Goal: Information Seeking & Learning: Learn about a topic

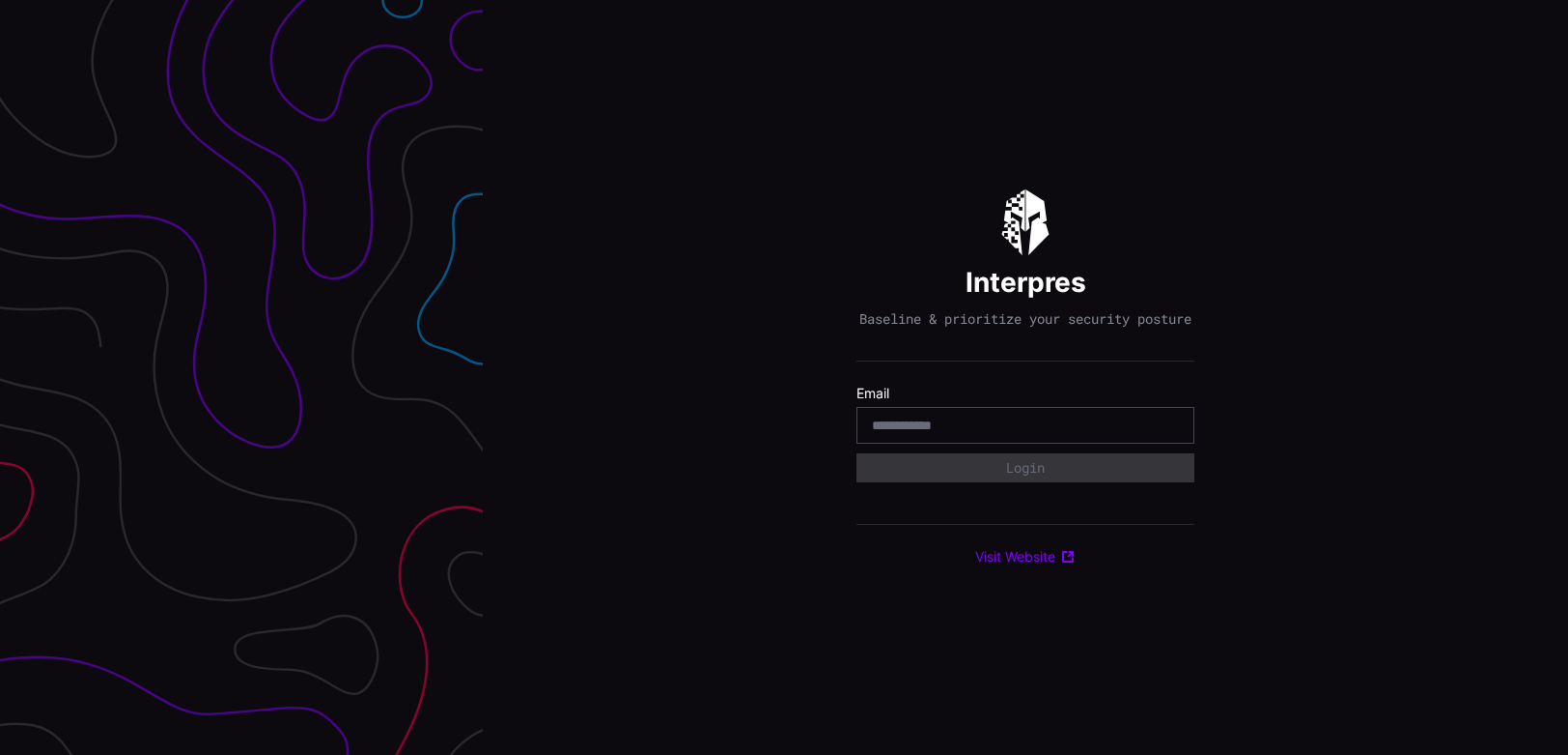
click at [994, 434] on input "email" at bounding box center [1025, 425] width 307 height 17
type input "**********"
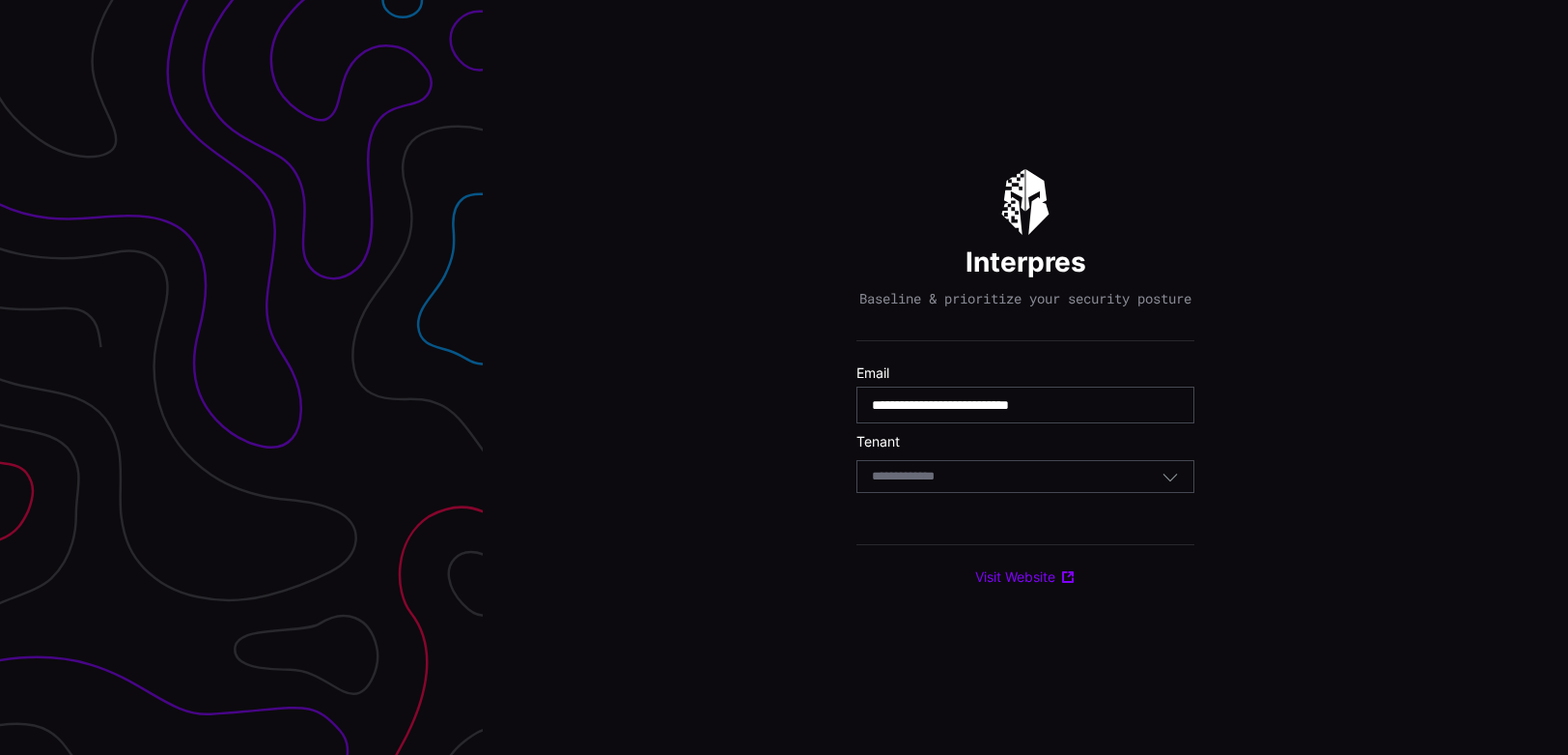
click at [1004, 475] on div "Select Tenant" at bounding box center [1025, 476] width 338 height 33
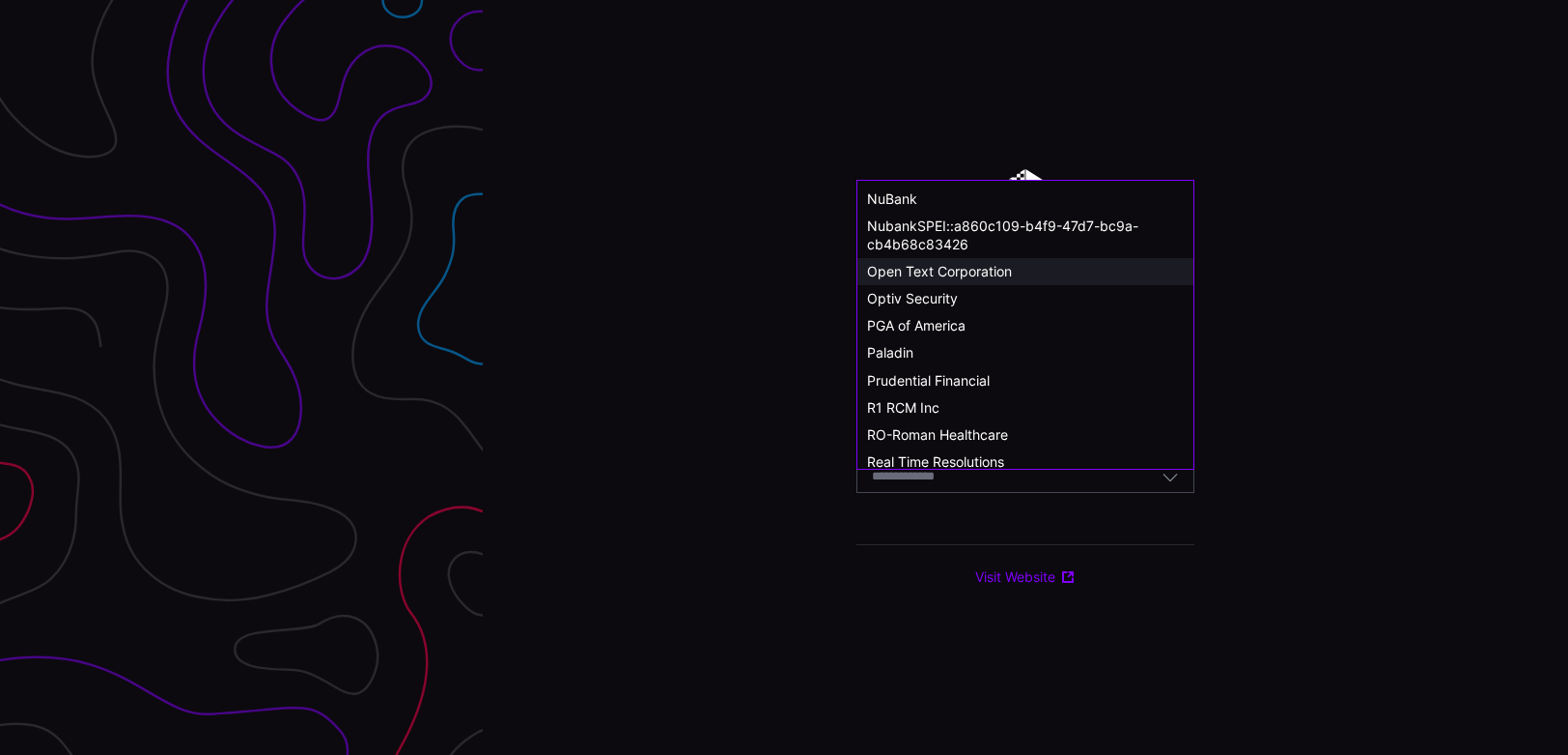
scroll to position [1009, 0]
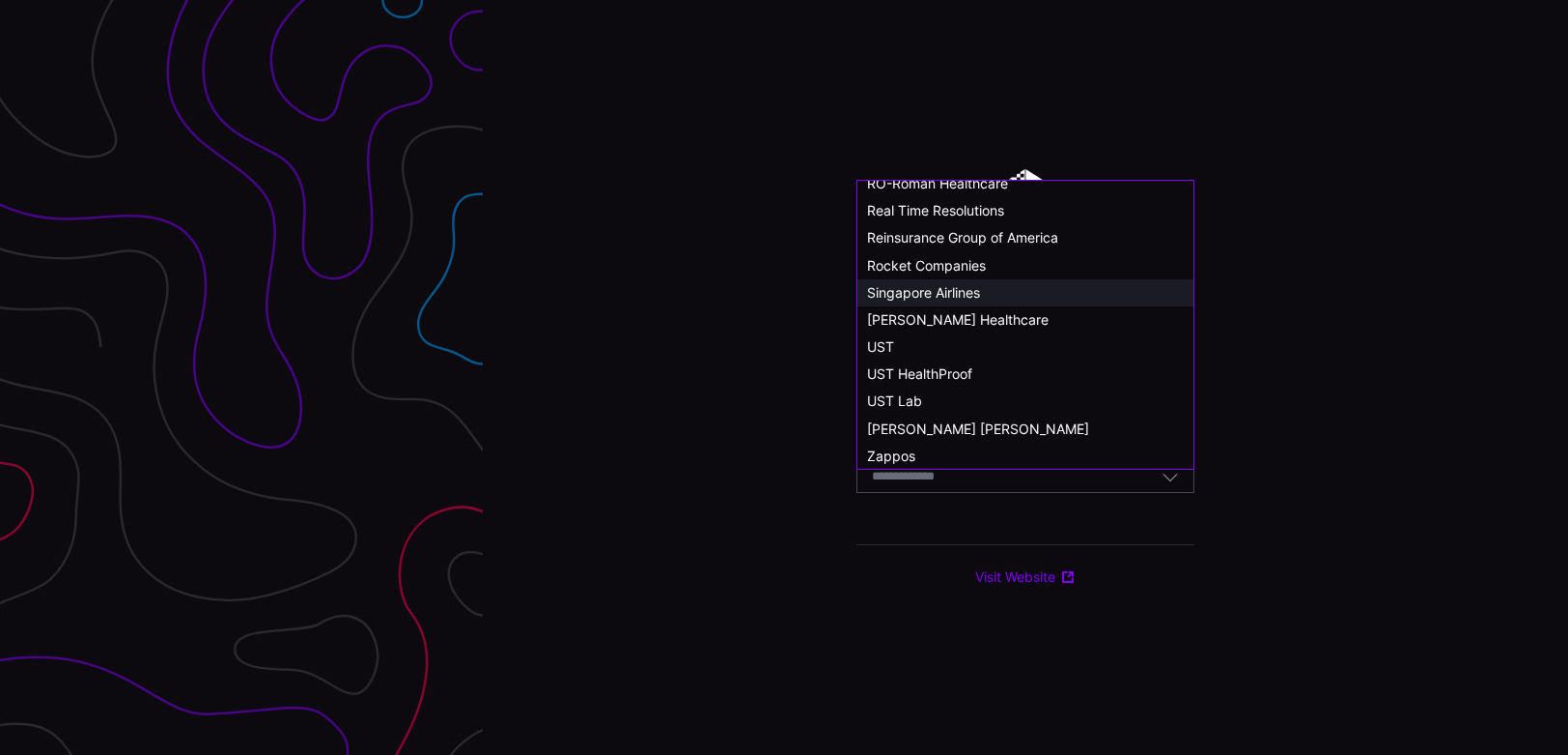
click at [1010, 290] on div "Singapore Airlines" at bounding box center [1025, 292] width 317 height 17
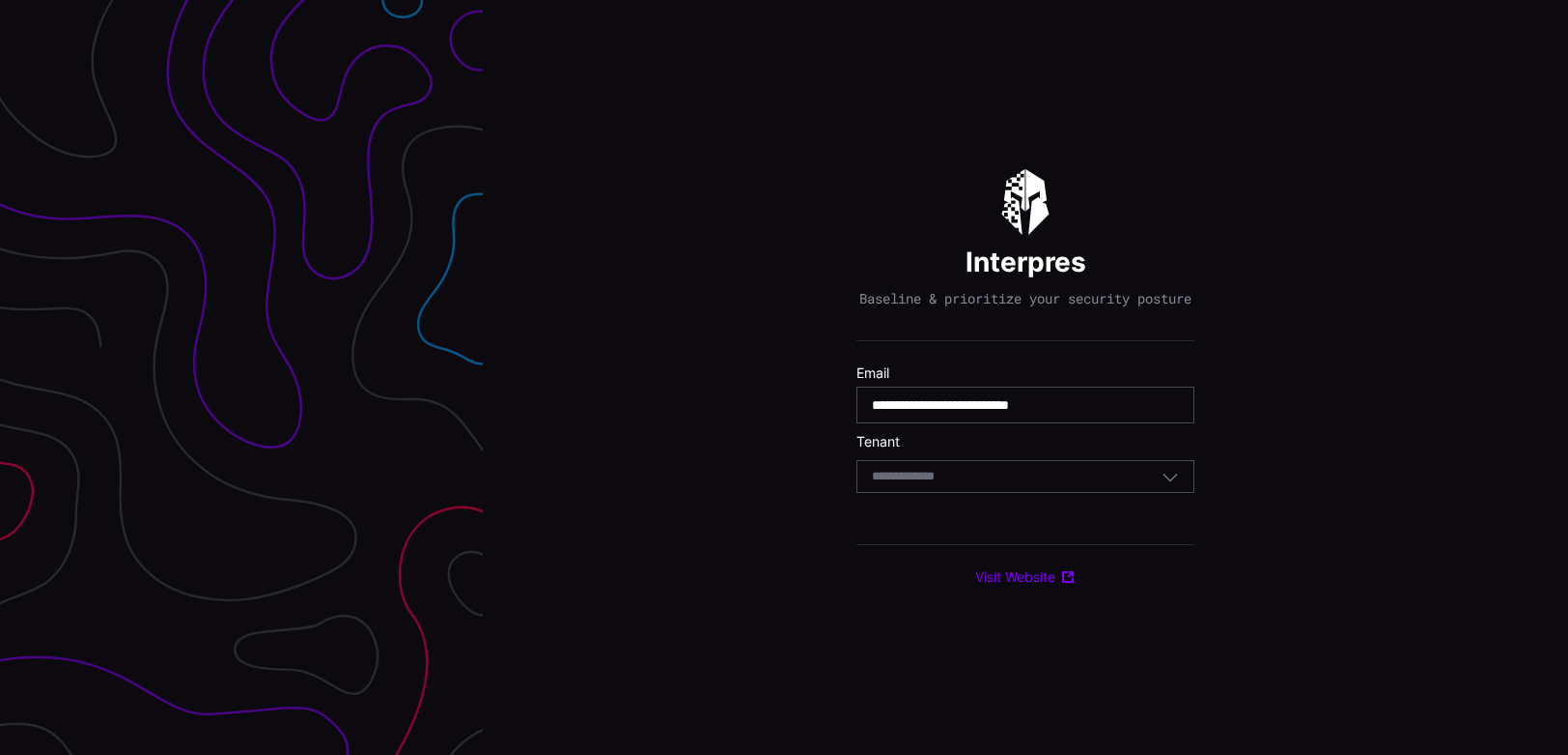
click at [981, 479] on div "Select Tenant" at bounding box center [1017, 476] width 290 height 17
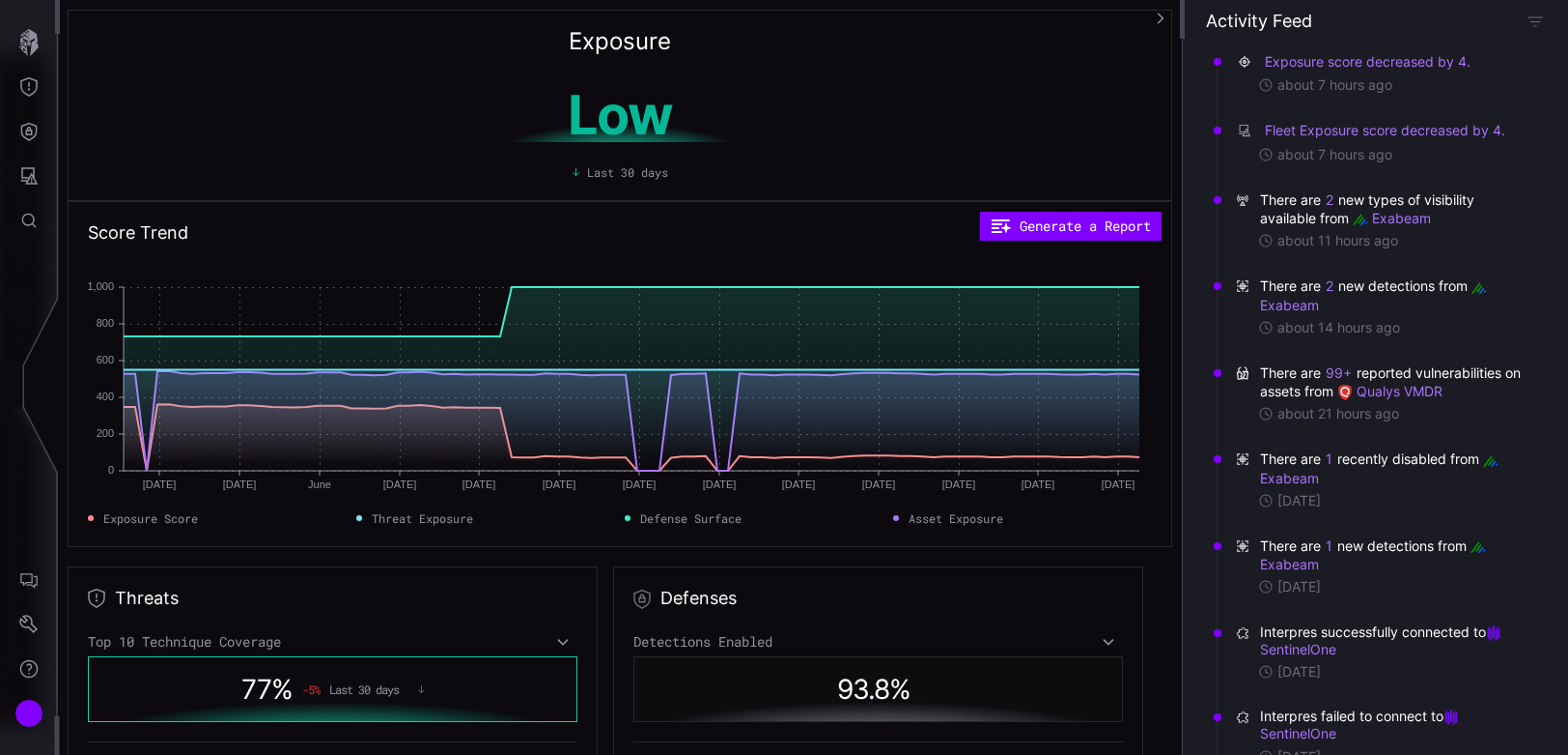
click at [972, 106] on div "Low Last 30 days" at bounding box center [620, 128] width 1064 height 104
click at [41, 220] on button "Global Search" at bounding box center [29, 220] width 56 height 44
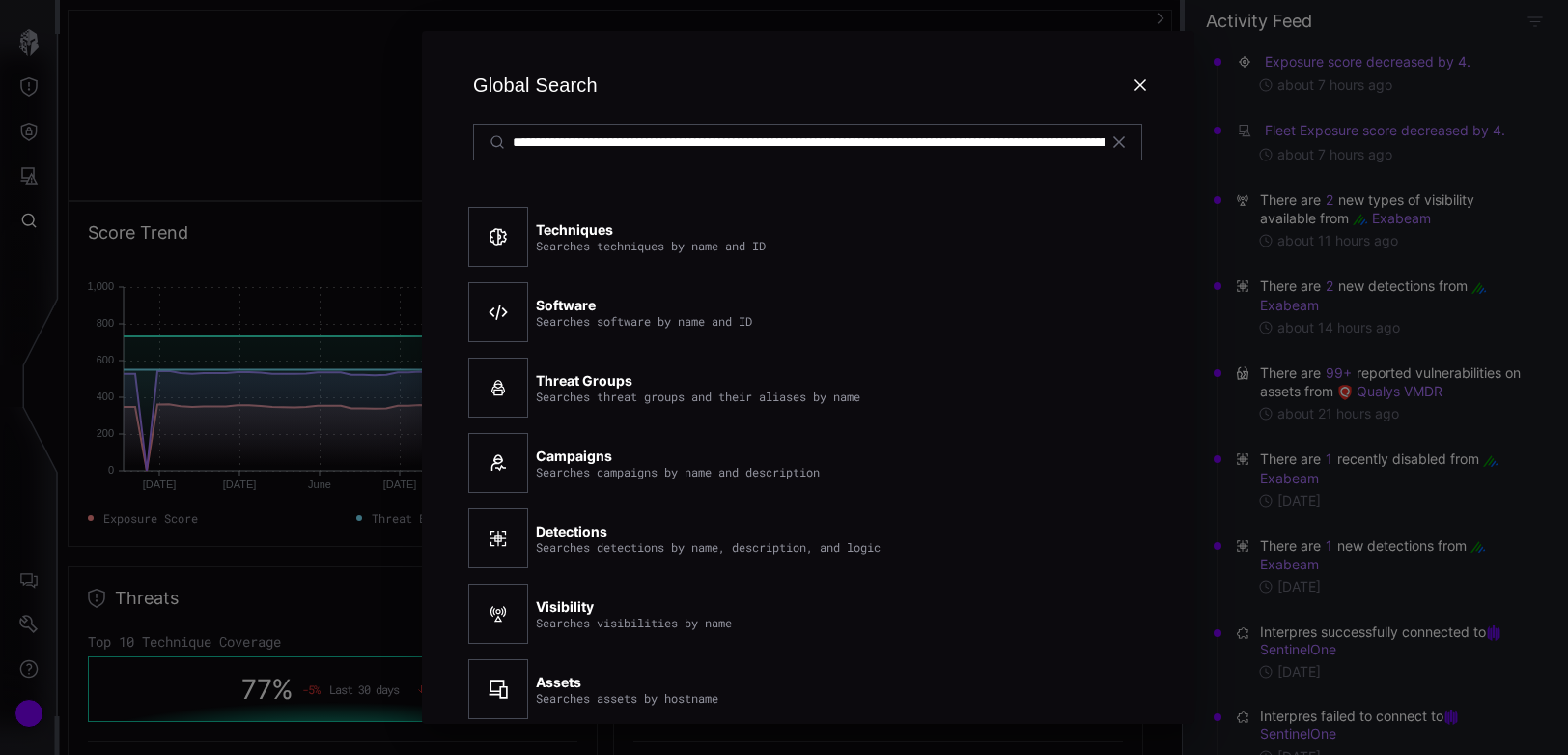
scroll to position [0, 1043]
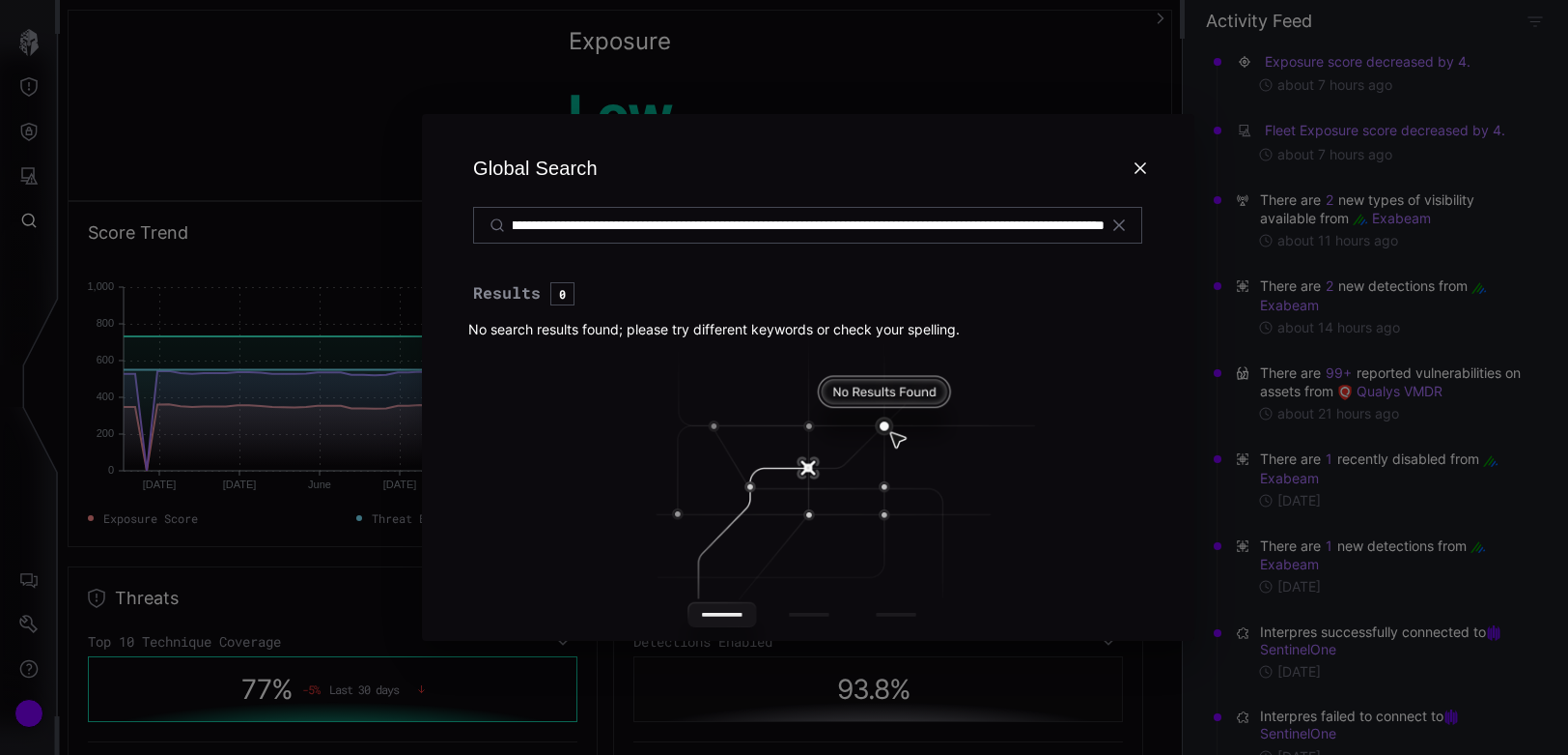
type input "**********"
click at [766, 135] on div "**********" at bounding box center [807, 377] width 1520 height 755
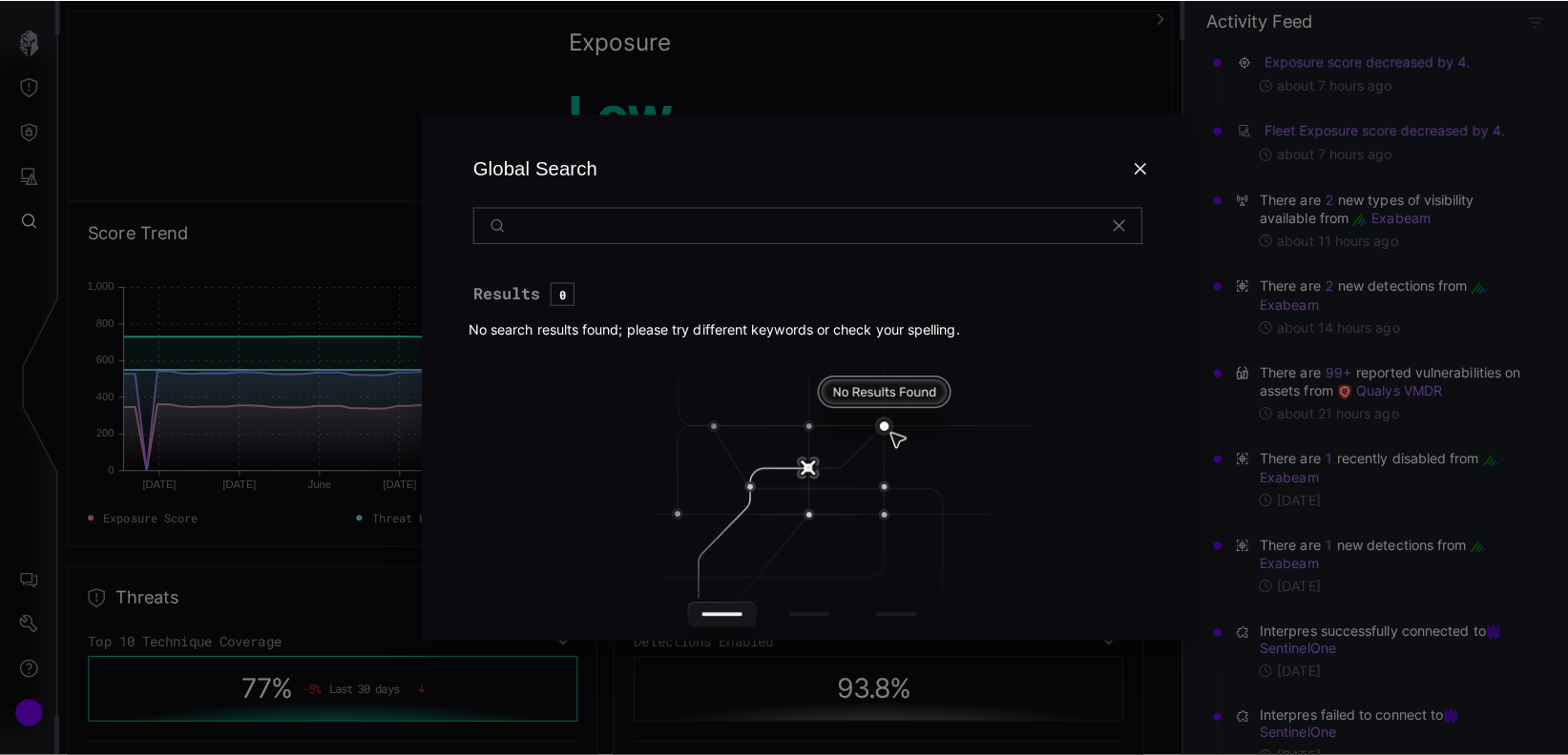
scroll to position [0, 0]
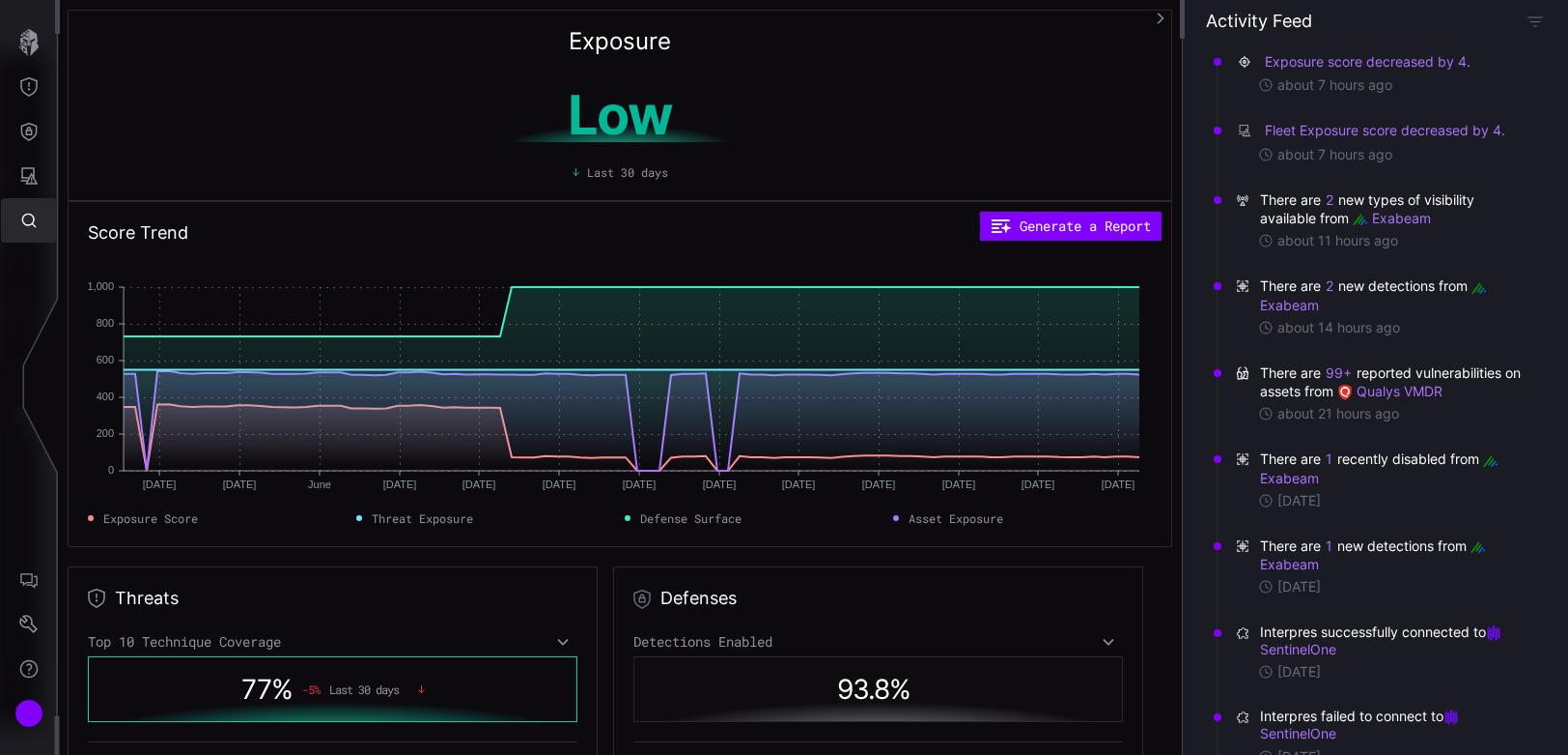
click at [19, 223] on icon "Global Search" at bounding box center [28, 220] width 19 height 19
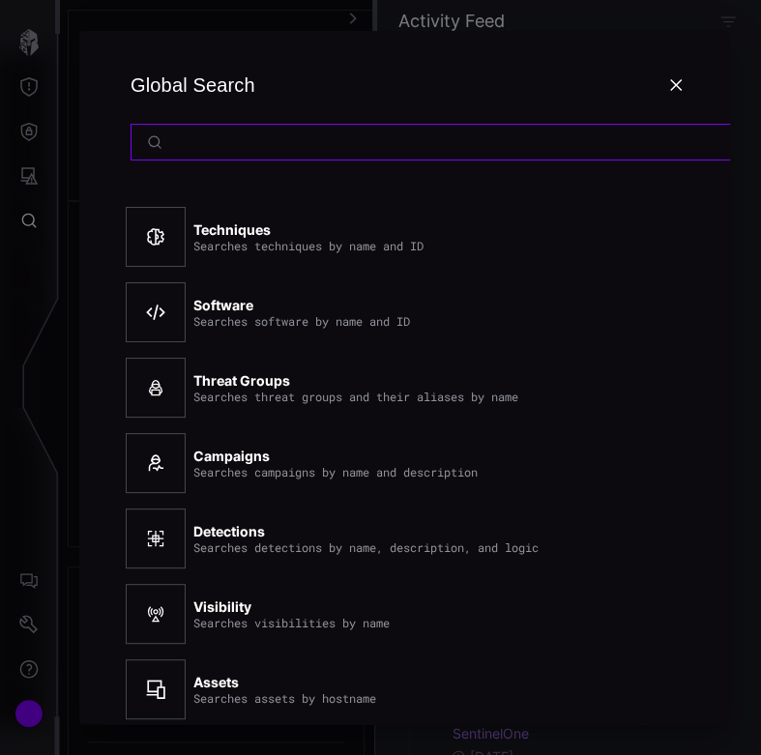
click at [255, 133] on input at bounding box center [466, 141] width 592 height 17
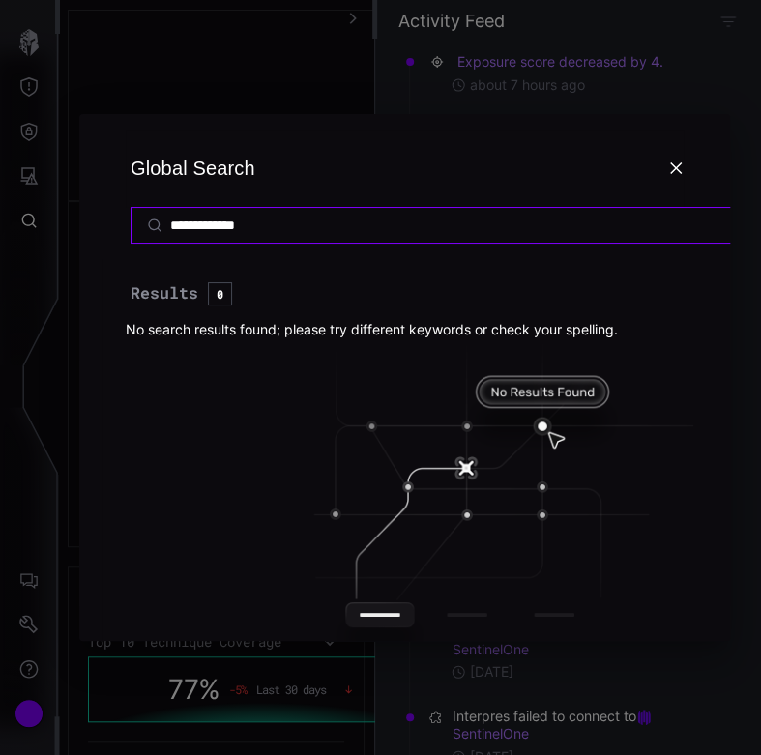
click at [325, 216] on input "**********" at bounding box center [466, 224] width 592 height 17
click at [308, 216] on input "**********" at bounding box center [466, 224] width 592 height 17
type input "**********"
drag, startPoint x: 302, startPoint y: 218, endPoint x: 122, endPoint y: 224, distance: 179.8
click at [122, 224] on h2 "**********" at bounding box center [404, 186] width 604 height 145
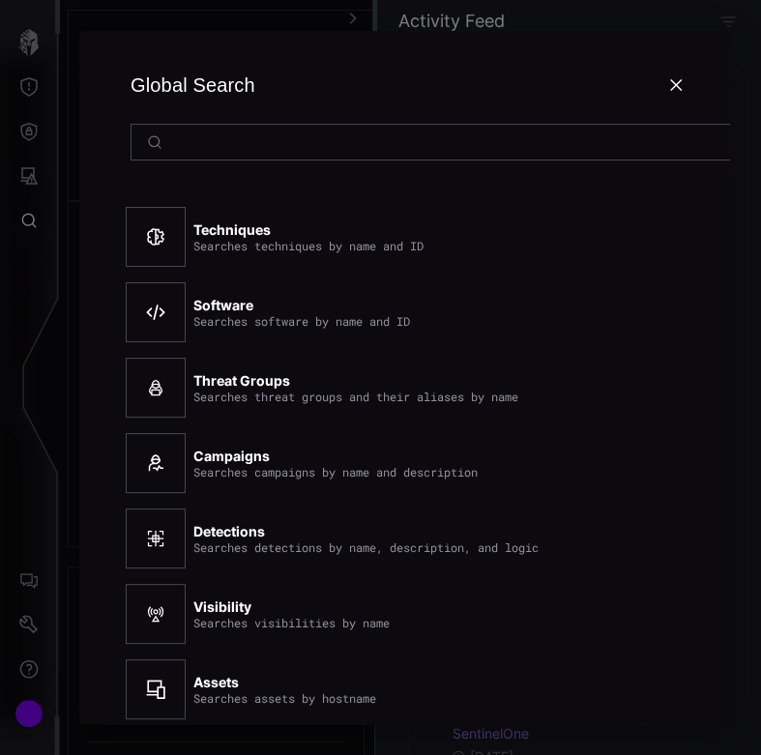
click at [29, 45] on div at bounding box center [380, 377] width 761 height 755
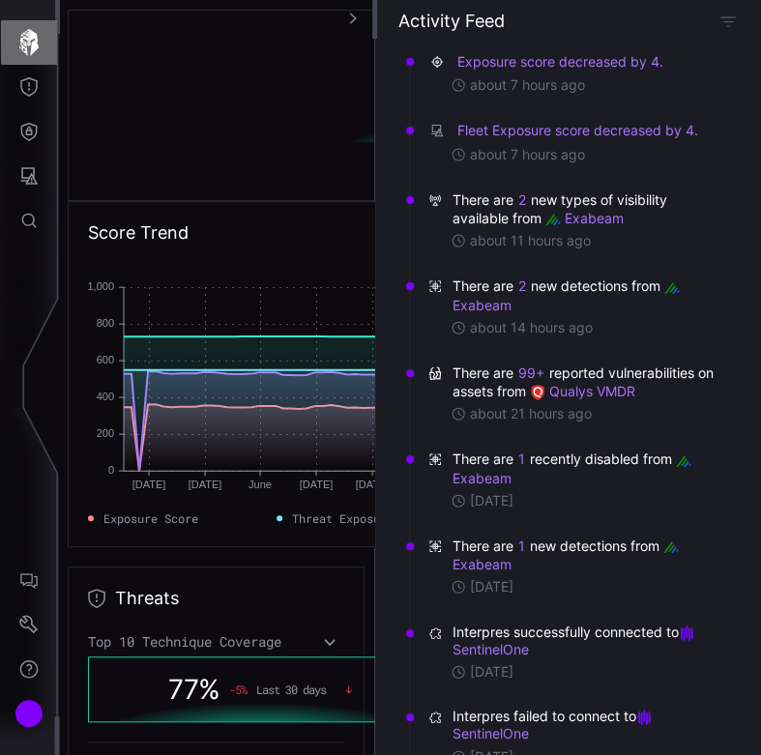
click at [29, 44] on icon "button" at bounding box center [28, 42] width 19 height 27
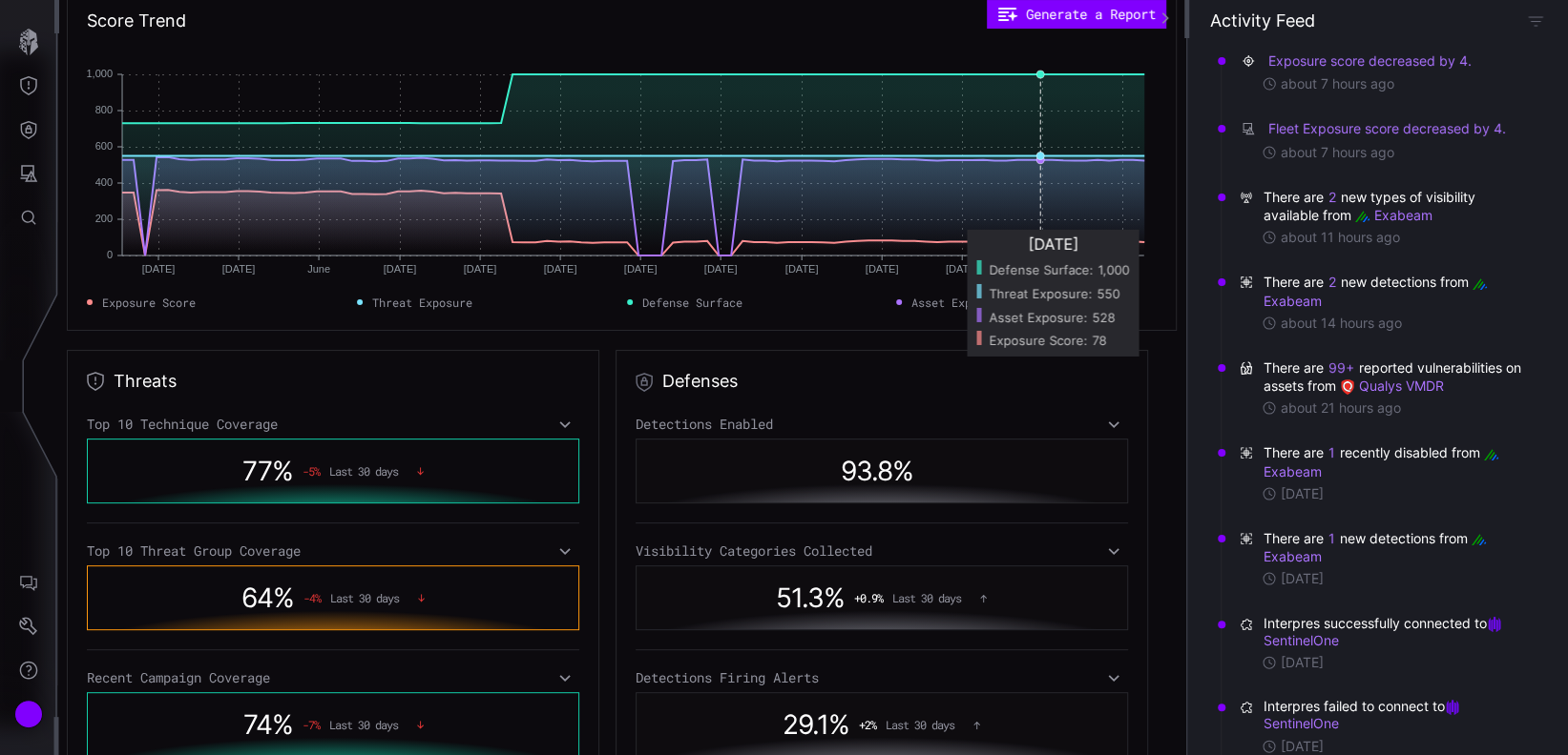
scroll to position [254, 0]
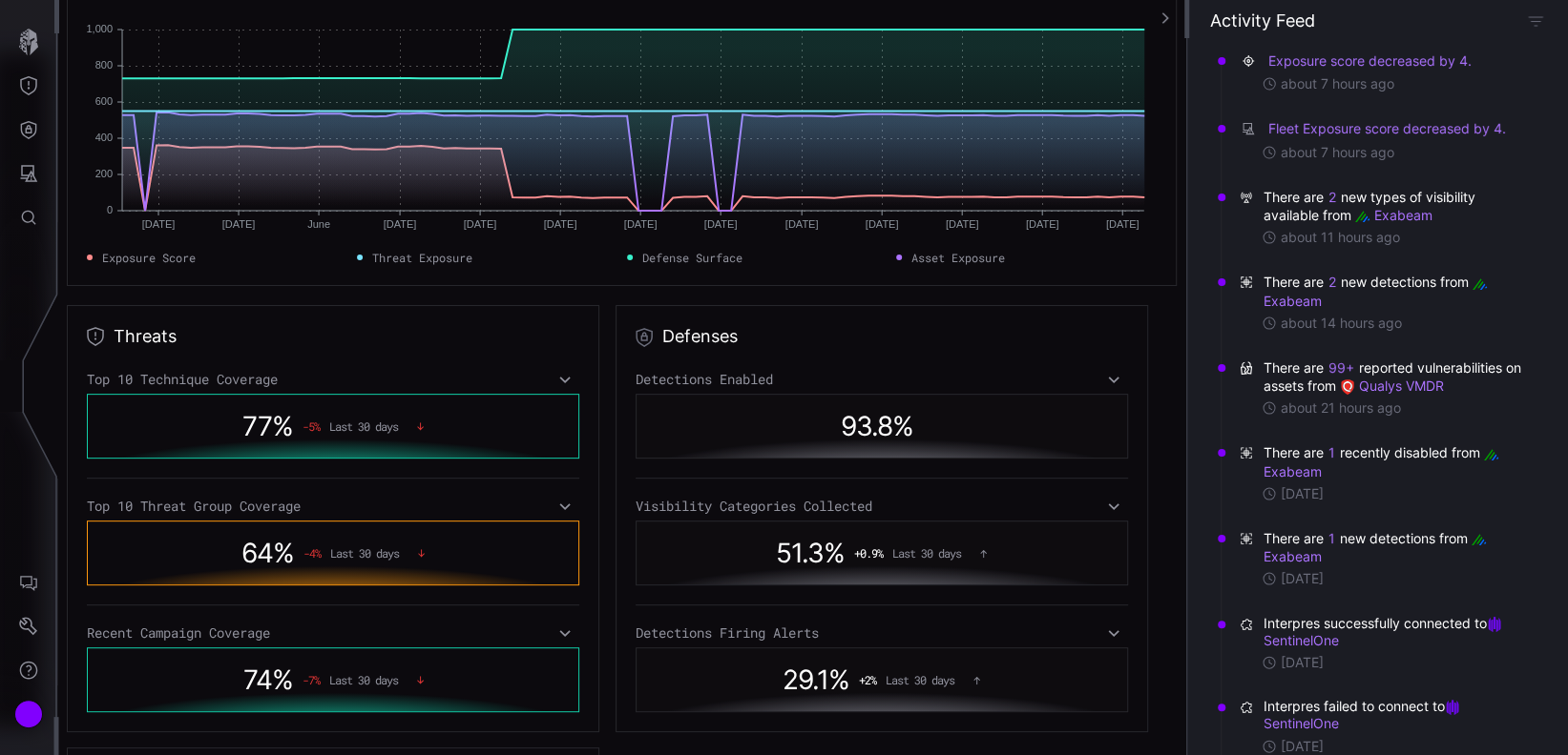
click at [372, 563] on div "64 % -4 % Last 30 days" at bounding box center [333, 553] width 414 height 43
click at [382, 542] on div "64 % -4 % Last 30 days" at bounding box center [333, 553] width 414 height 43
click at [424, 557] on div "64 % -4 % Last 30 days" at bounding box center [333, 553] width 414 height 43
click at [413, 554] on div "64 % -4 % Last 30 days" at bounding box center [333, 553] width 414 height 43
click at [418, 551] on icon at bounding box center [421, 554] width 7 height 9
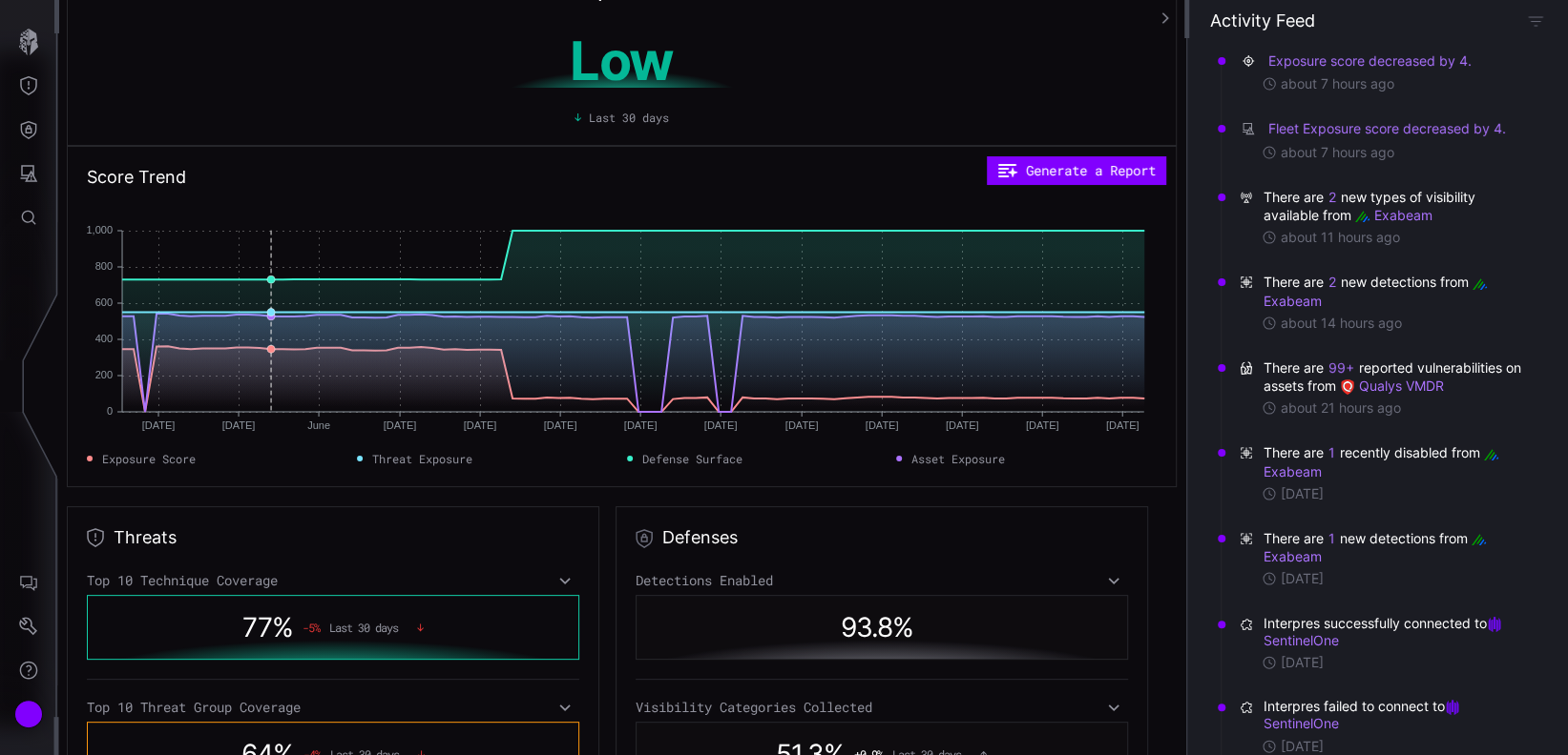
scroll to position [0, 0]
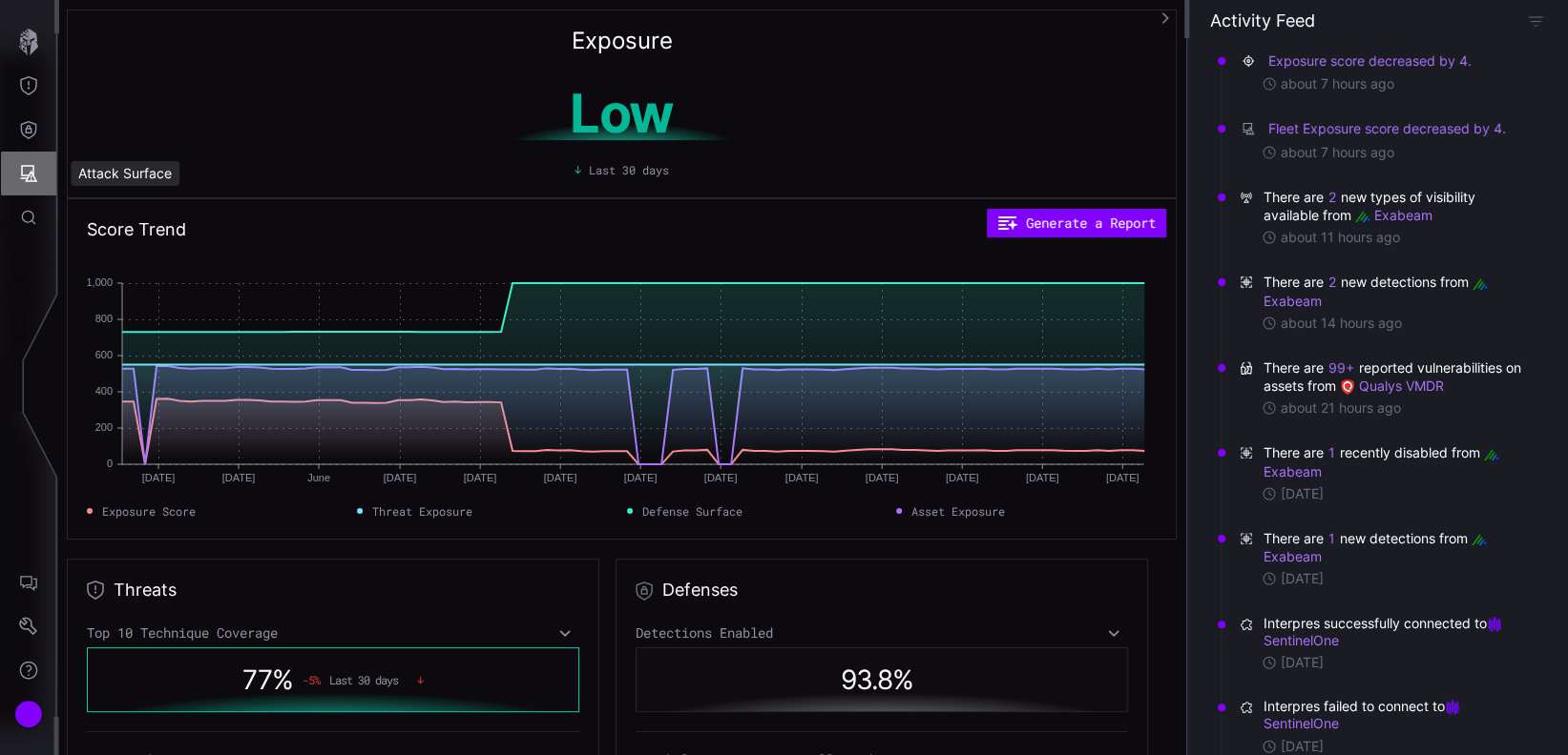
click at [38, 175] on icon "Attack Surface" at bounding box center [28, 173] width 19 height 19
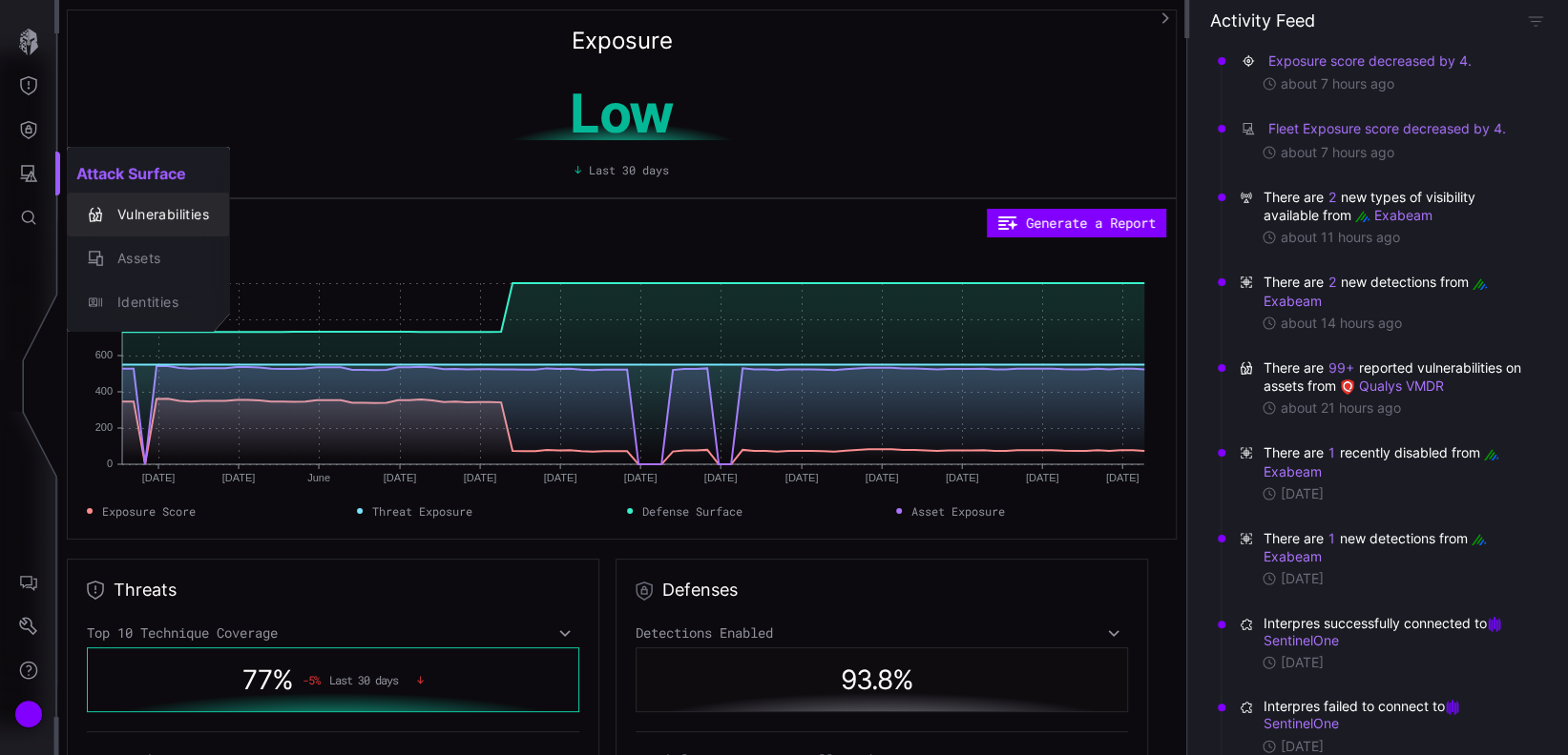
click at [171, 225] on div "Vulnerabilities" at bounding box center [158, 215] width 101 height 24
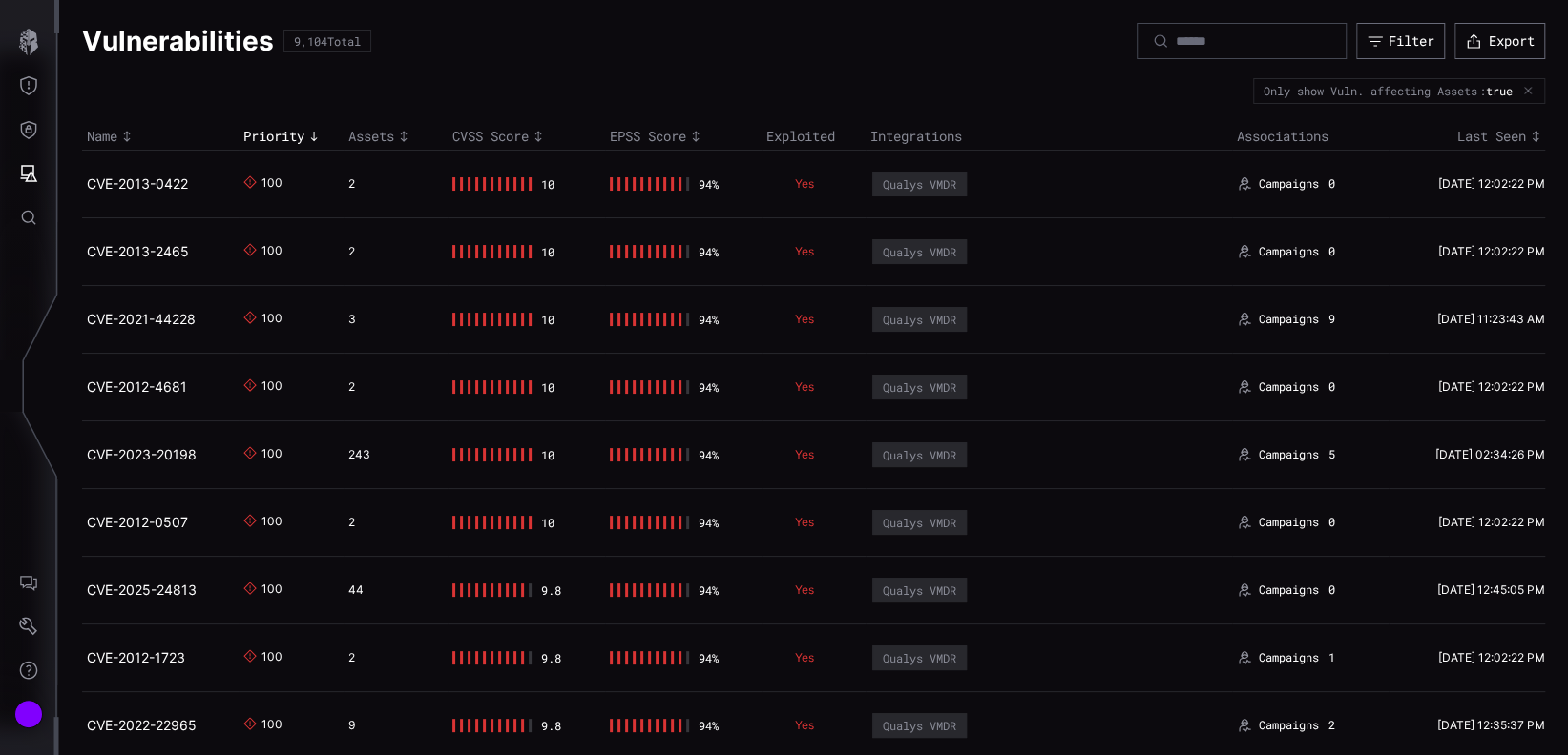
click at [122, 133] on icon "Toggle sort direction" at bounding box center [126, 135] width 15 height 15
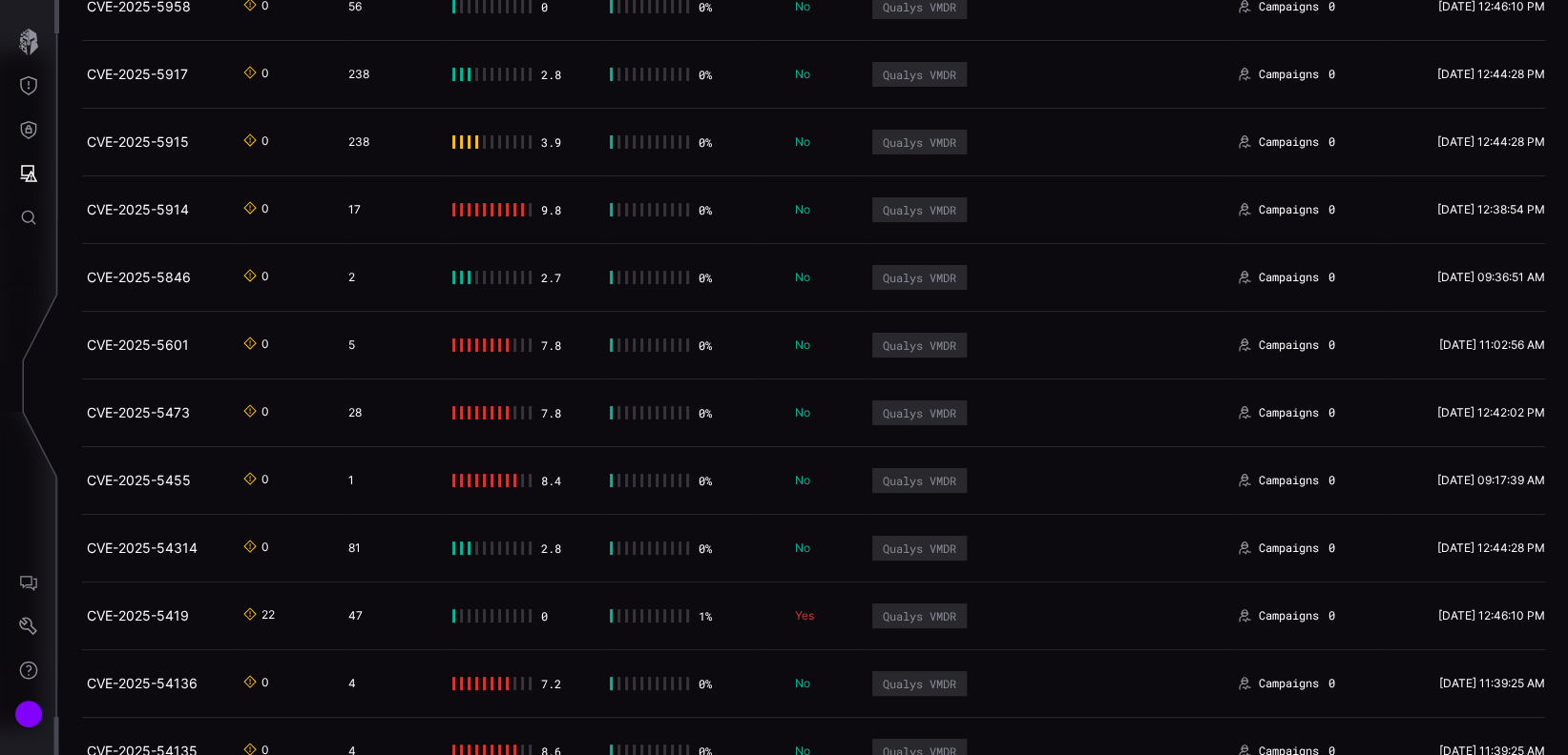
scroll to position [6196, 0]
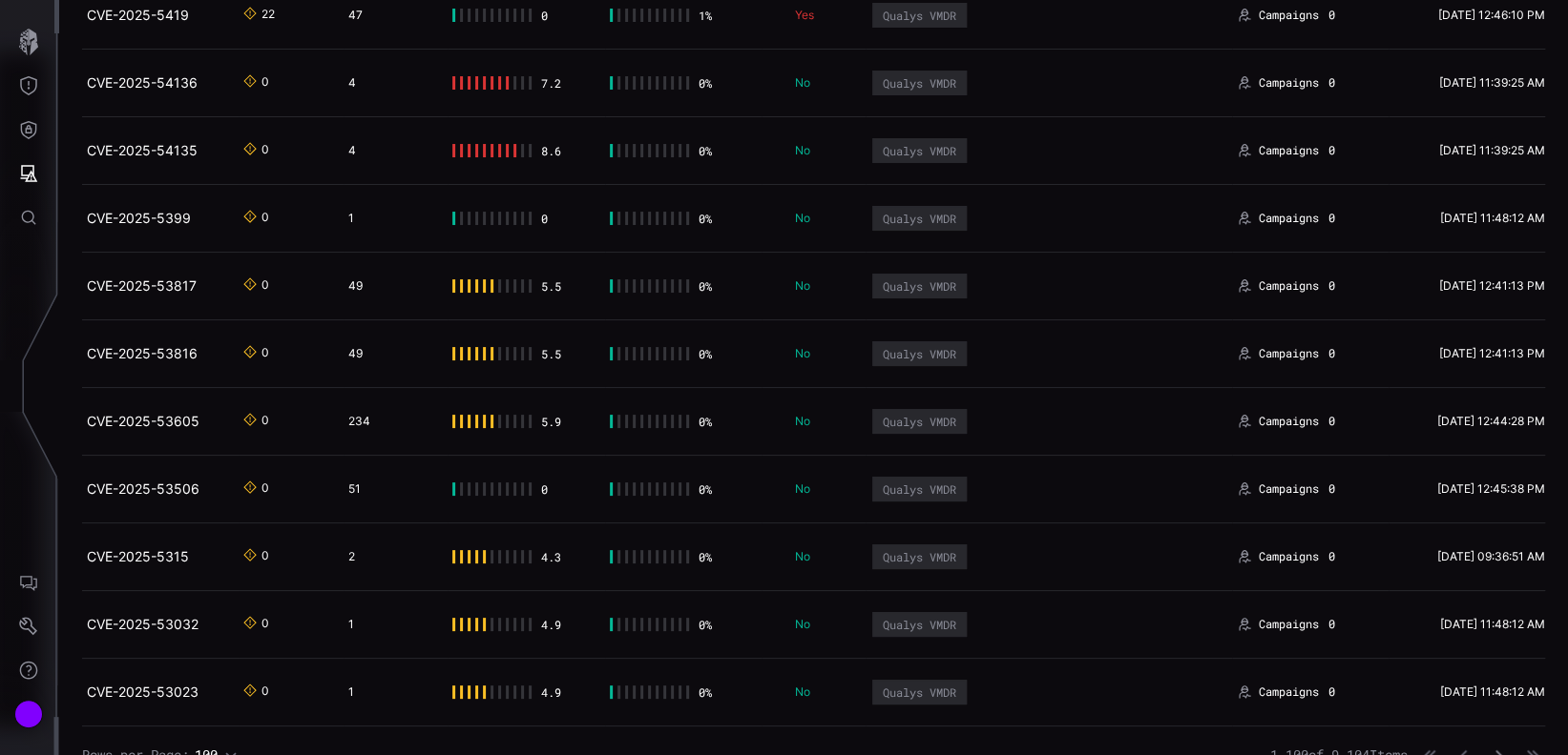
click at [1491, 744] on icon "button" at bounding box center [1498, 756] width 14 height 14
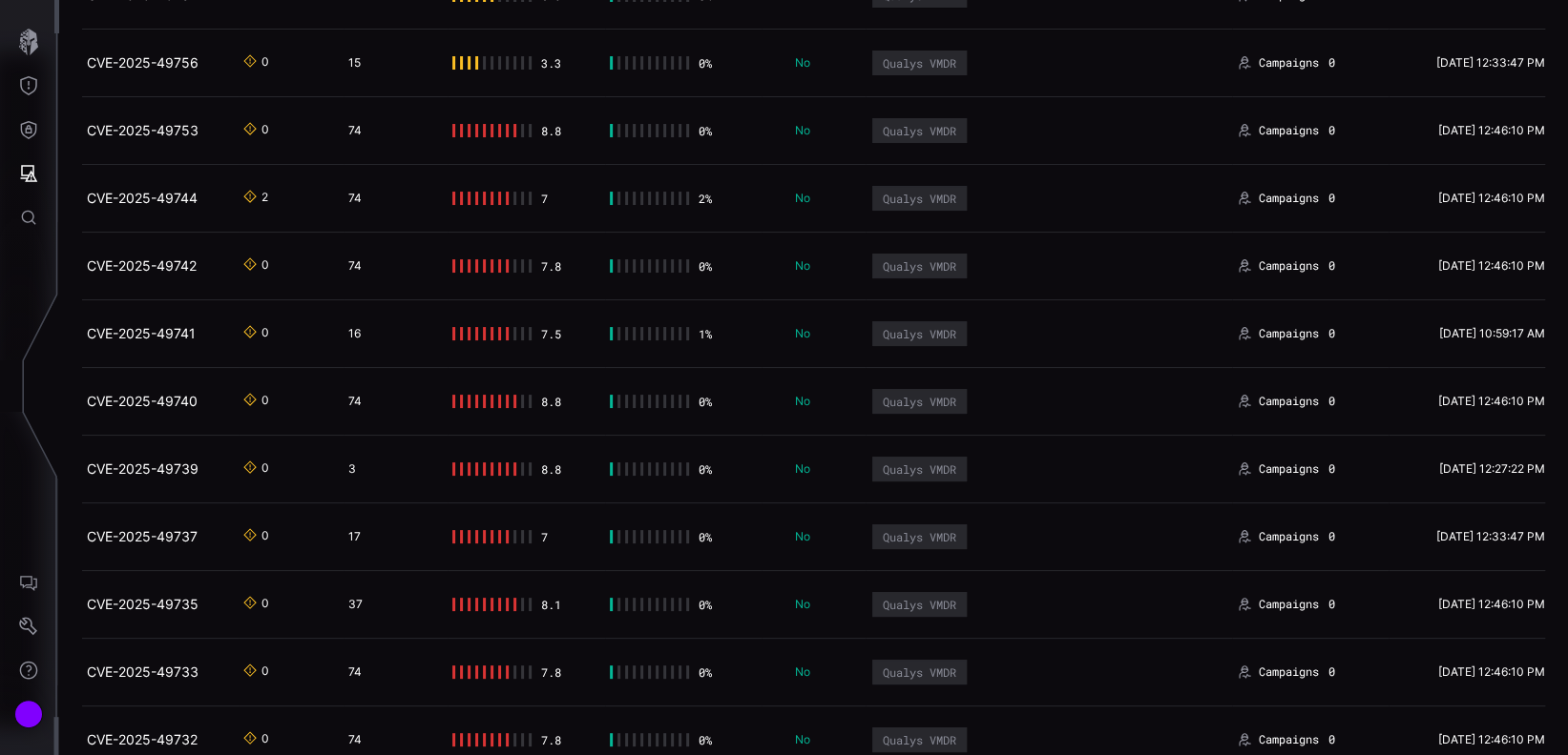
scroll to position [6196, 0]
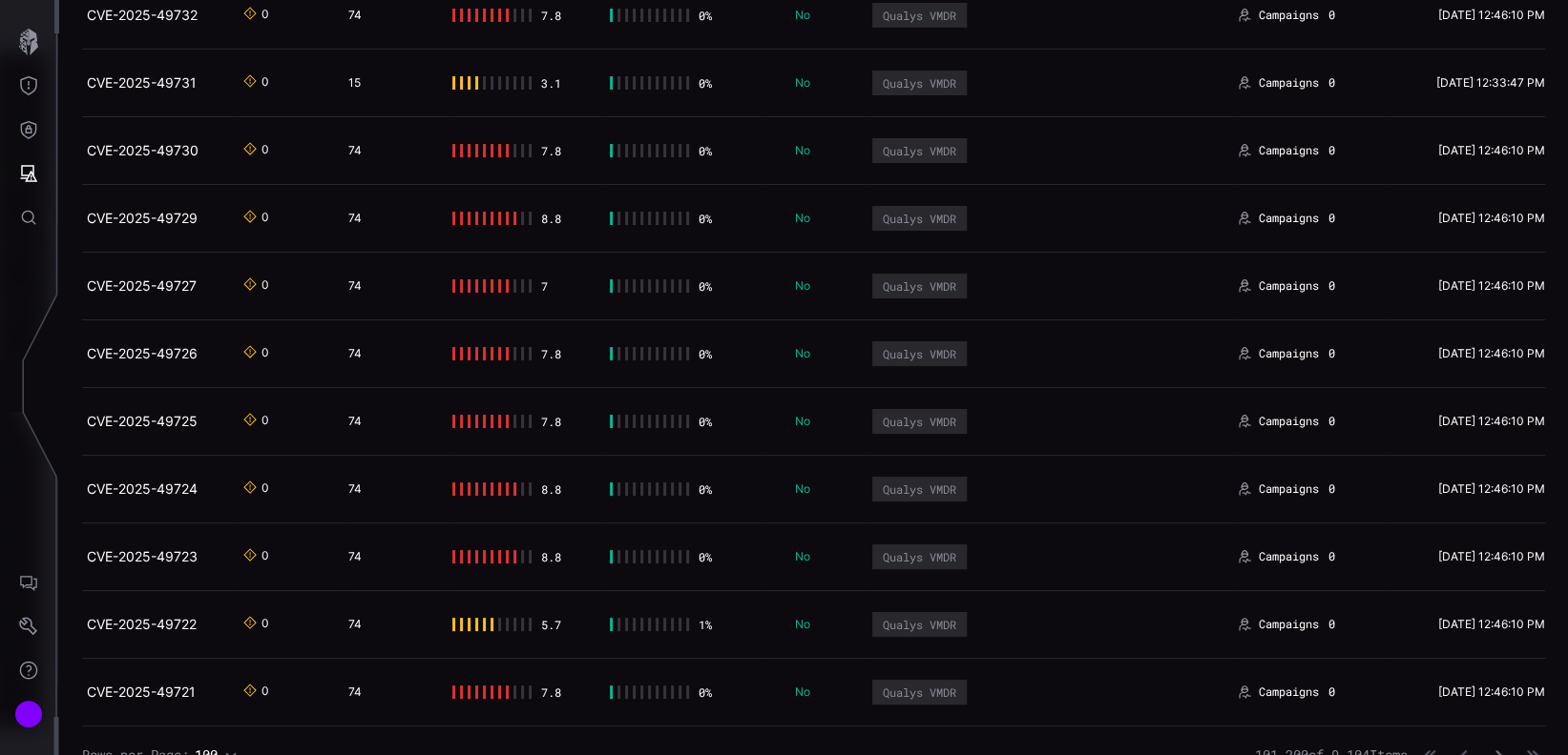
click at [1486, 744] on button "button" at bounding box center [1498, 755] width 25 height 19
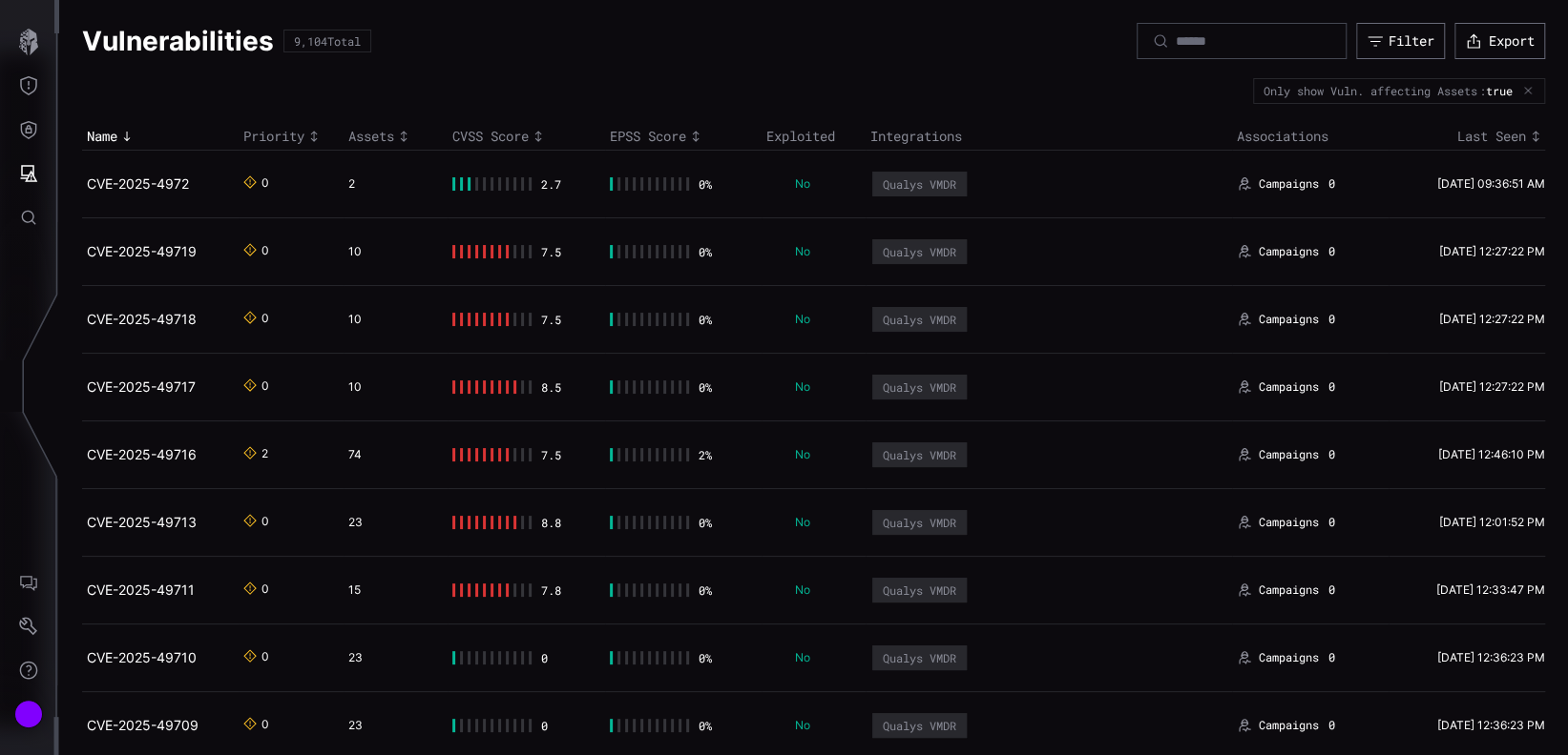
click at [1273, 131] on th "Associations" at bounding box center [1310, 137] width 156 height 28
click at [1313, 138] on th "Associations" at bounding box center [1310, 137] width 156 height 28
click at [36, 91] on icon "Threat Exposure" at bounding box center [28, 85] width 19 height 19
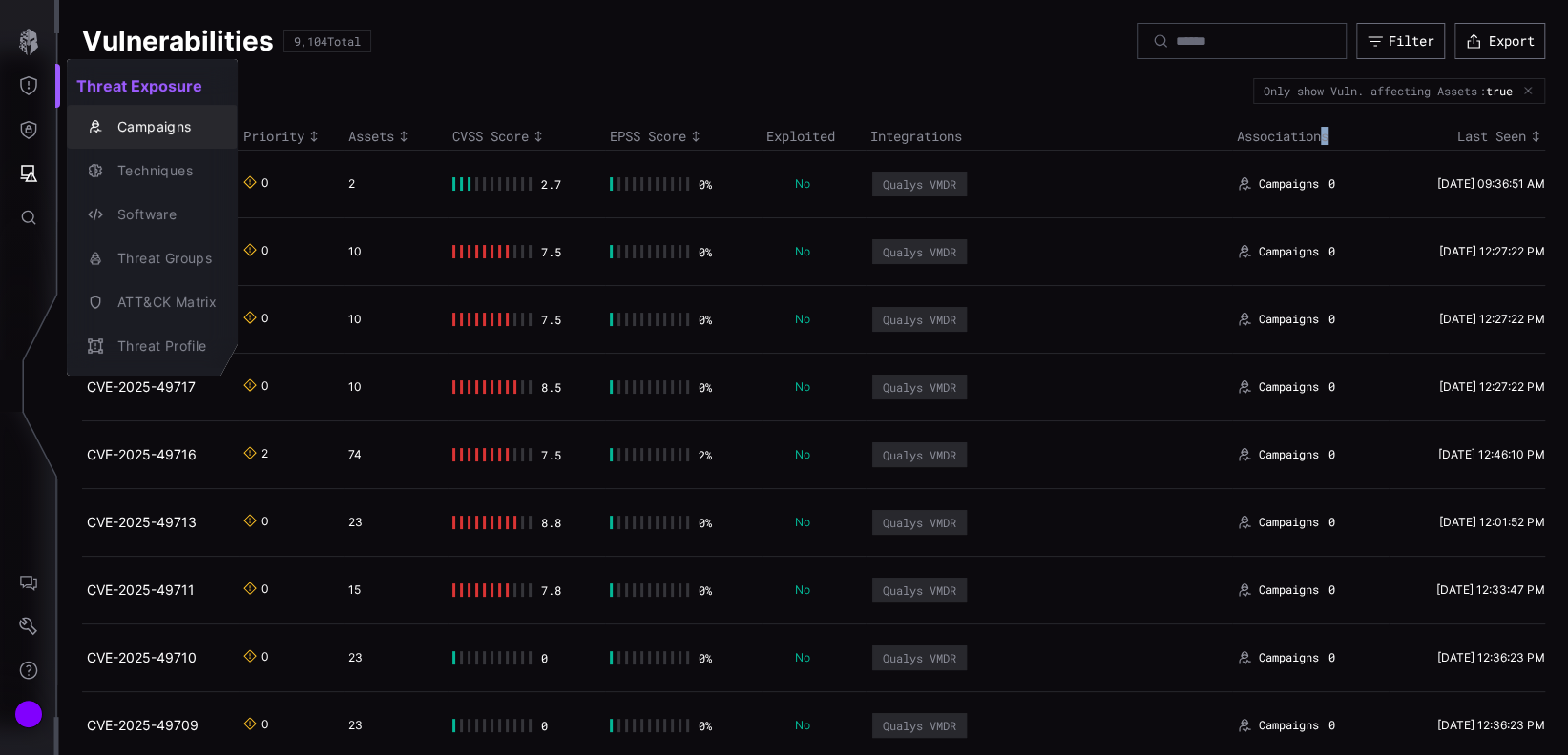
click at [113, 118] on div "Campaigns" at bounding box center [162, 127] width 109 height 24
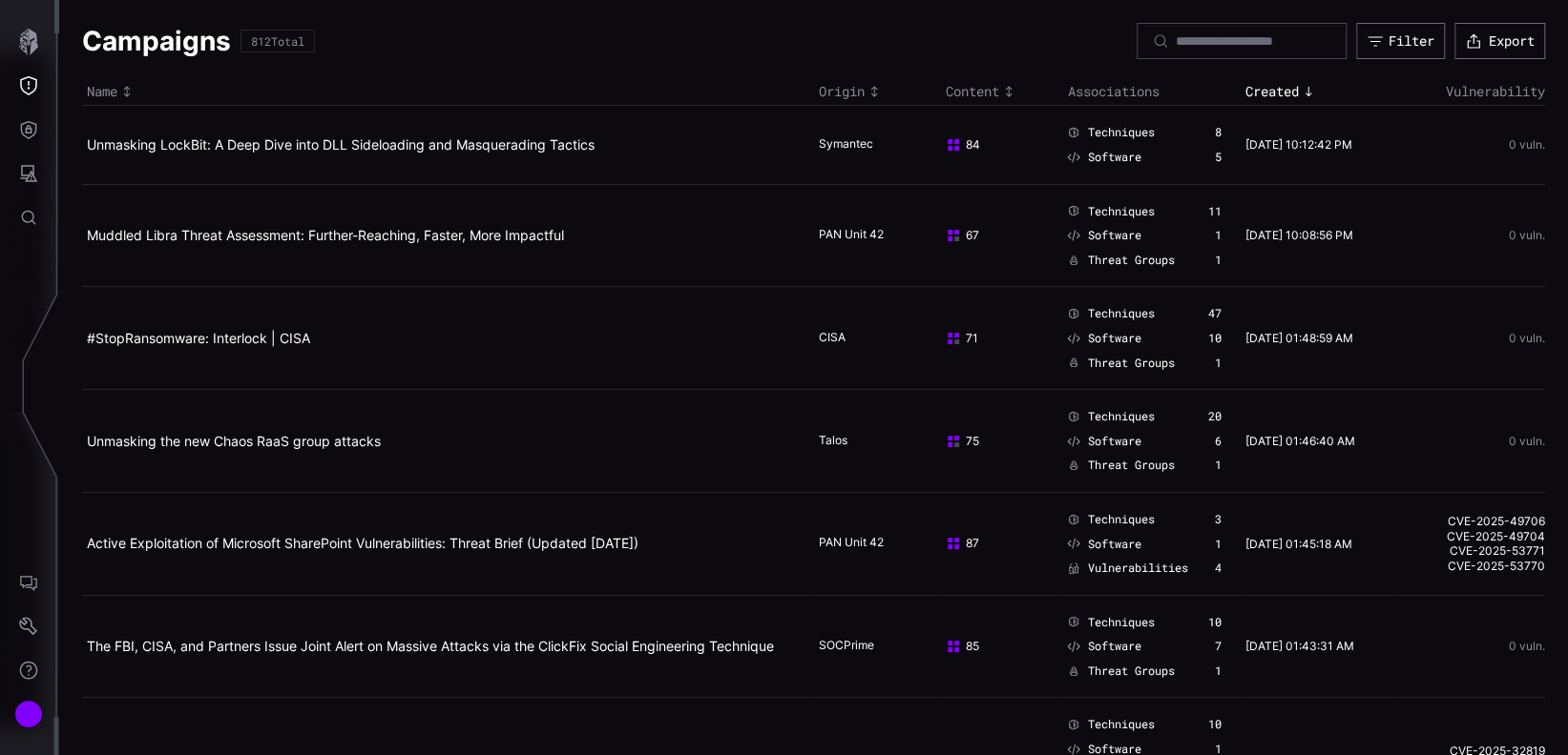
click at [480, 554] on td "Active Exploitation of Microsoft SharePoint Vulnerabilities: Threat Brief (Upda…" at bounding box center [447, 544] width 732 height 103
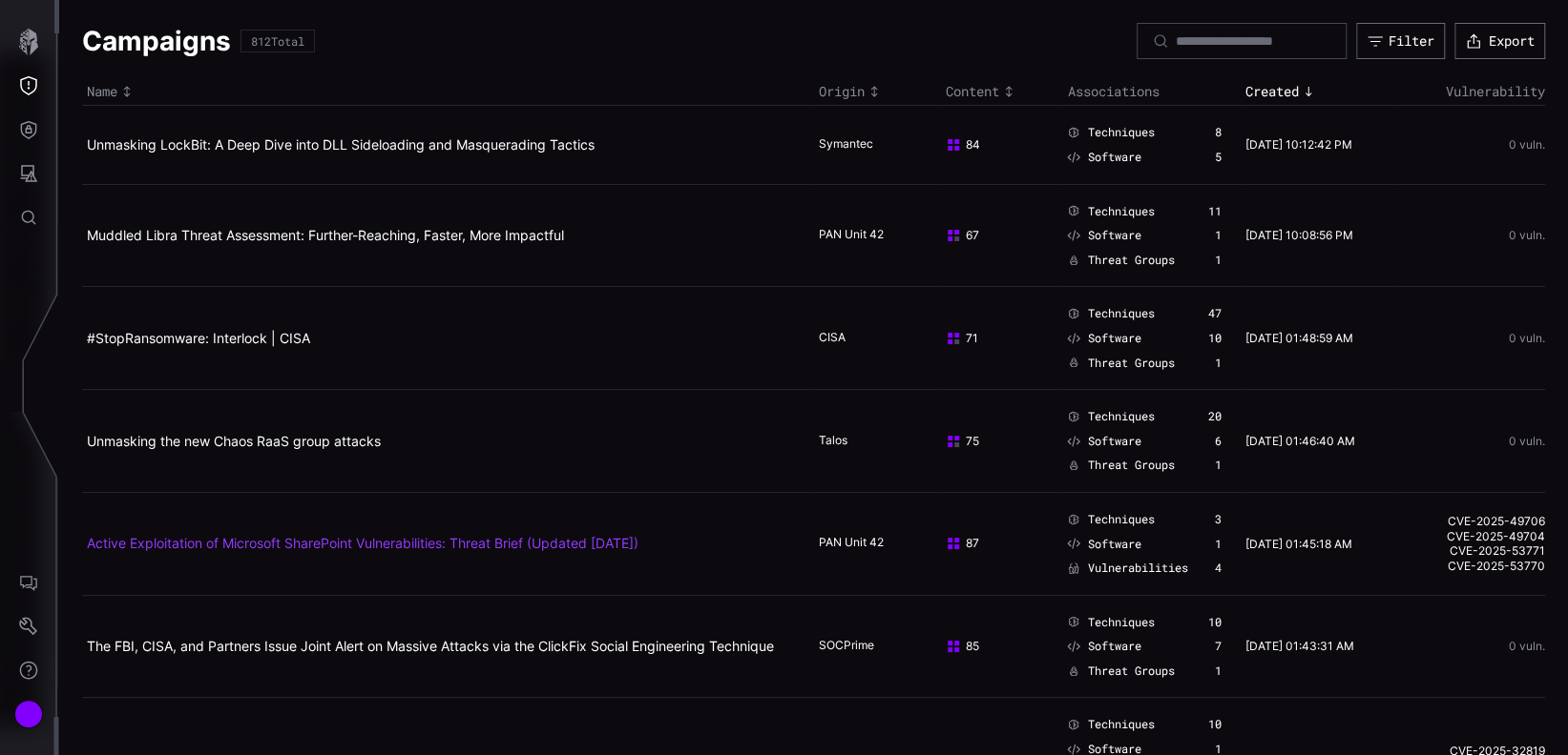
click at [481, 548] on link "Active Exploitation of Microsoft SharePoint Vulnerabilities: Threat Brief (Upda…" at bounding box center [362, 543] width 552 height 16
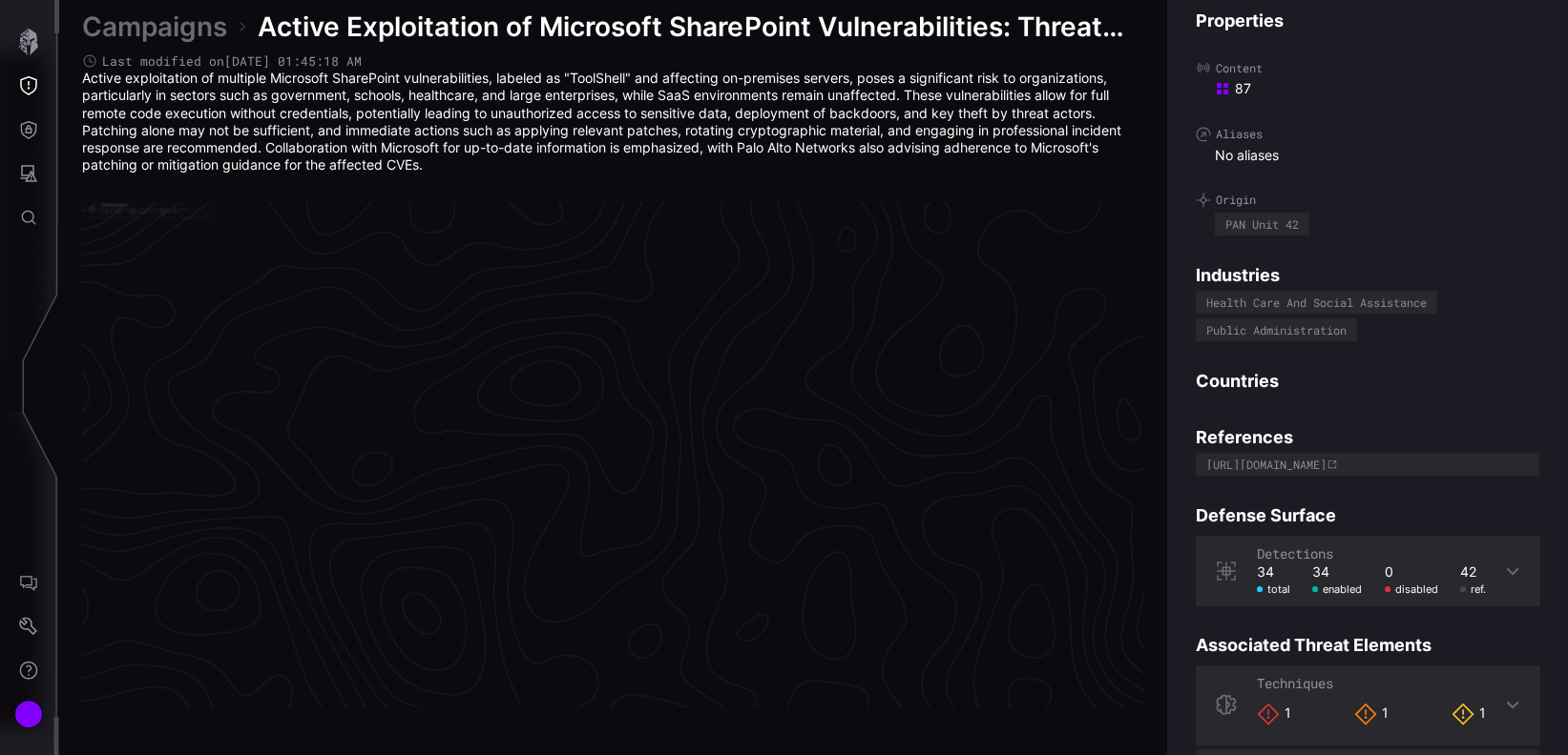
scroll to position [4048, 909]
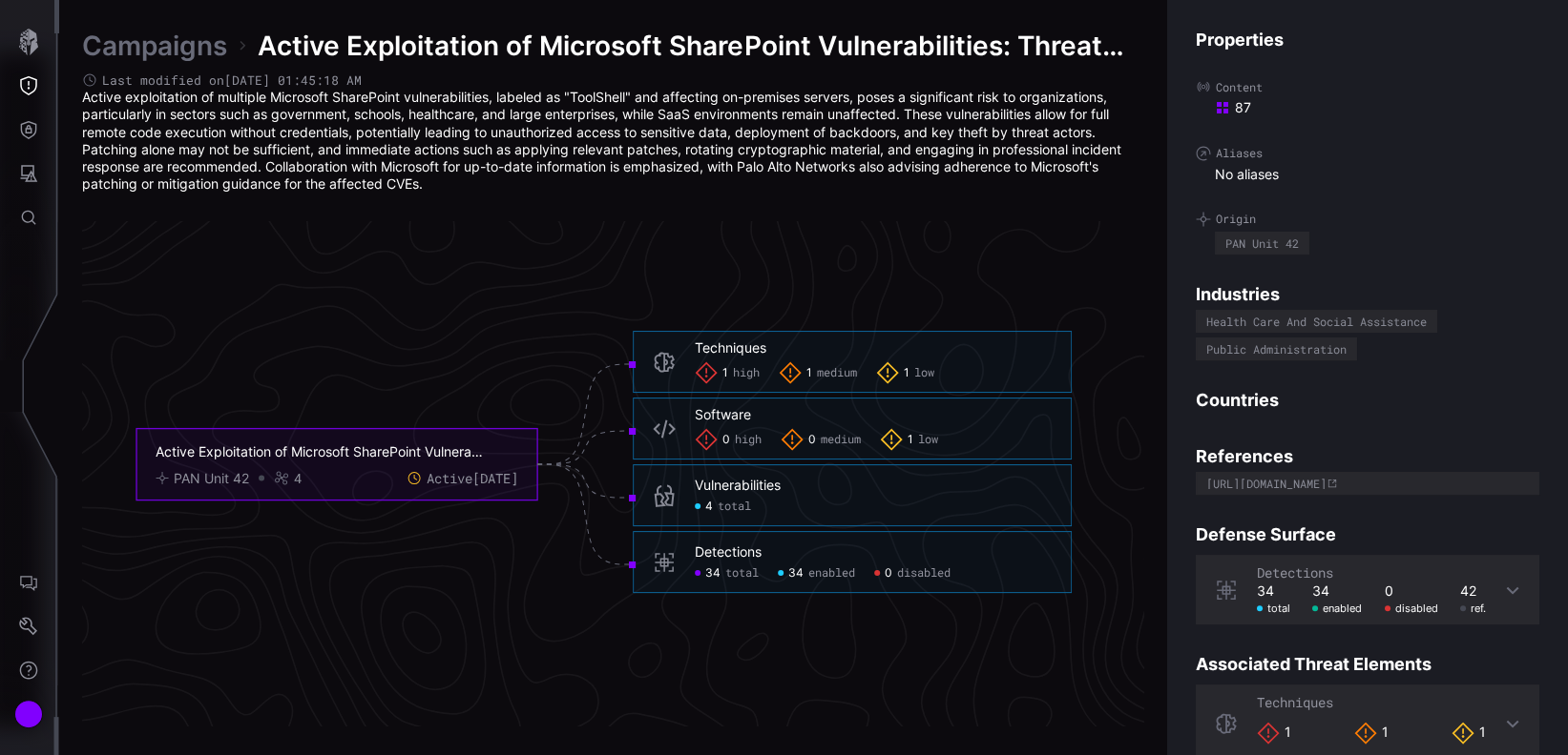
click at [715, 500] on div "4 total" at bounding box center [723, 506] width 56 height 15
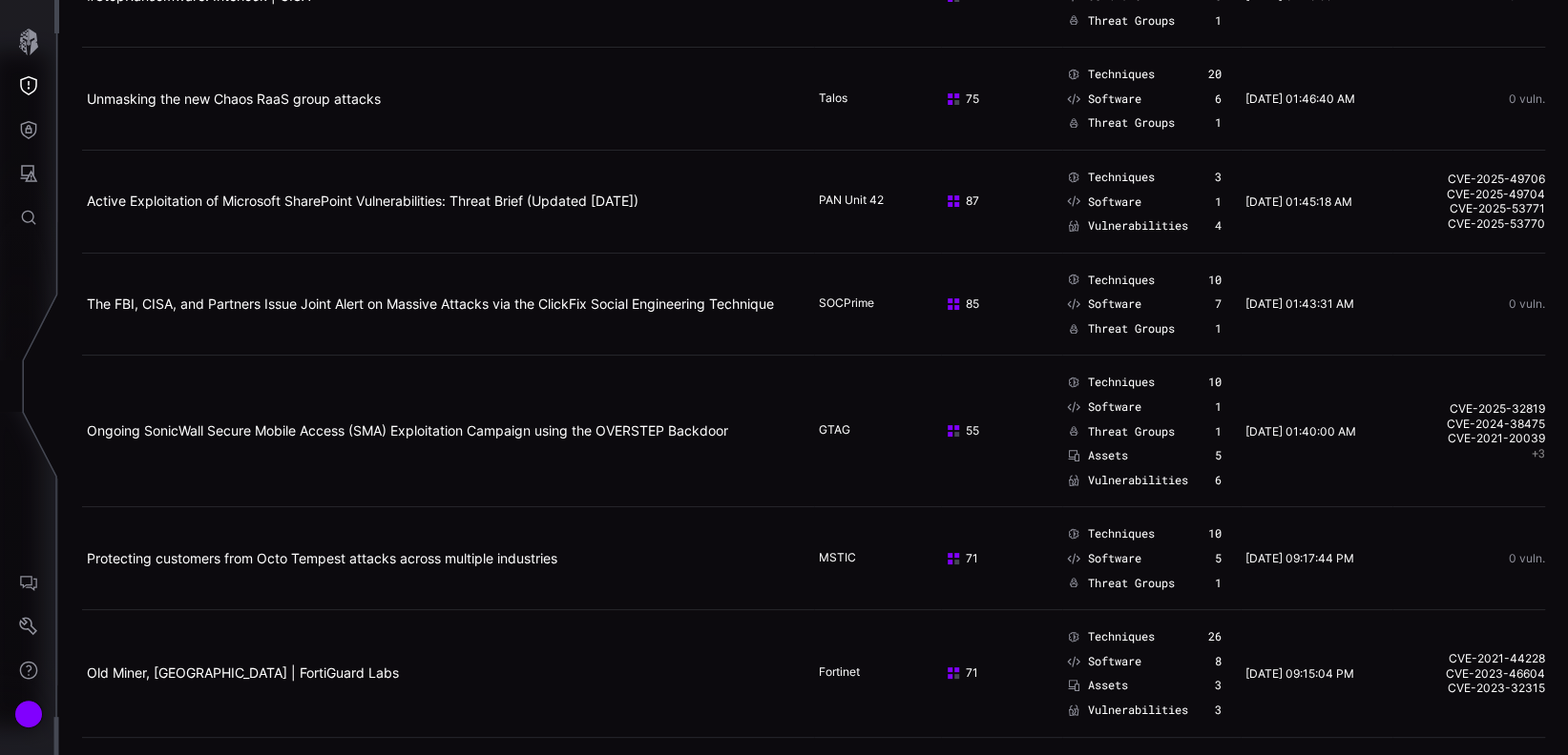
scroll to position [382, 0]
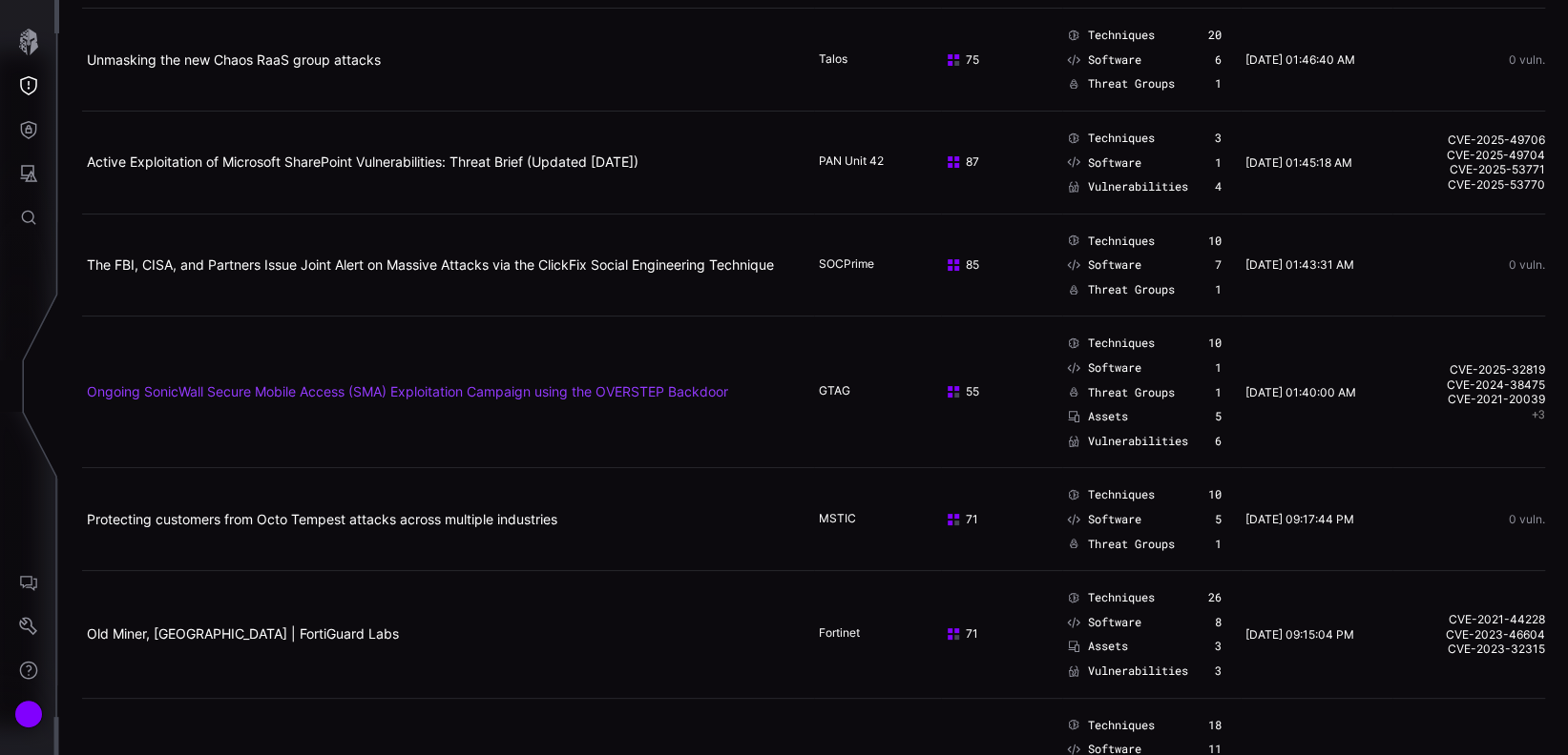
click at [663, 391] on link "Ongoing SonicWall Secure Mobile Access (SMA) Exploitation Campaign using the OV…" at bounding box center [407, 391] width 641 height 16
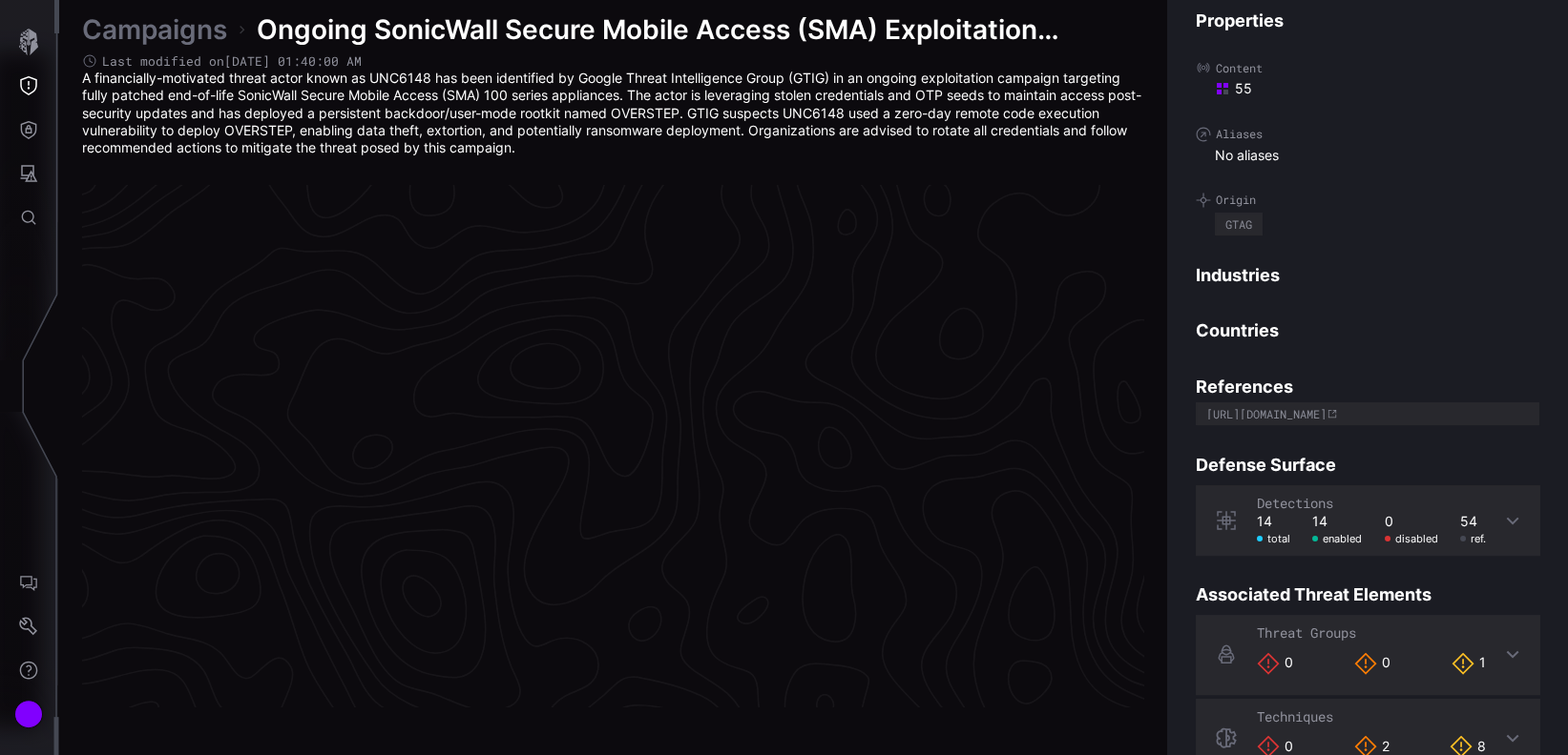
scroll to position [4040, 909]
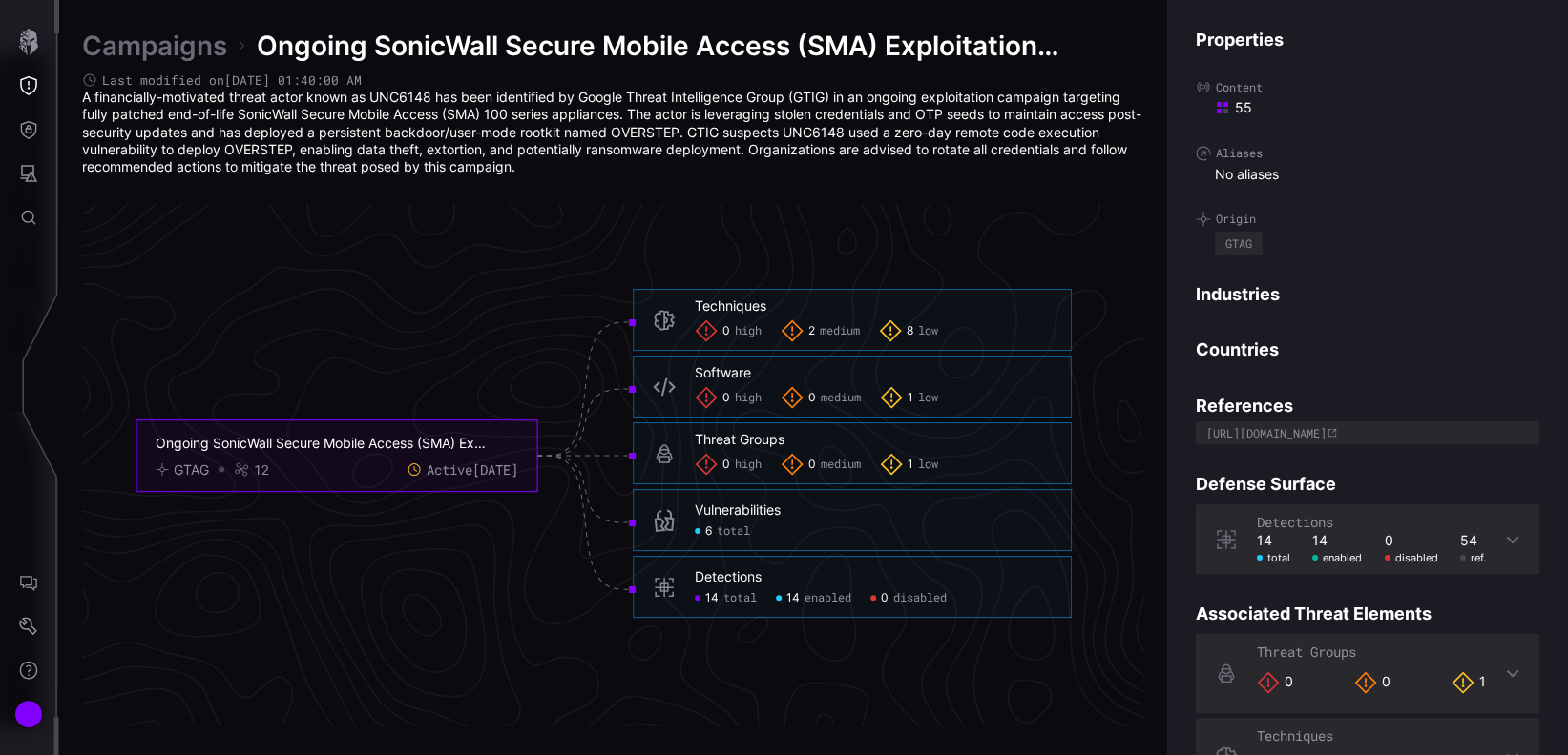
click at [713, 534] on div "6 total" at bounding box center [723, 532] width 55 height 15
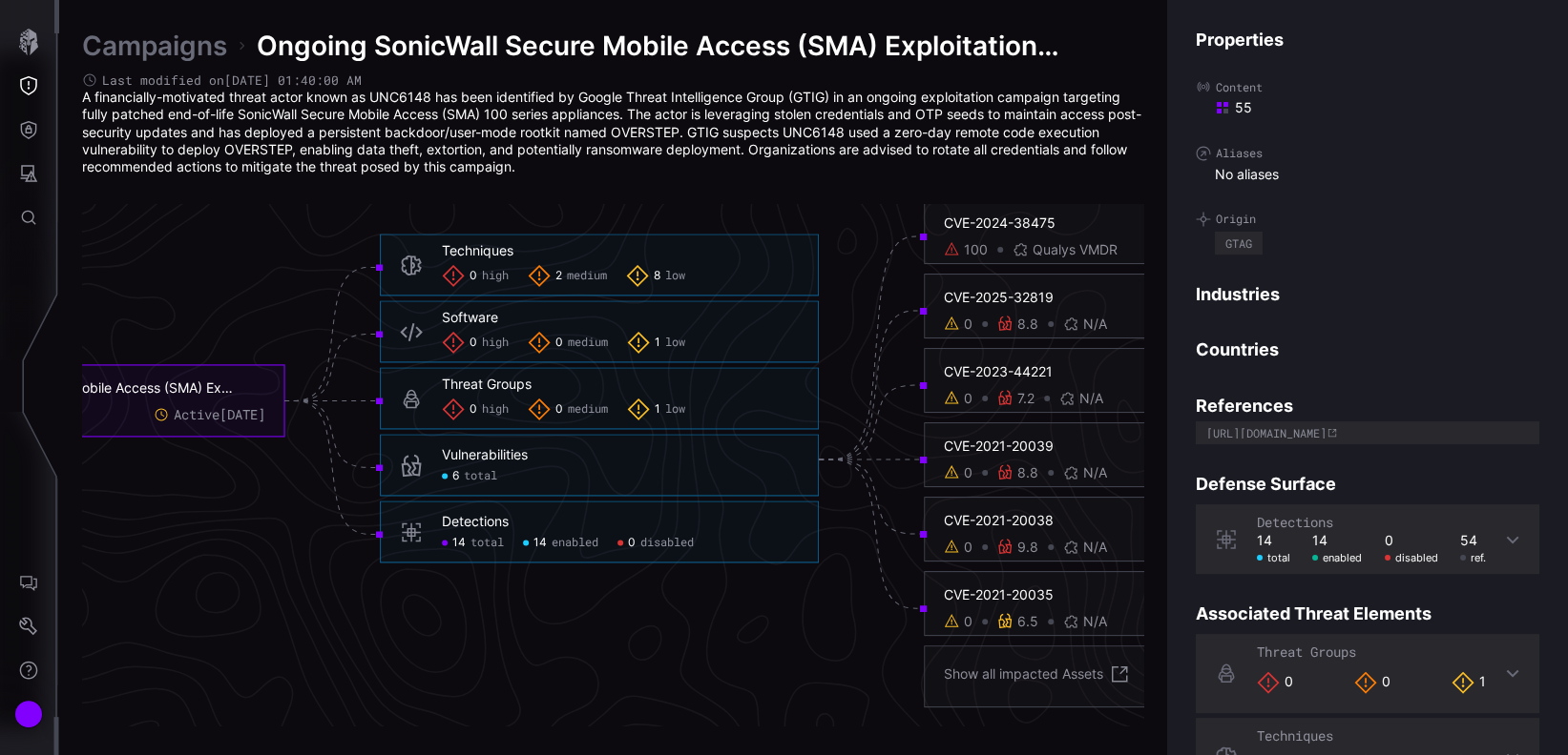
click at [965, 252] on div "100" at bounding box center [976, 249] width 24 height 17
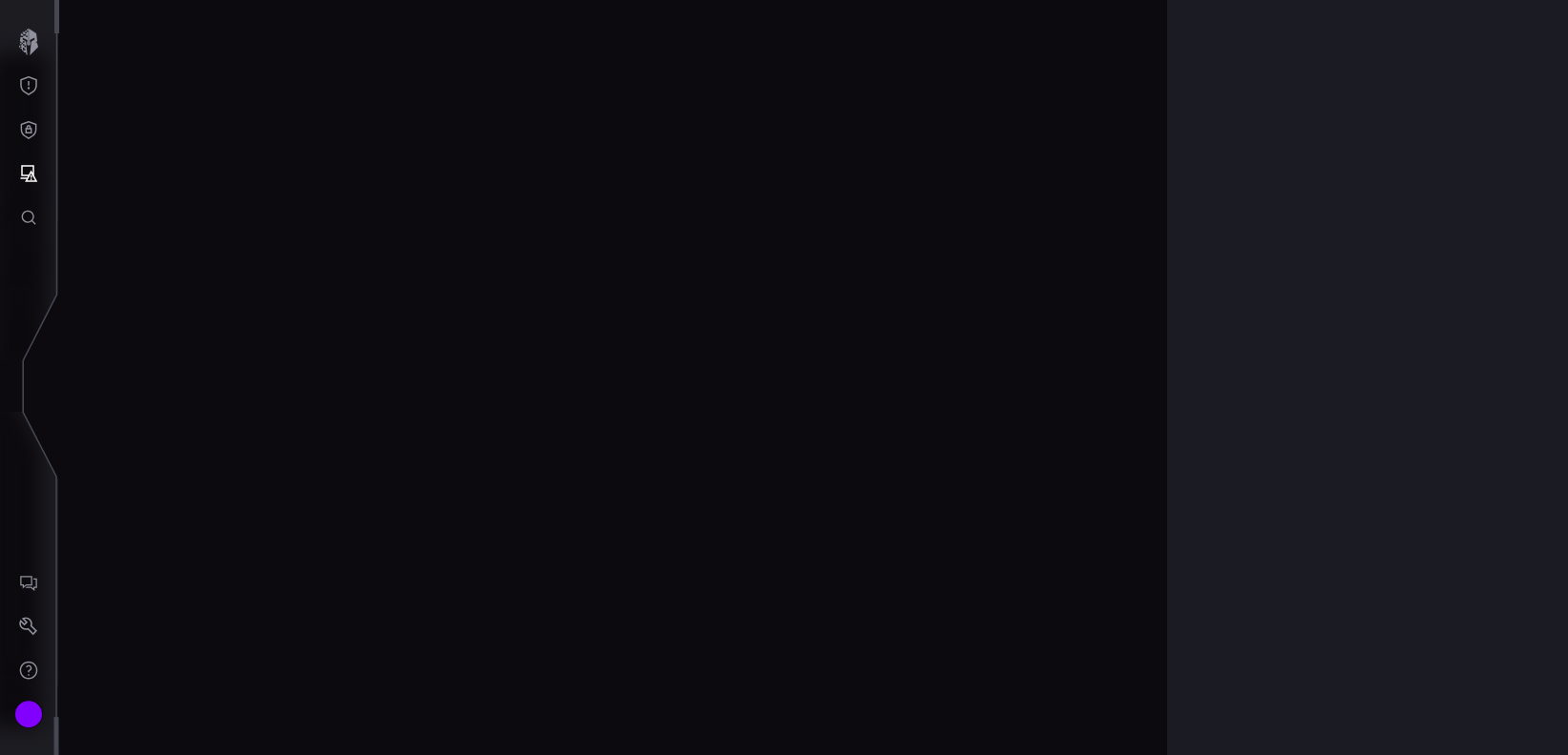
scroll to position [4045, 909]
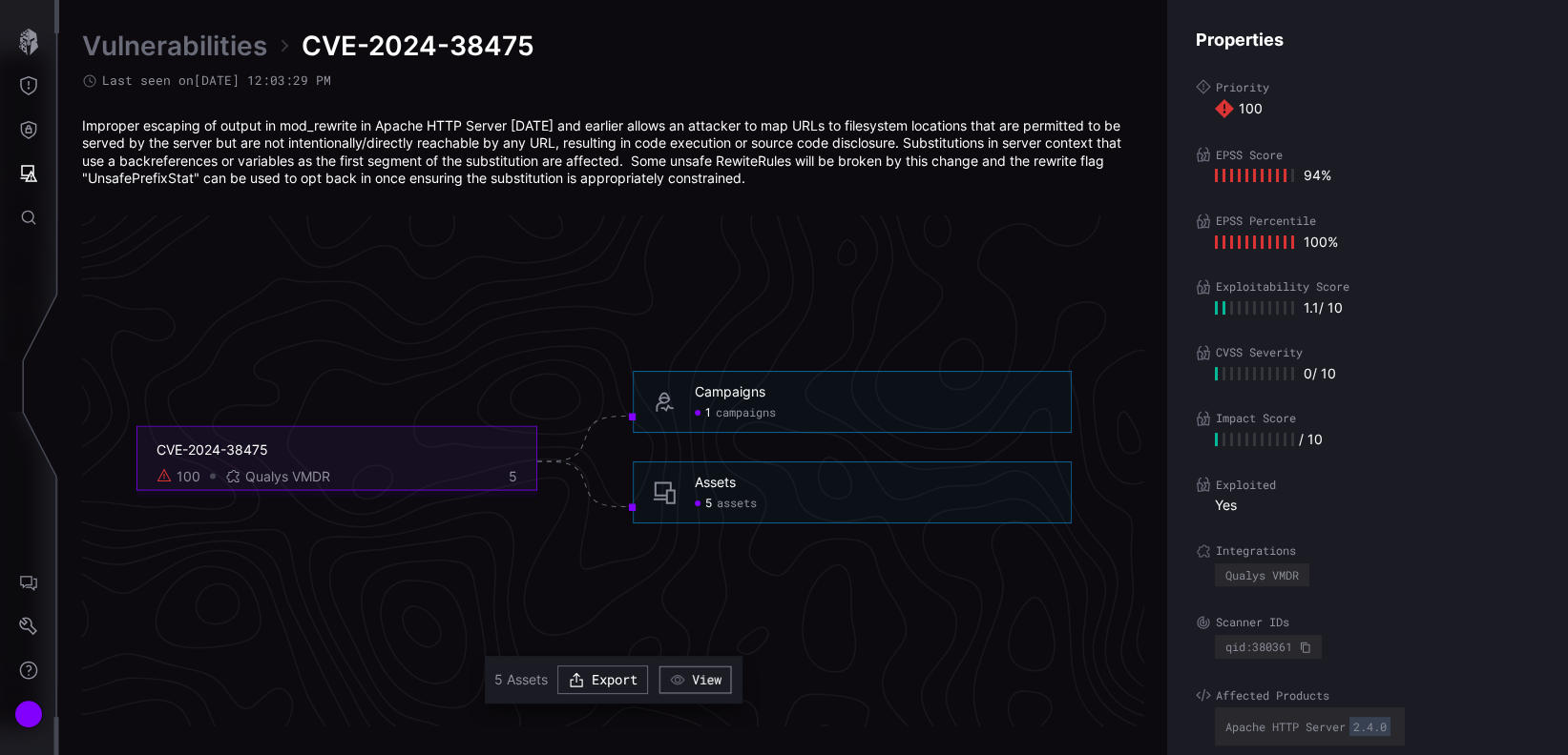
click at [677, 683] on icon "button" at bounding box center [676, 679] width 16 height 16
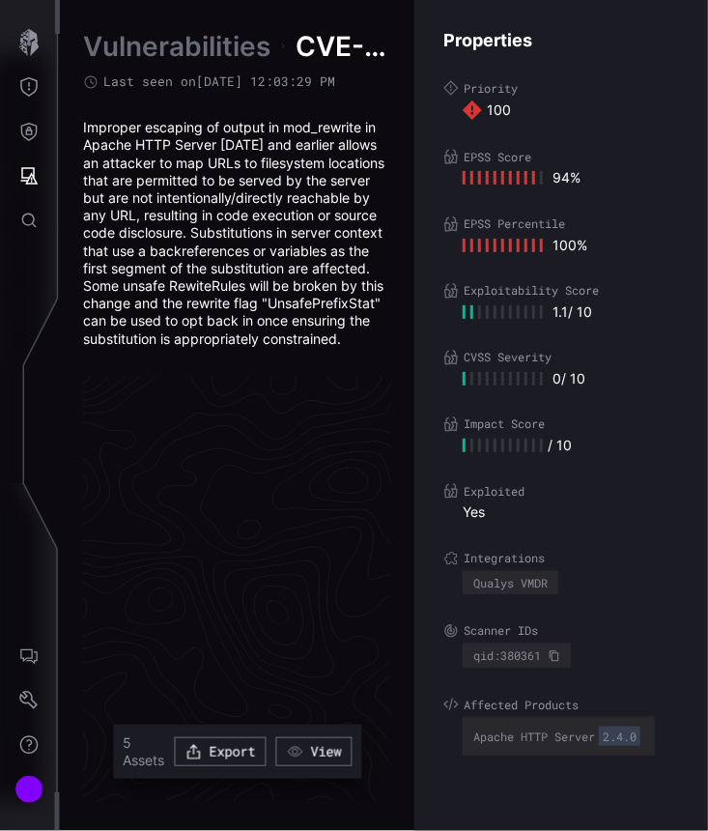
scroll to position [4099, 921]
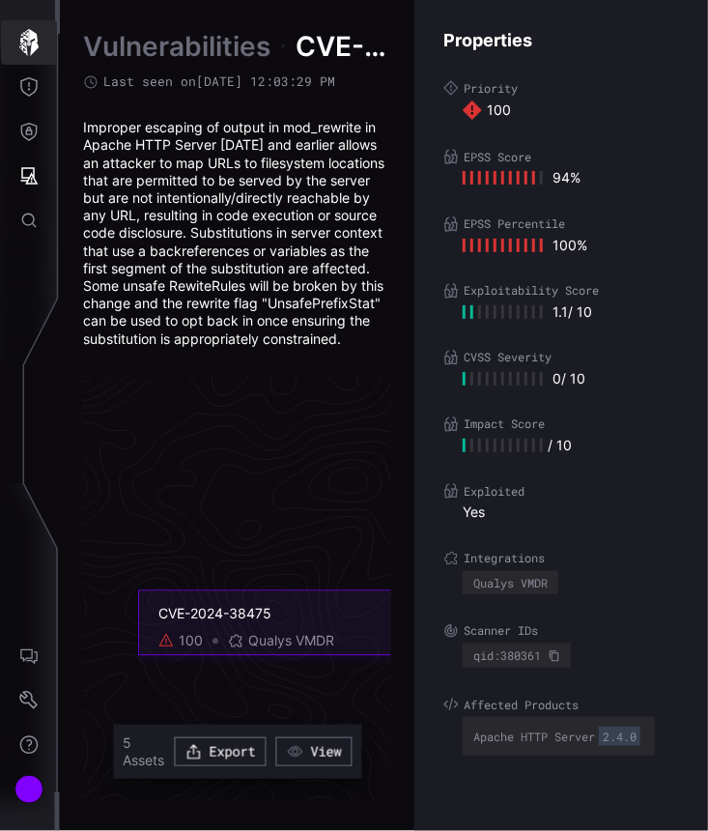
click at [25, 38] on icon "button" at bounding box center [28, 42] width 19 height 27
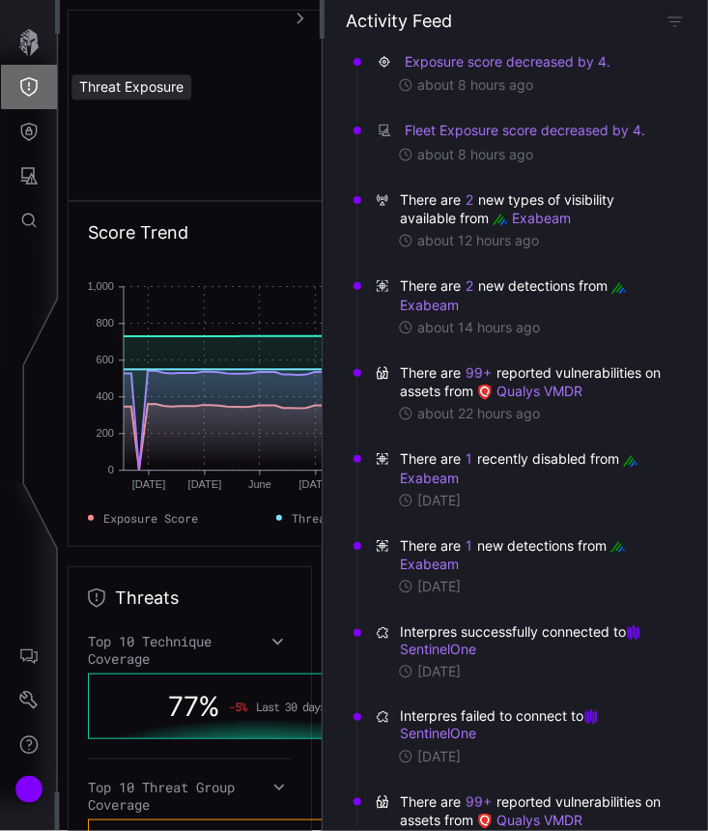
click at [42, 94] on button "Threat Exposure" at bounding box center [29, 87] width 56 height 44
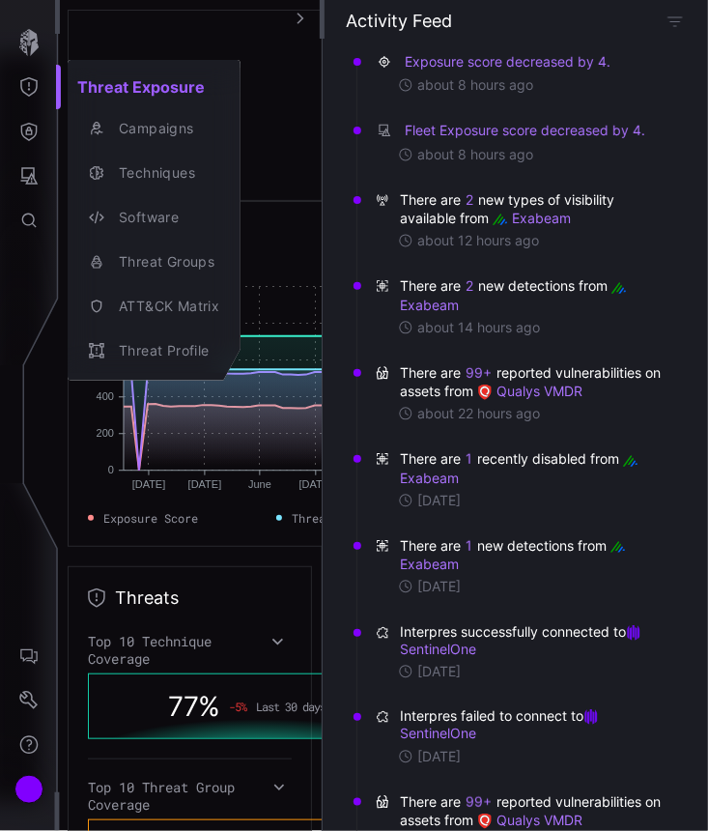
click at [42, 215] on div at bounding box center [354, 415] width 708 height 831
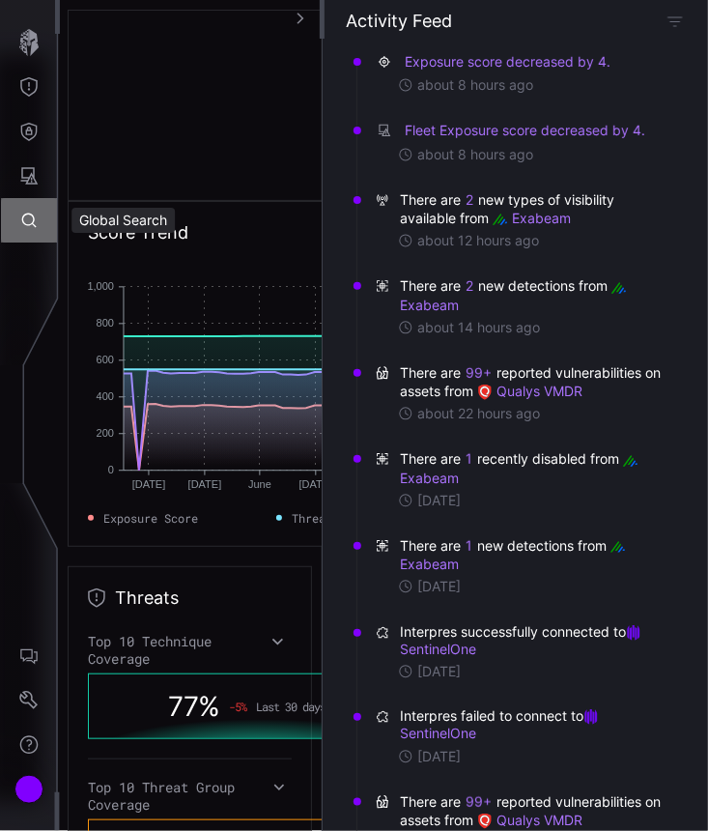
click at [32, 223] on icon "Global Search" at bounding box center [29, 221] width 14 height 14
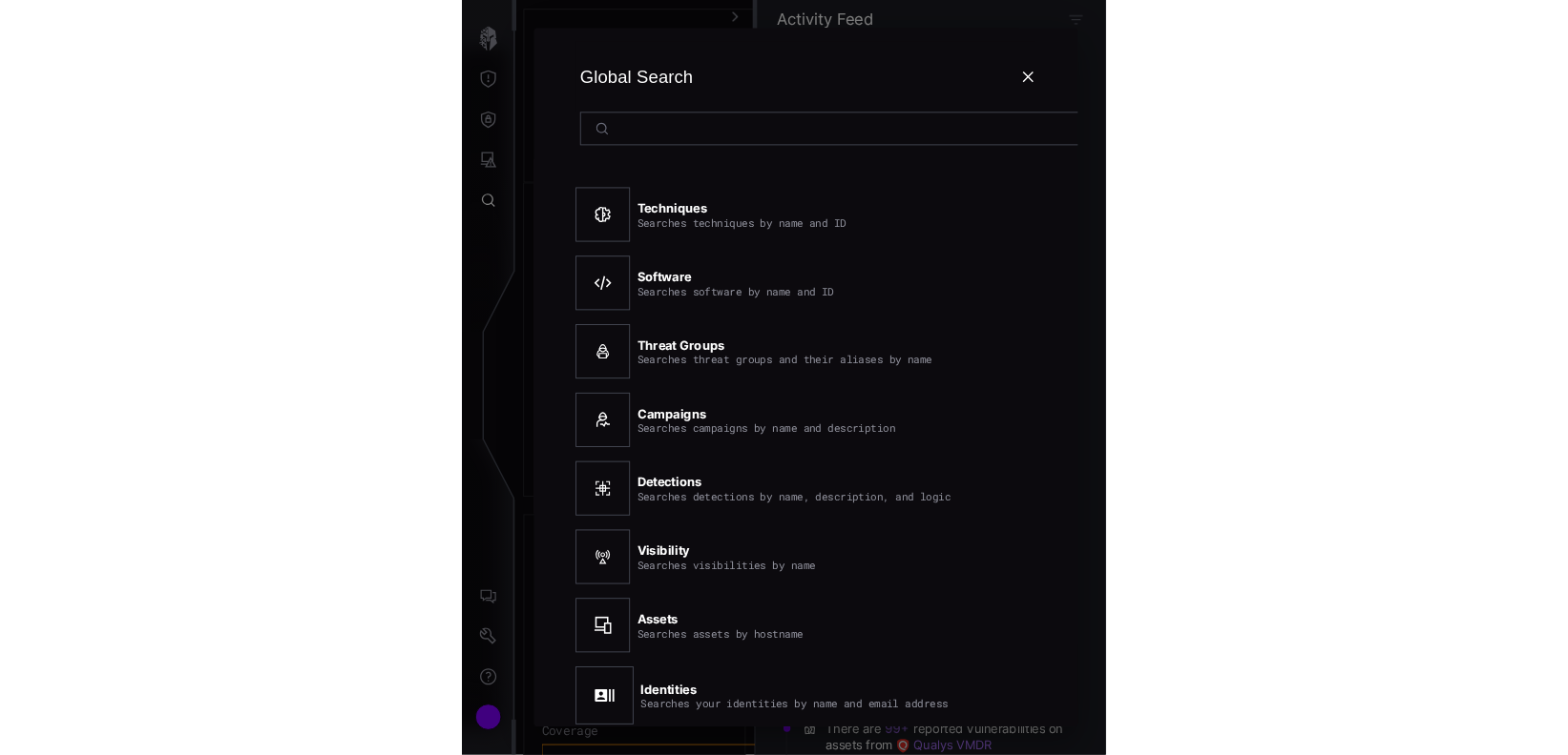
scroll to position [0, 84]
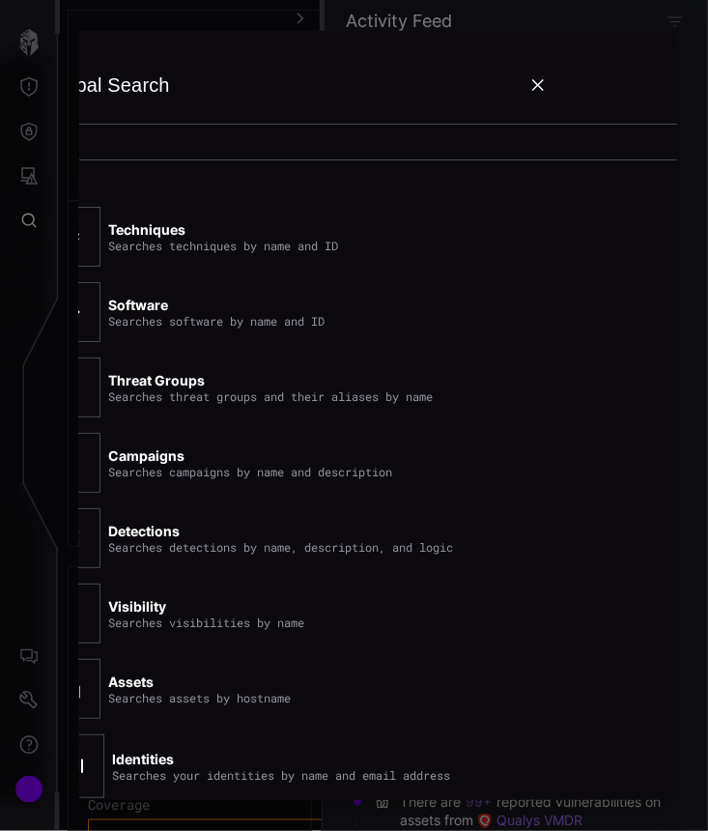
click at [139, 143] on input at bounding box center [381, 141] width 592 height 17
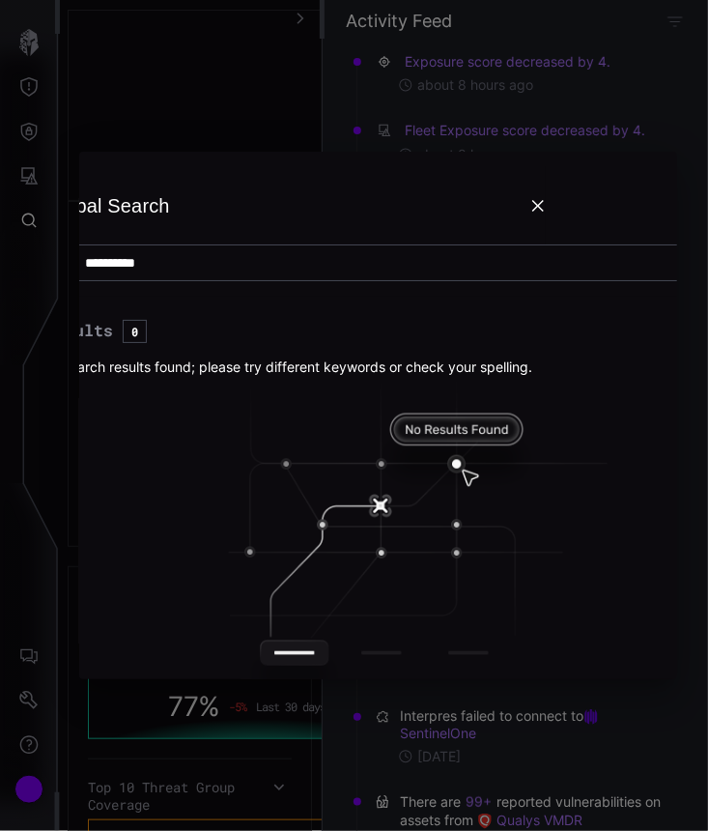
drag, startPoint x: 284, startPoint y: 263, endPoint x: 241, endPoint y: 250, distance: 45.3
click at [241, 250] on div "**********" at bounding box center [380, 262] width 670 height 37
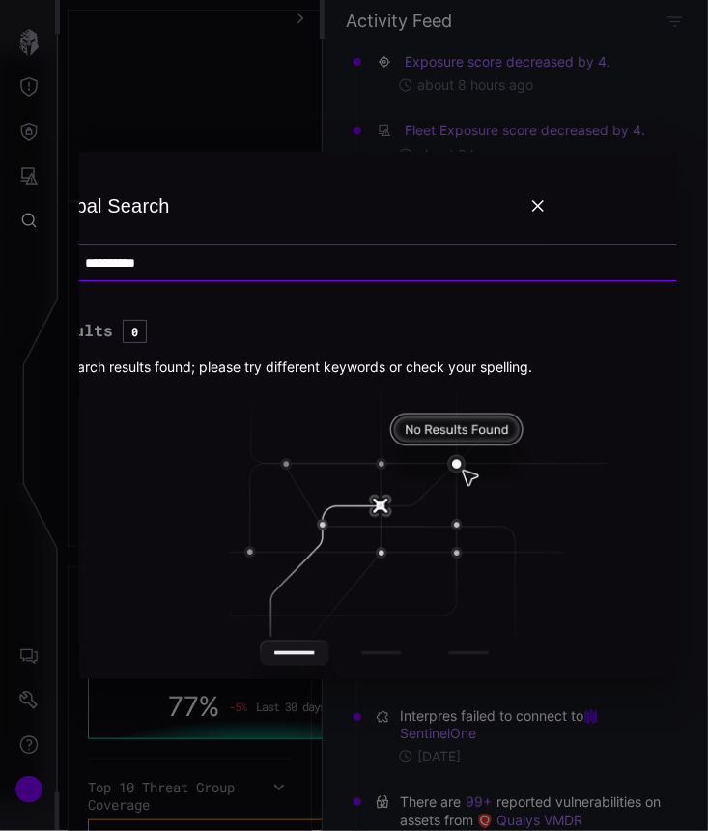
click at [241, 254] on input "**********" at bounding box center [381, 262] width 592 height 17
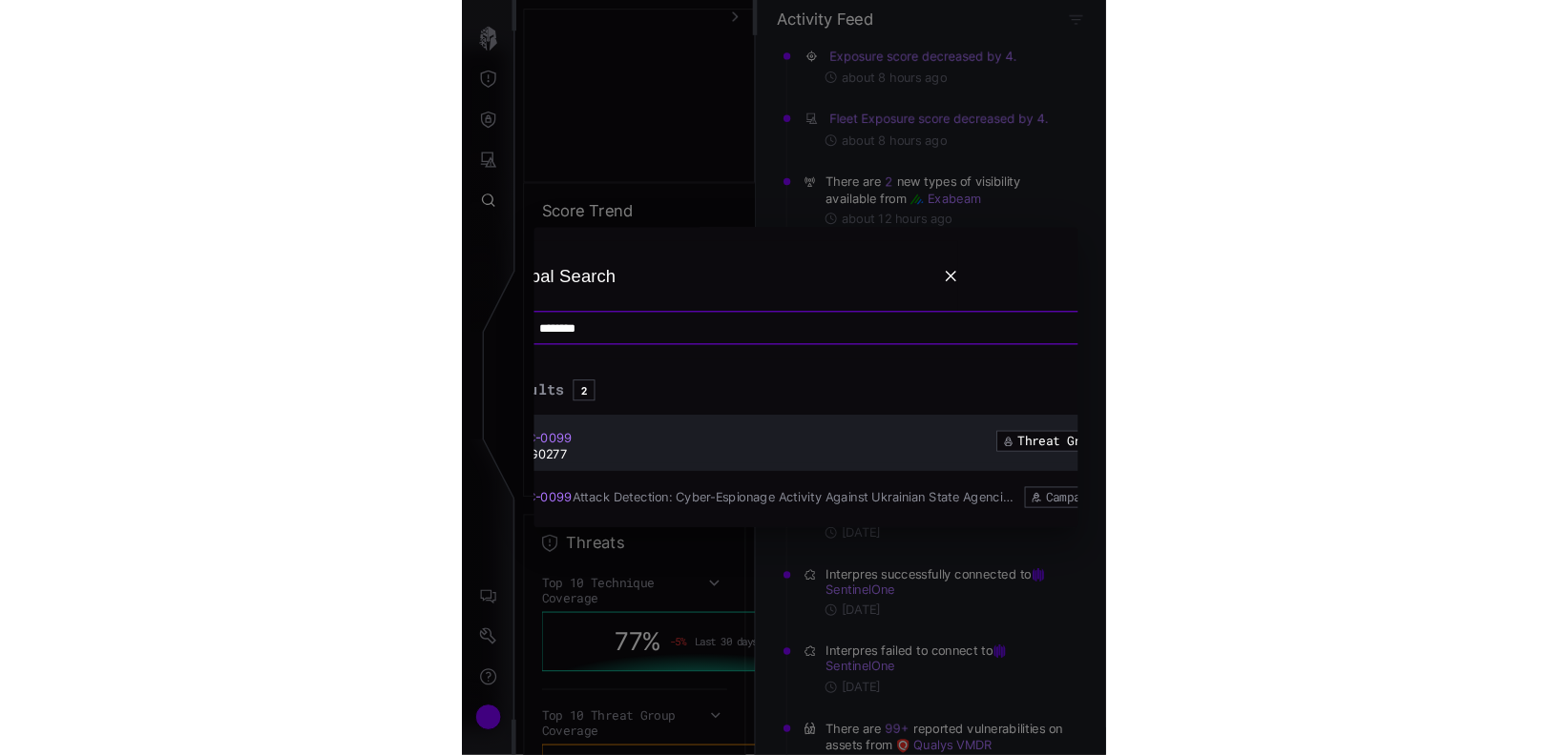
scroll to position [0, 0]
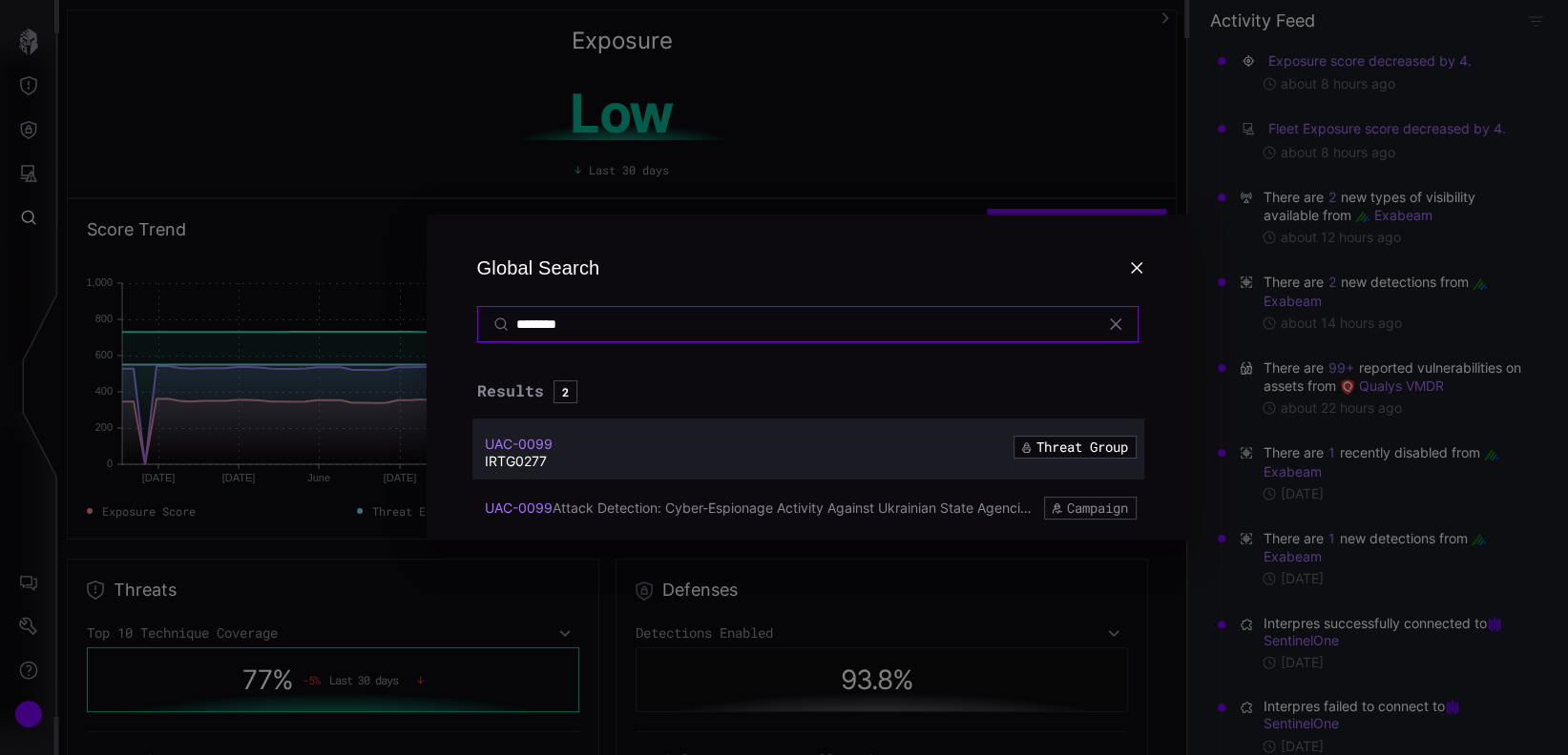
type input "********"
click at [519, 463] on div "IRTG0277" at bounding box center [726, 461] width 482 height 17
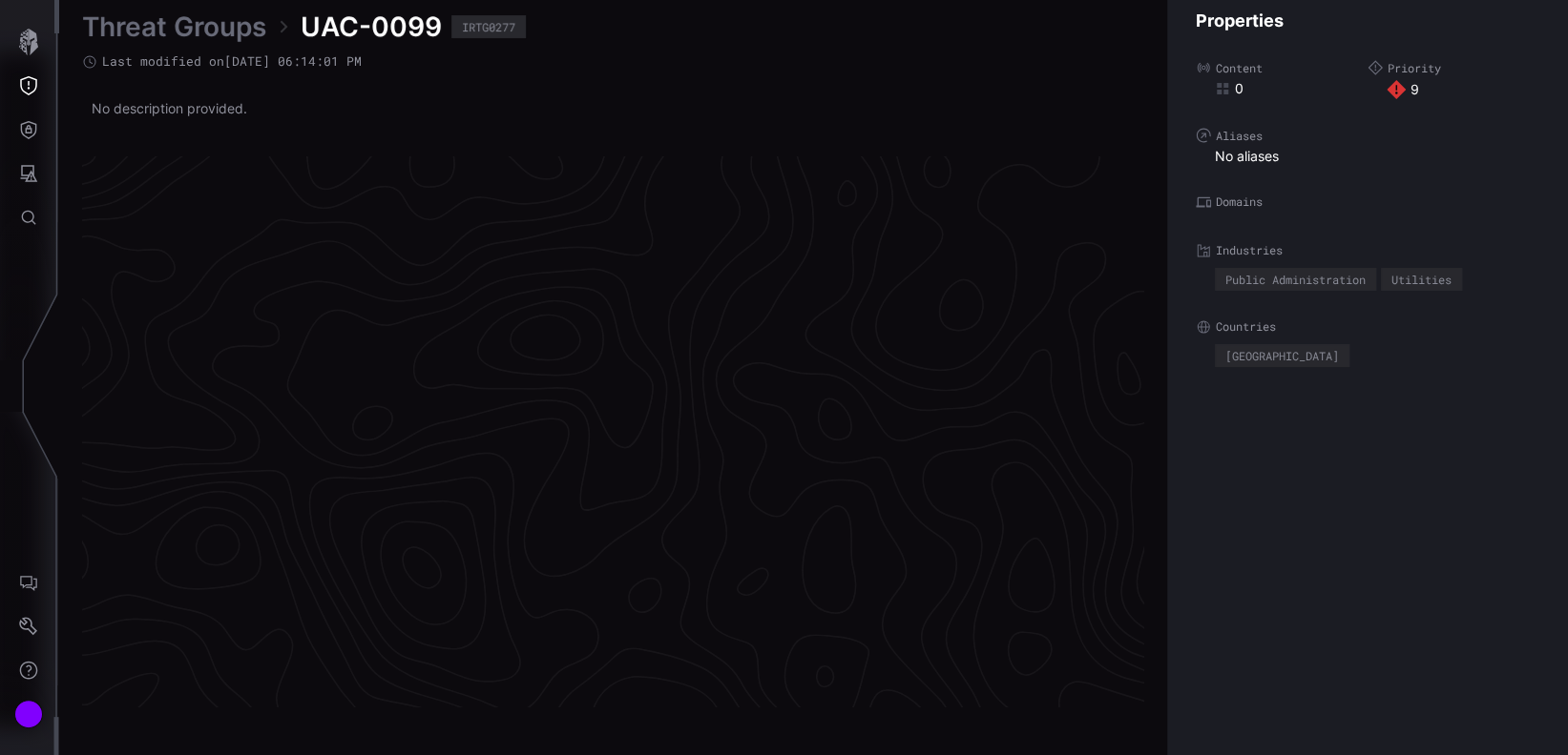
scroll to position [4026, 909]
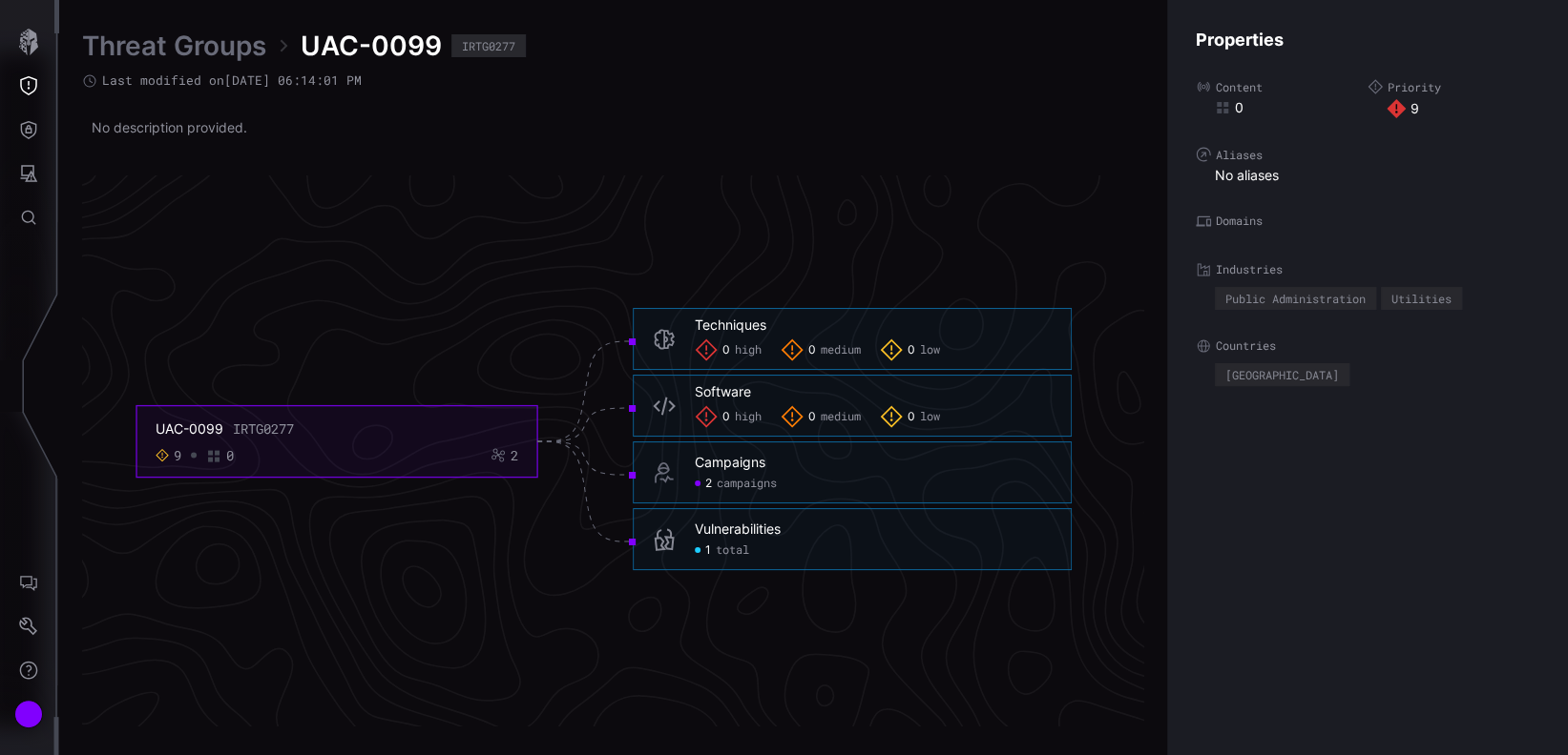
click at [746, 481] on span "campaigns" at bounding box center [746, 484] width 60 height 15
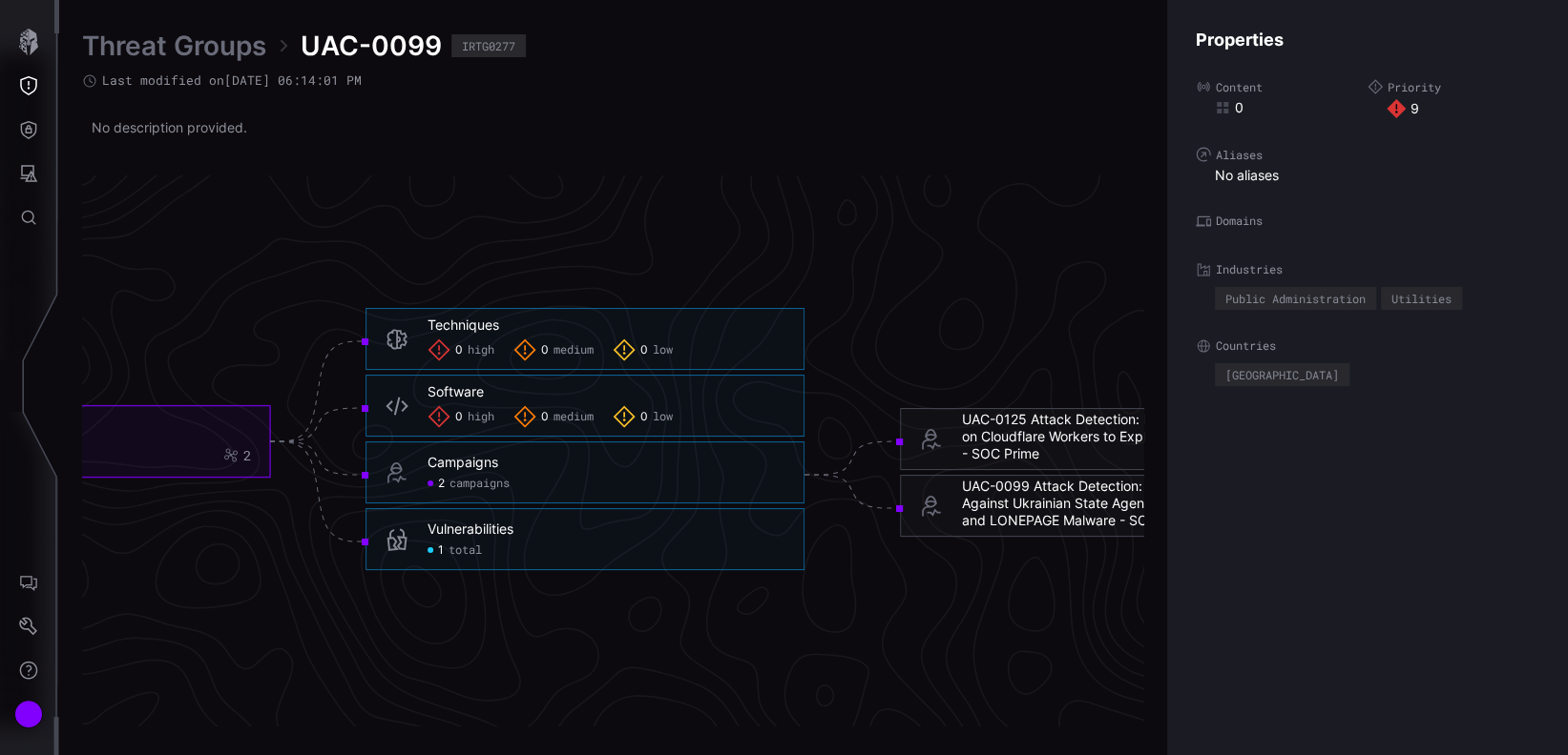
click at [458, 550] on span "total" at bounding box center [465, 551] width 34 height 15
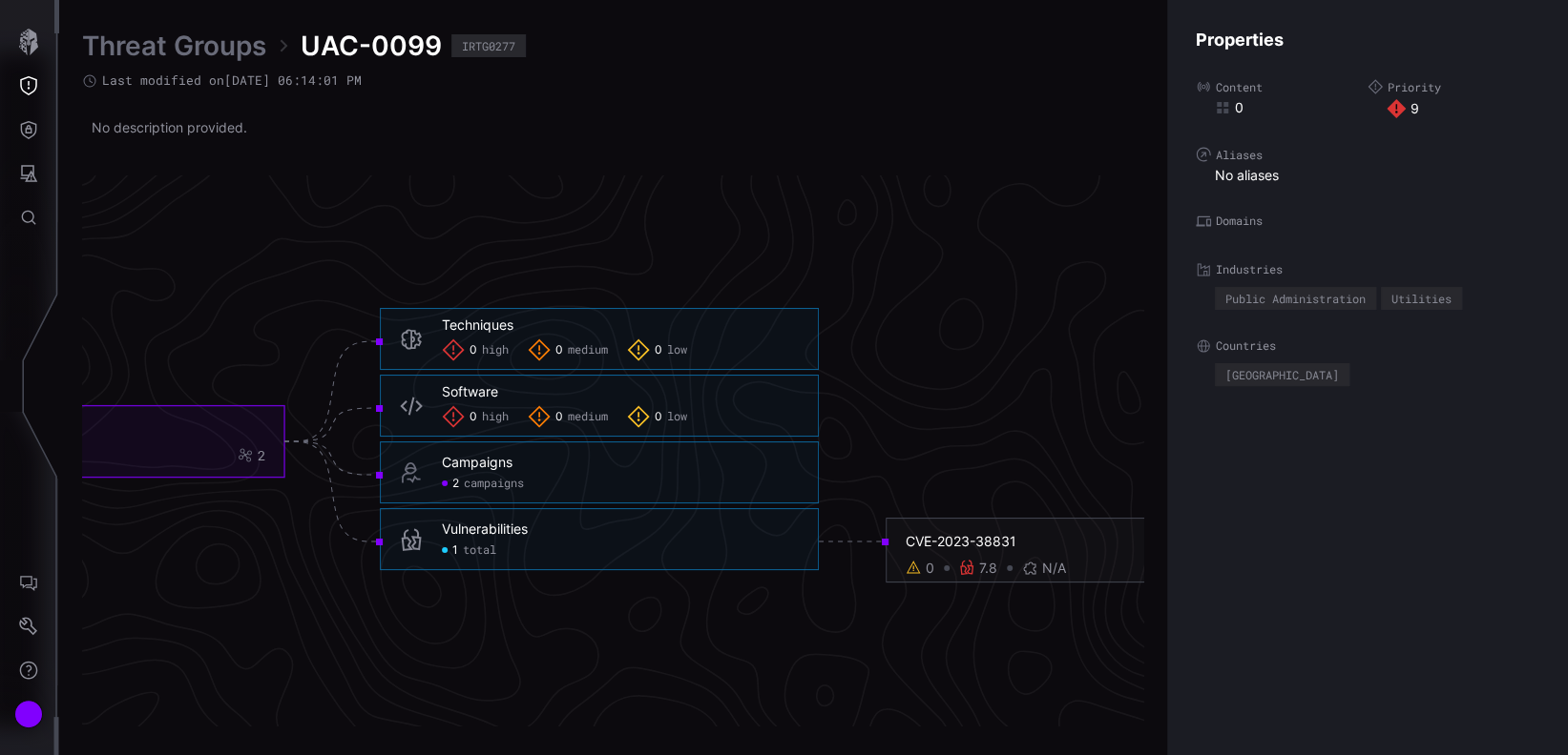
click at [986, 542] on div "CVE-2023-38831" at bounding box center [1085, 541] width 360 height 17
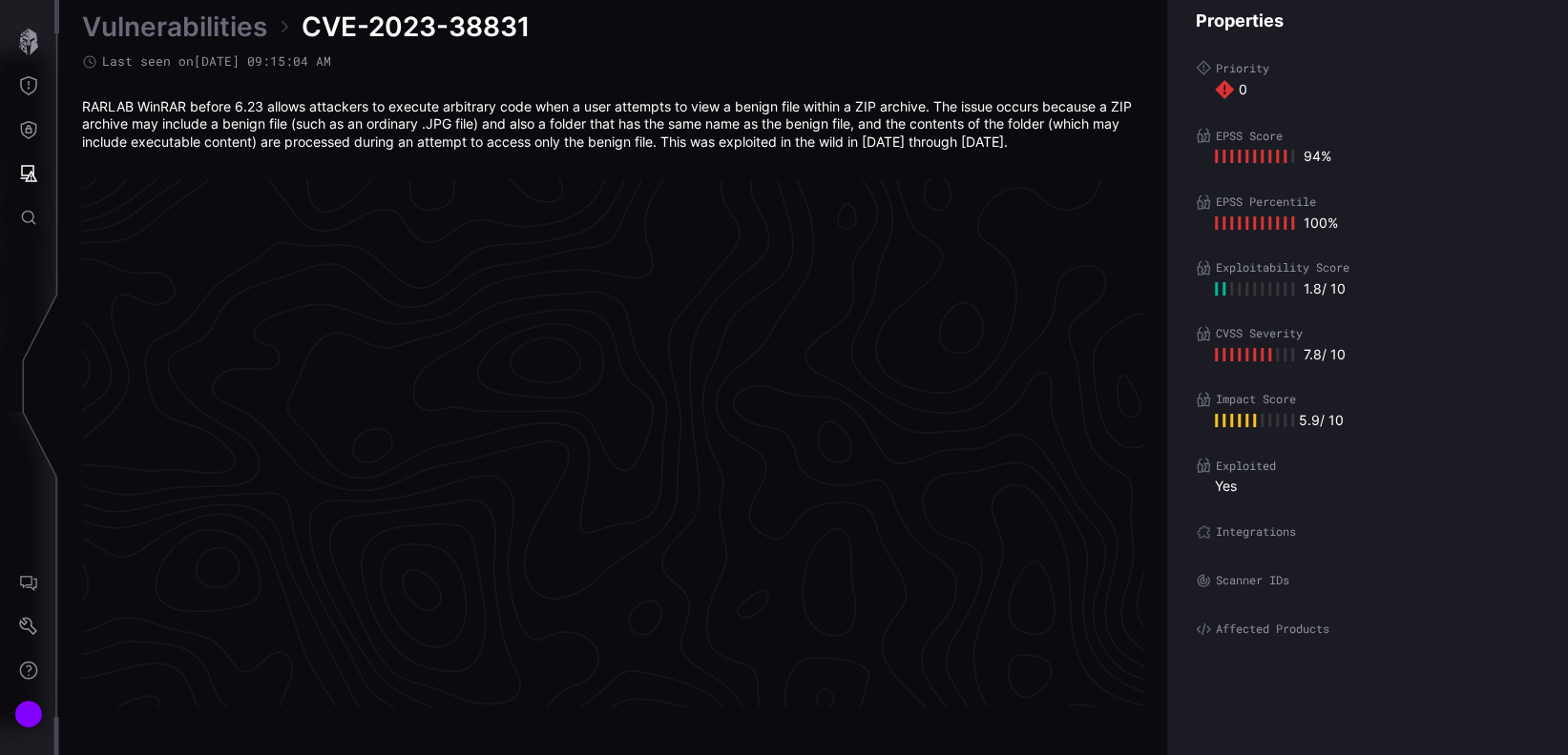
scroll to position [4037, 909]
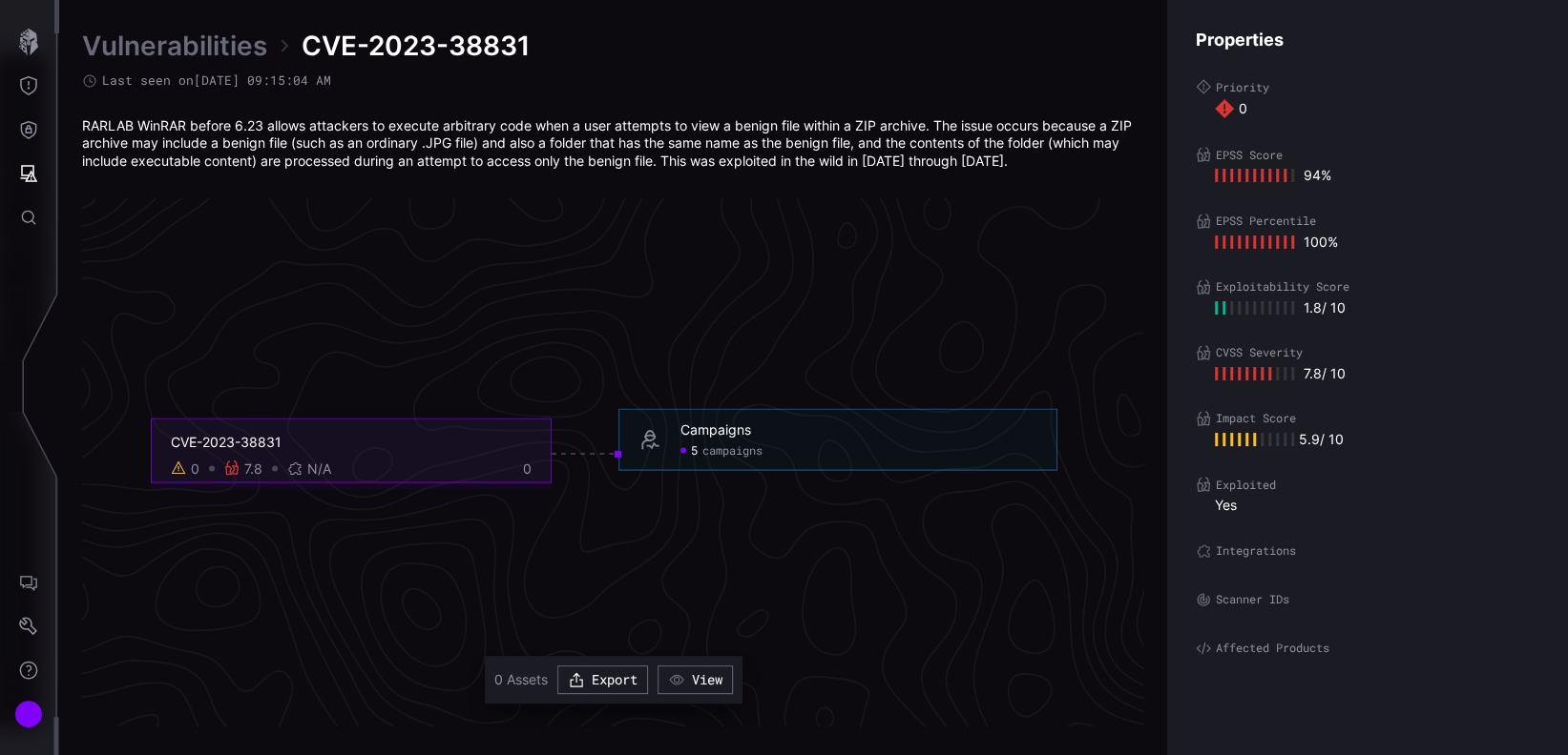
click at [734, 458] on div "Campaigns 5 campaigns" at bounding box center [837, 439] width 439 height 62
click at [733, 451] on span "campaigns" at bounding box center [732, 450] width 60 height 15
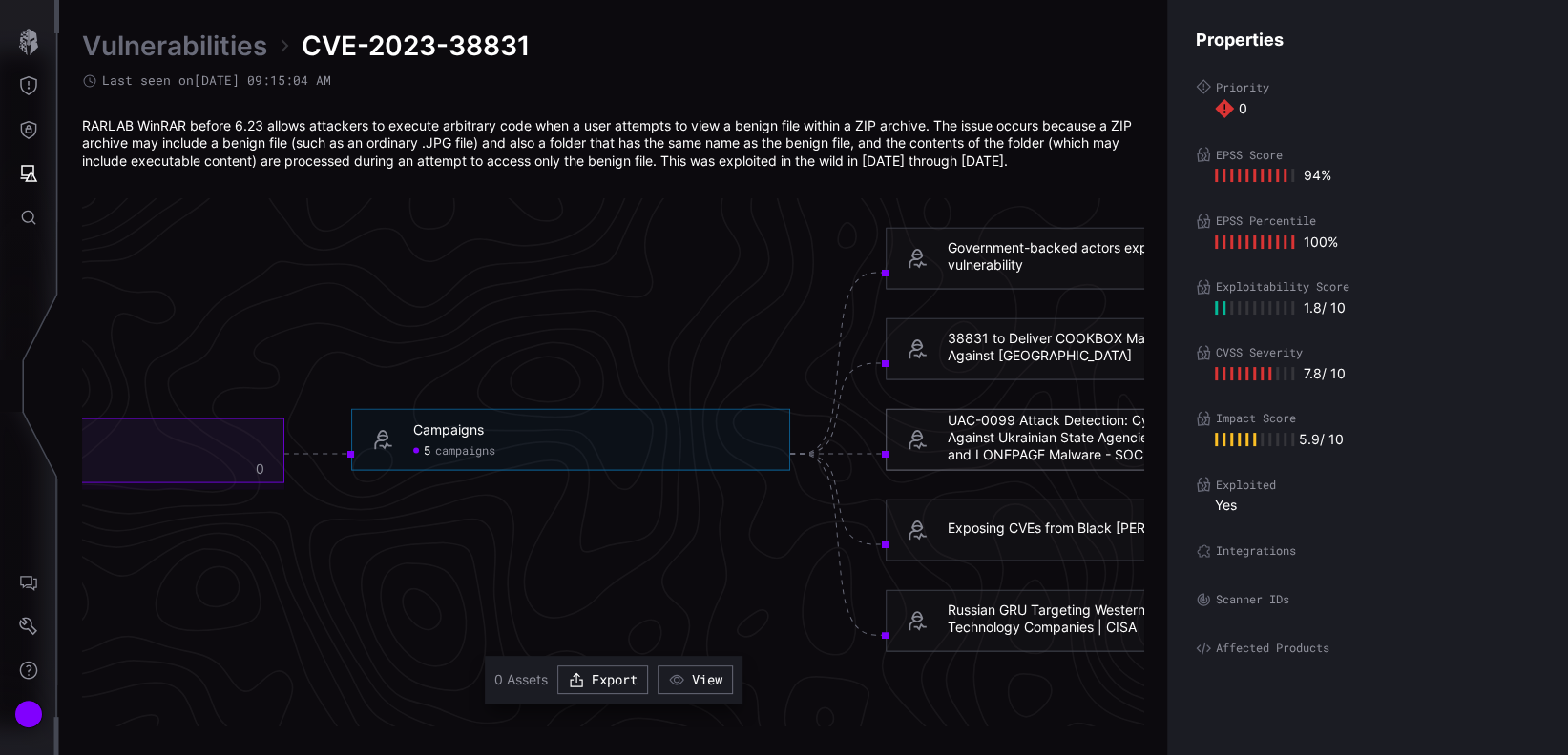
click at [983, 626] on div "Russian GRU Targeting Western Logistics Entities and Technology Companies | CISA" at bounding box center [1126, 618] width 356 height 35
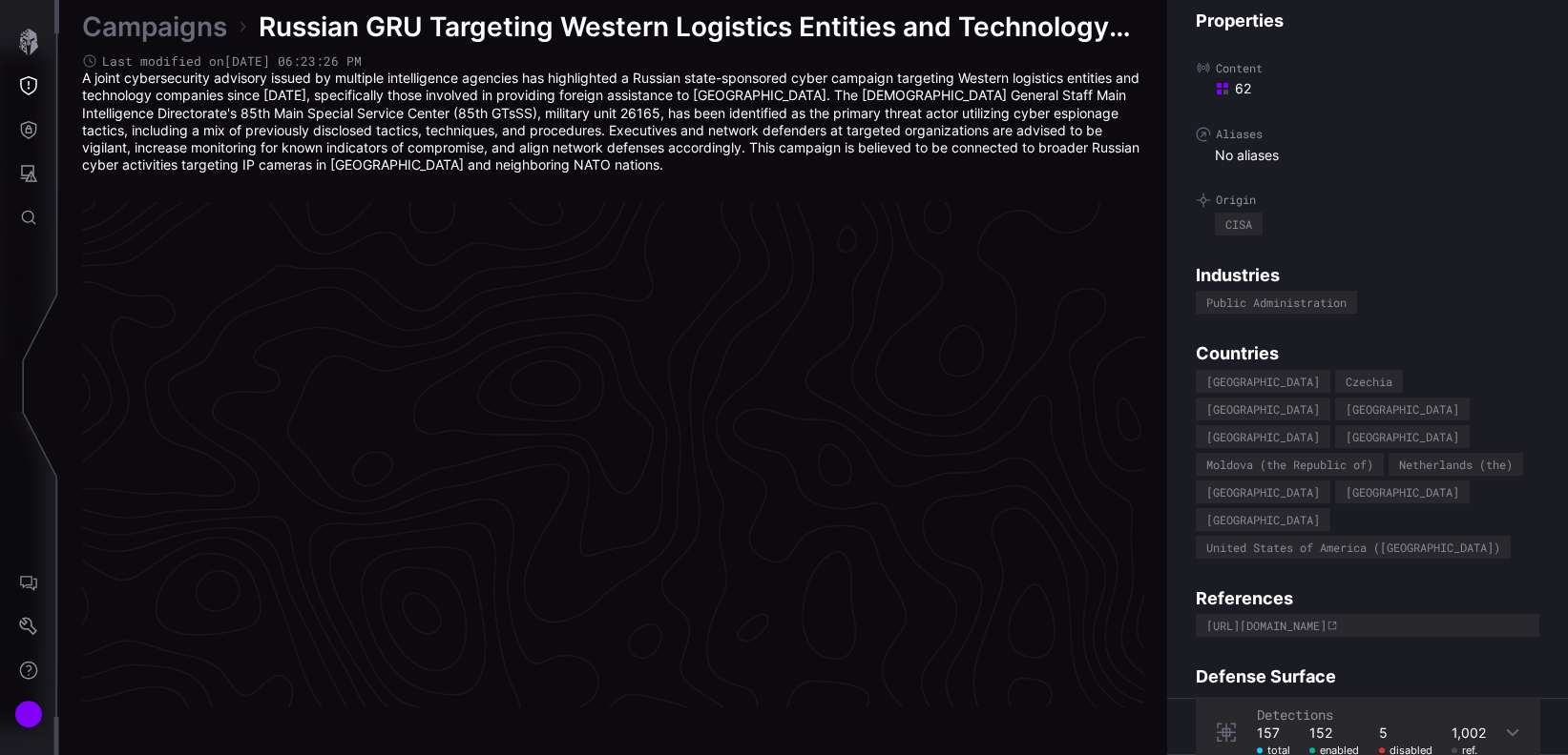
scroll to position [4048, 909]
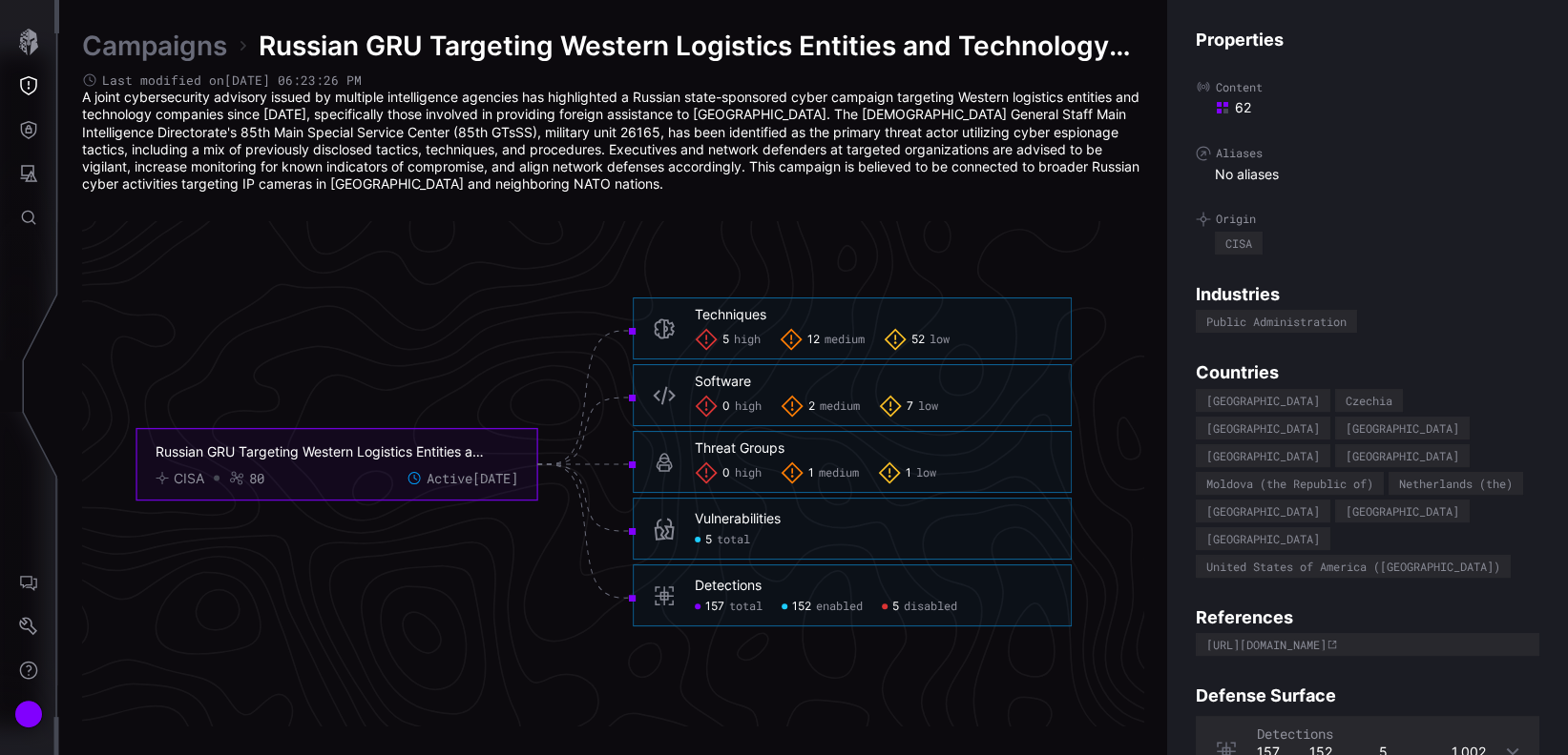
click at [730, 336] on div "5 high" at bounding box center [728, 340] width 66 height 23
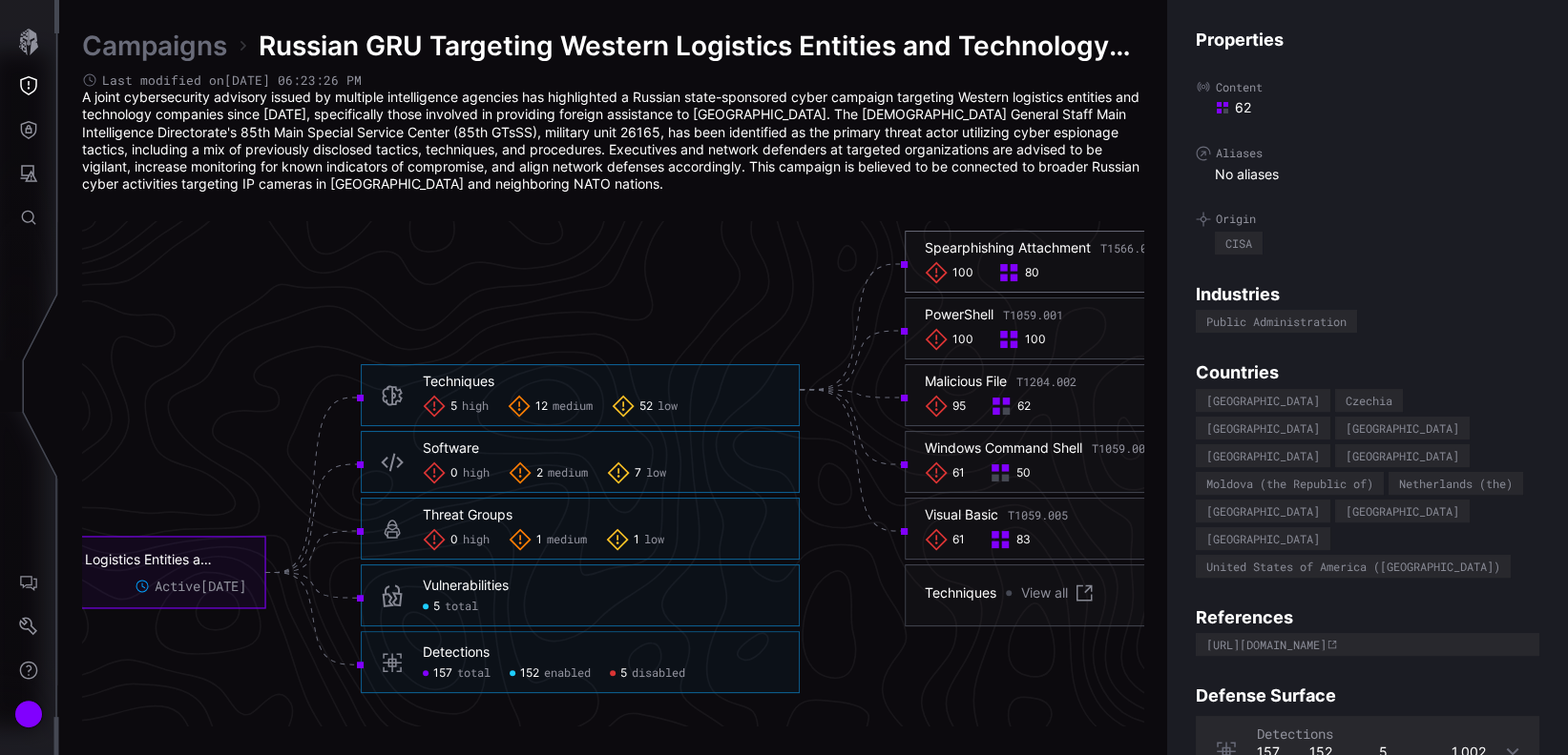
click at [960, 272] on span "100" at bounding box center [962, 273] width 21 height 15
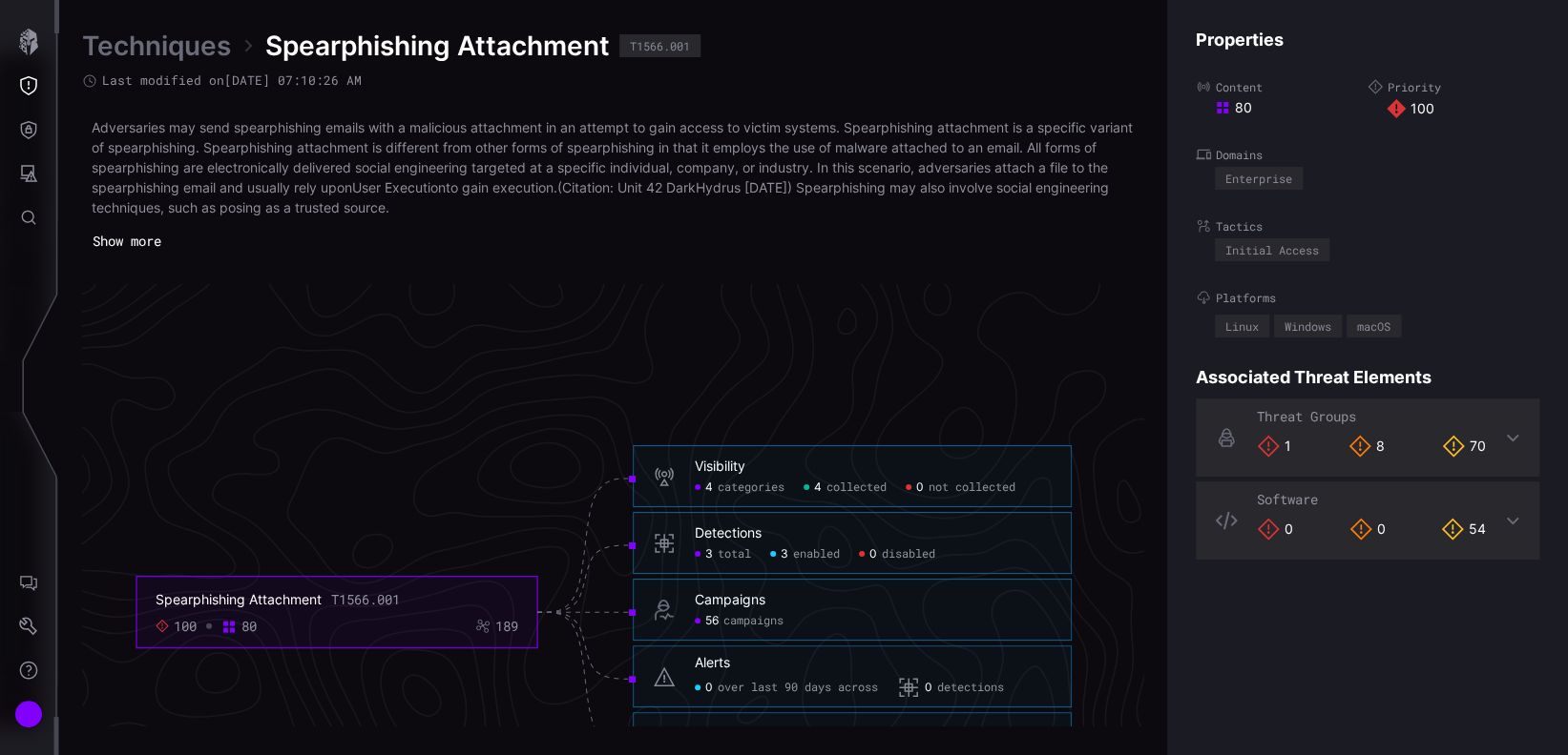
scroll to position [3825, 909]
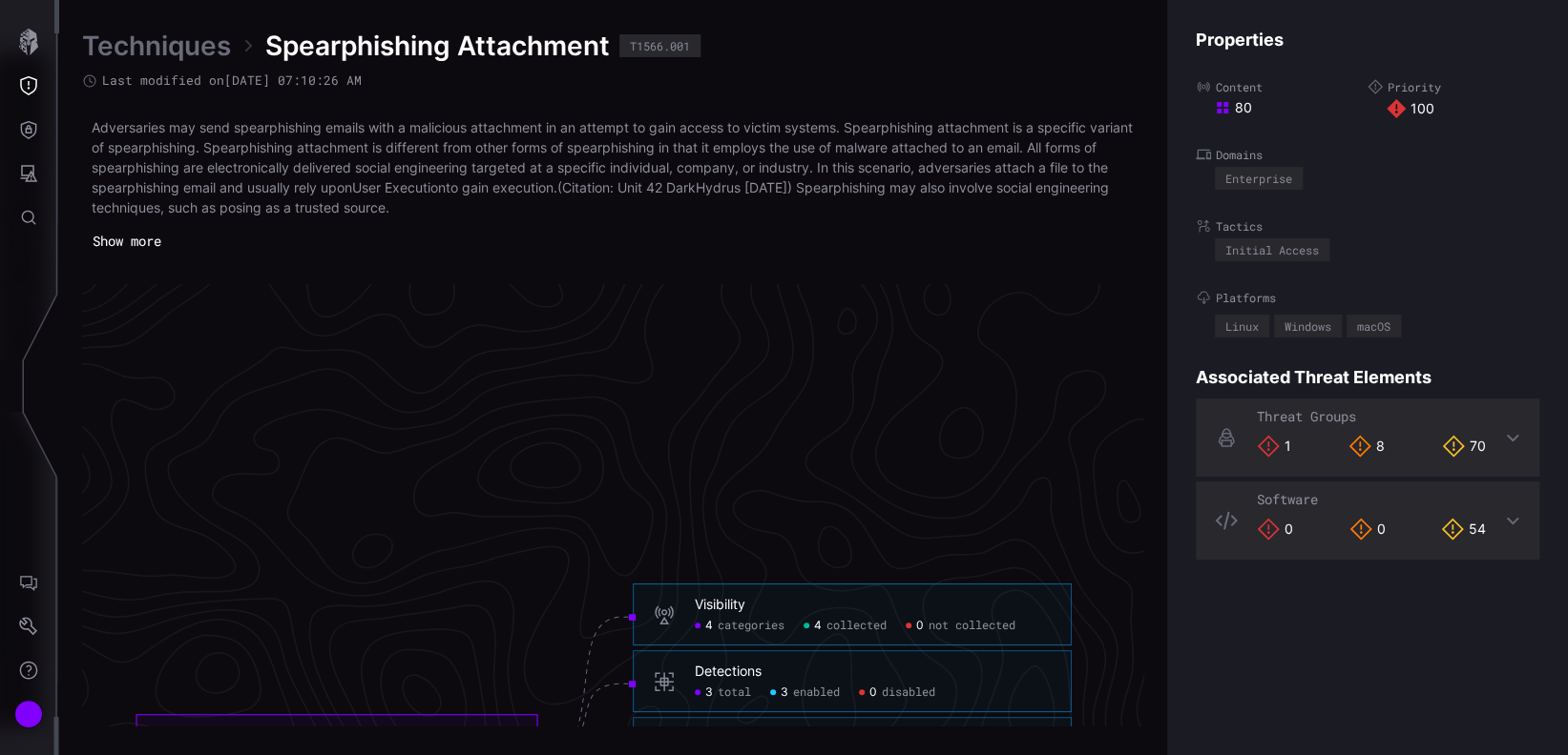
click at [726, 626] on span "categories" at bounding box center [751, 626] width 67 height 15
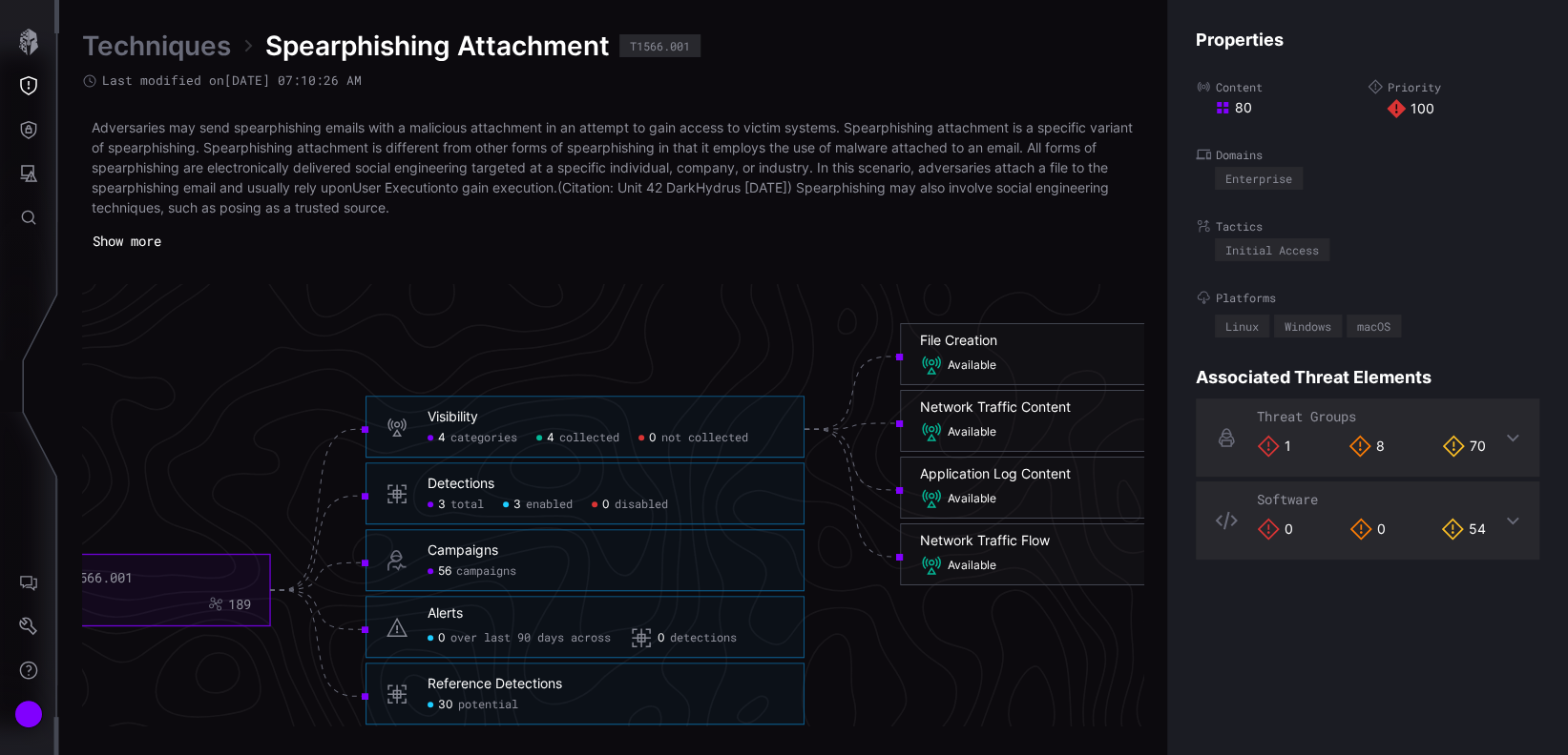
scroll to position [4080, 909]
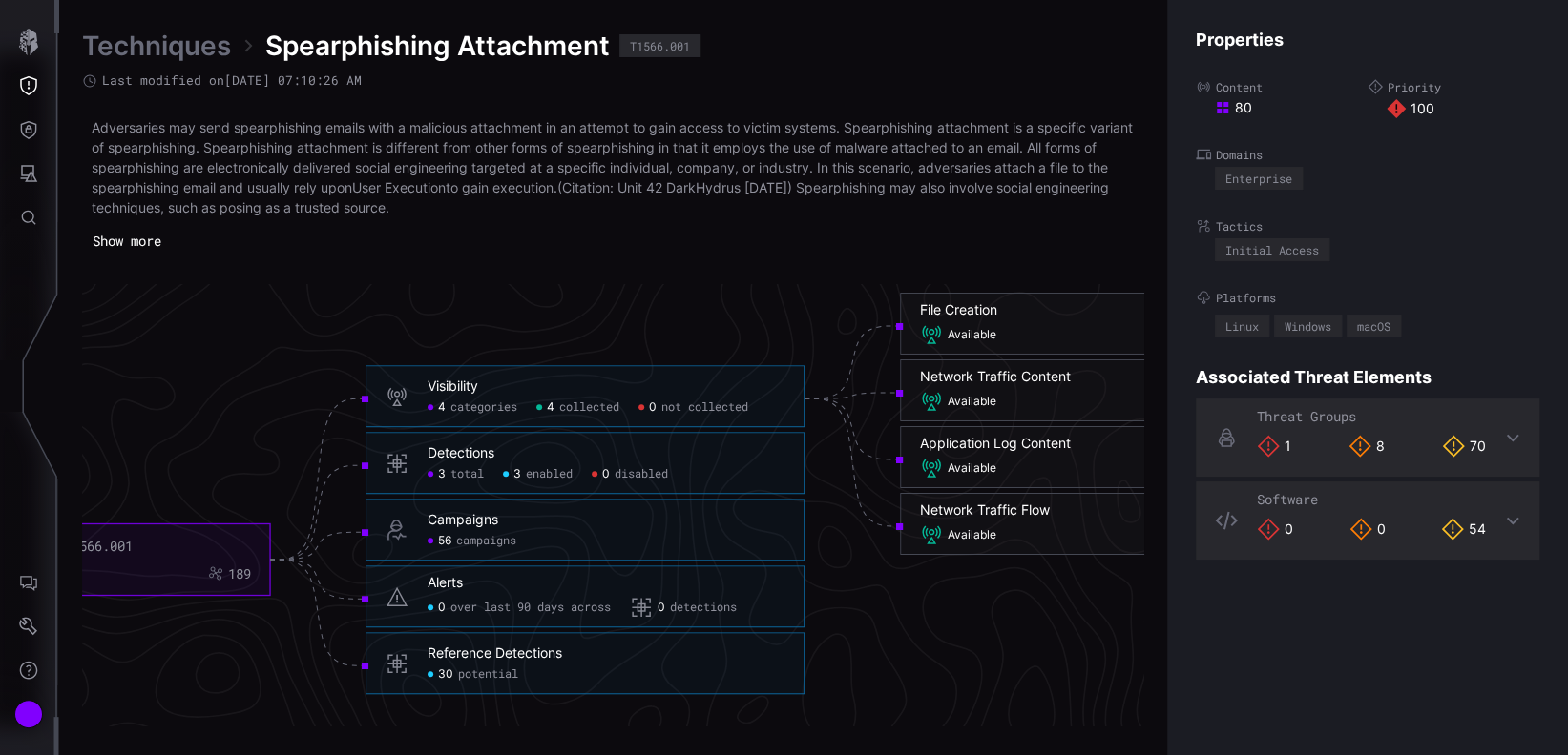
click at [482, 675] on span "potential" at bounding box center [488, 674] width 60 height 15
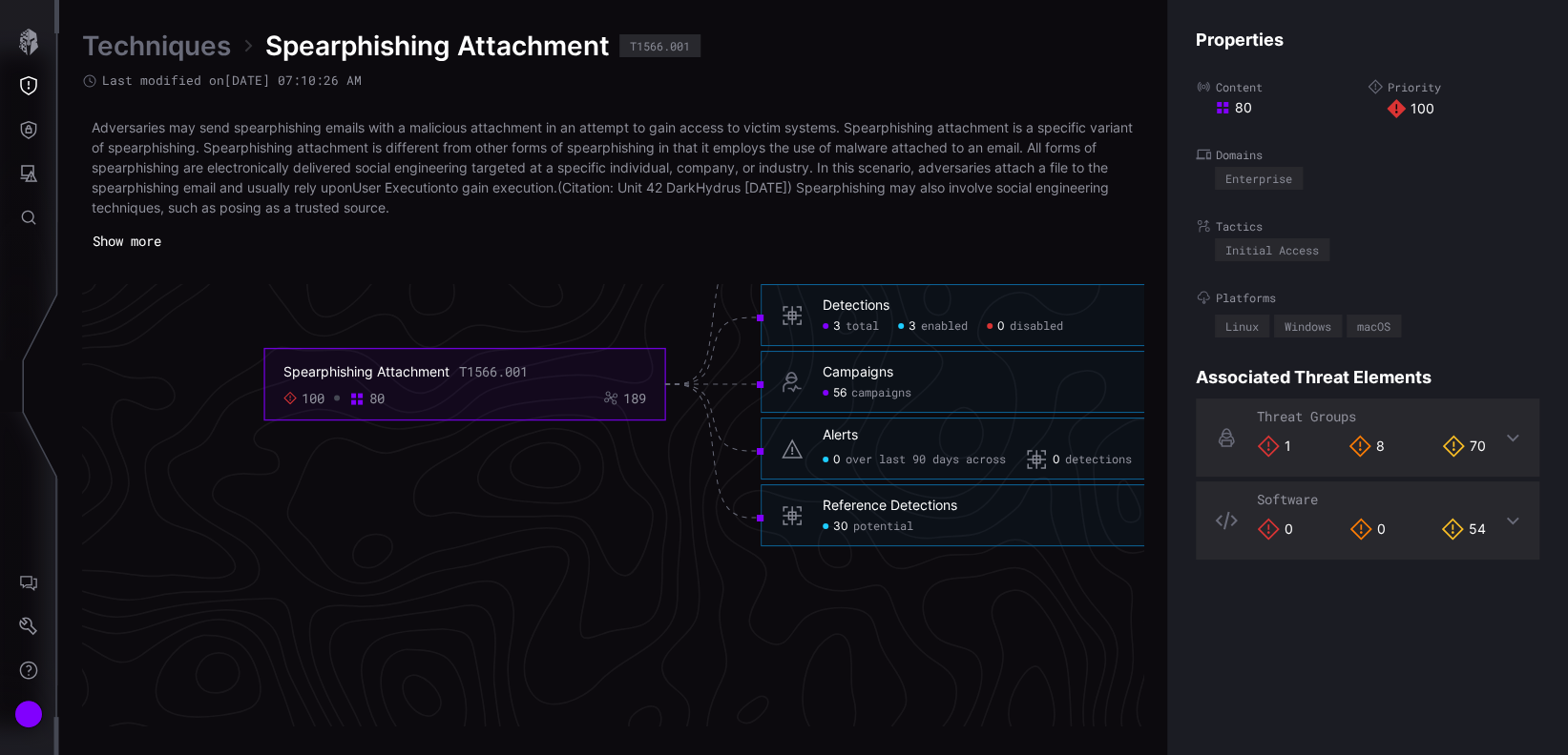
scroll to position [4080, 514]
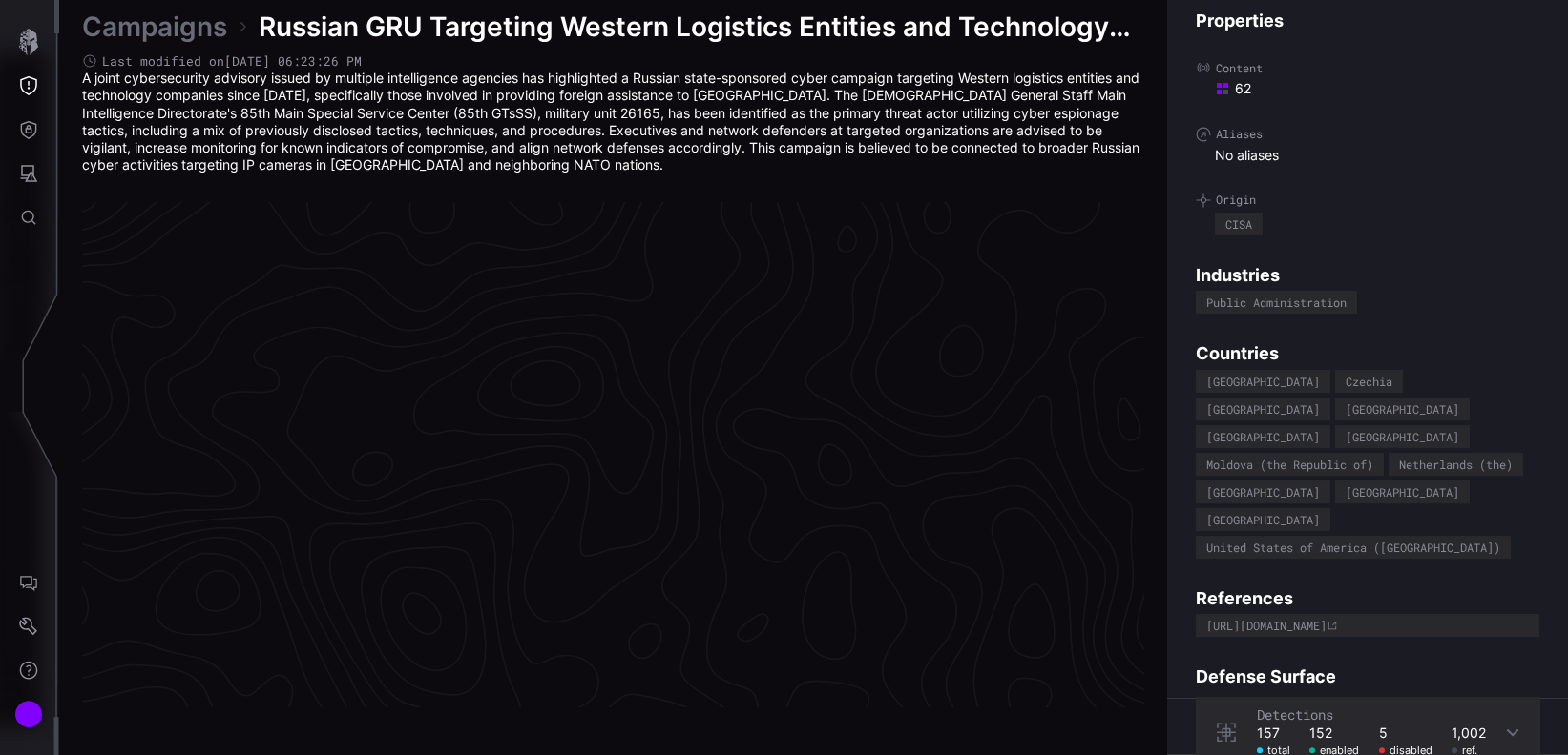
scroll to position [4048, 909]
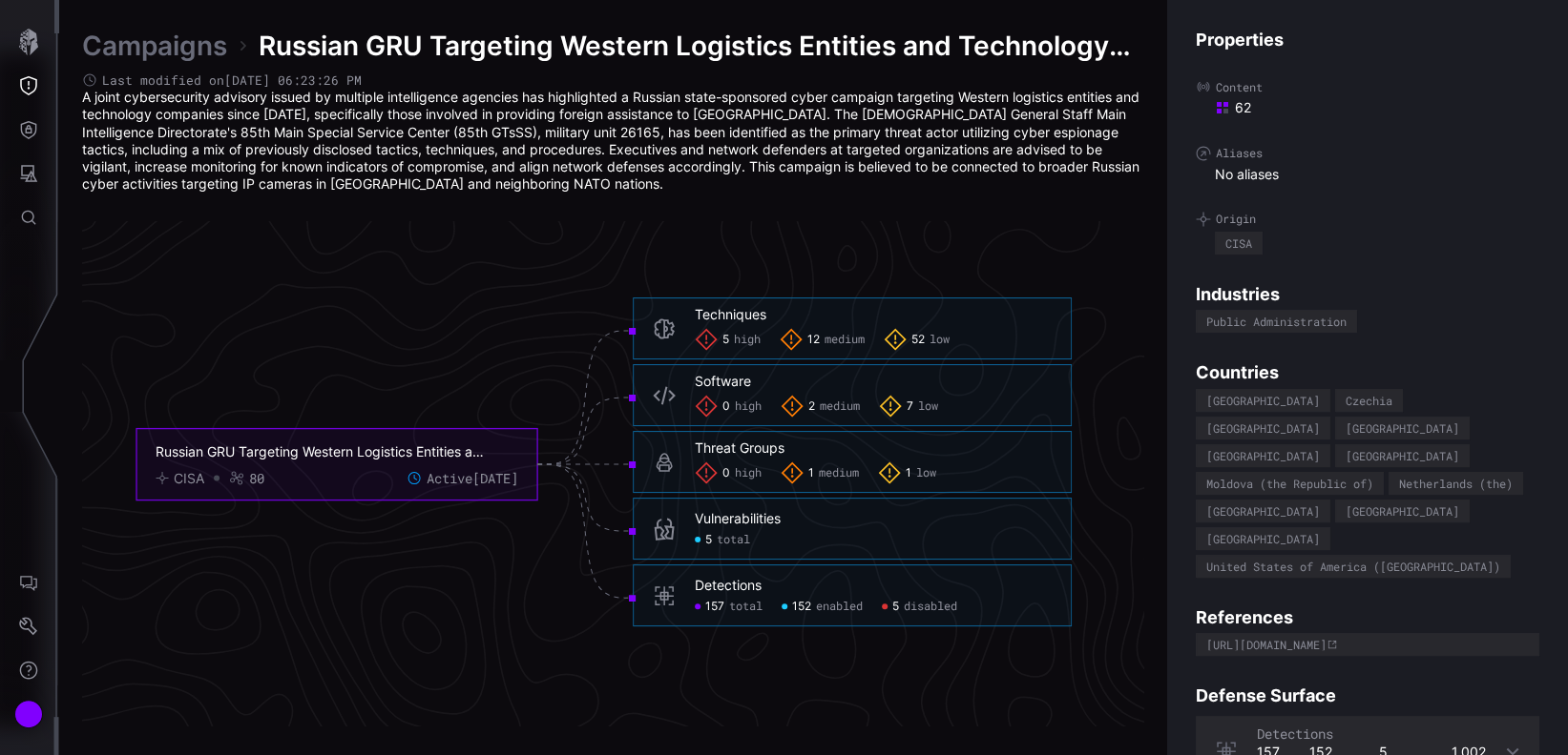
click at [749, 521] on div "Vulnerabilities" at bounding box center [738, 519] width 86 height 17
click at [736, 533] on span "total" at bounding box center [734, 540] width 34 height 15
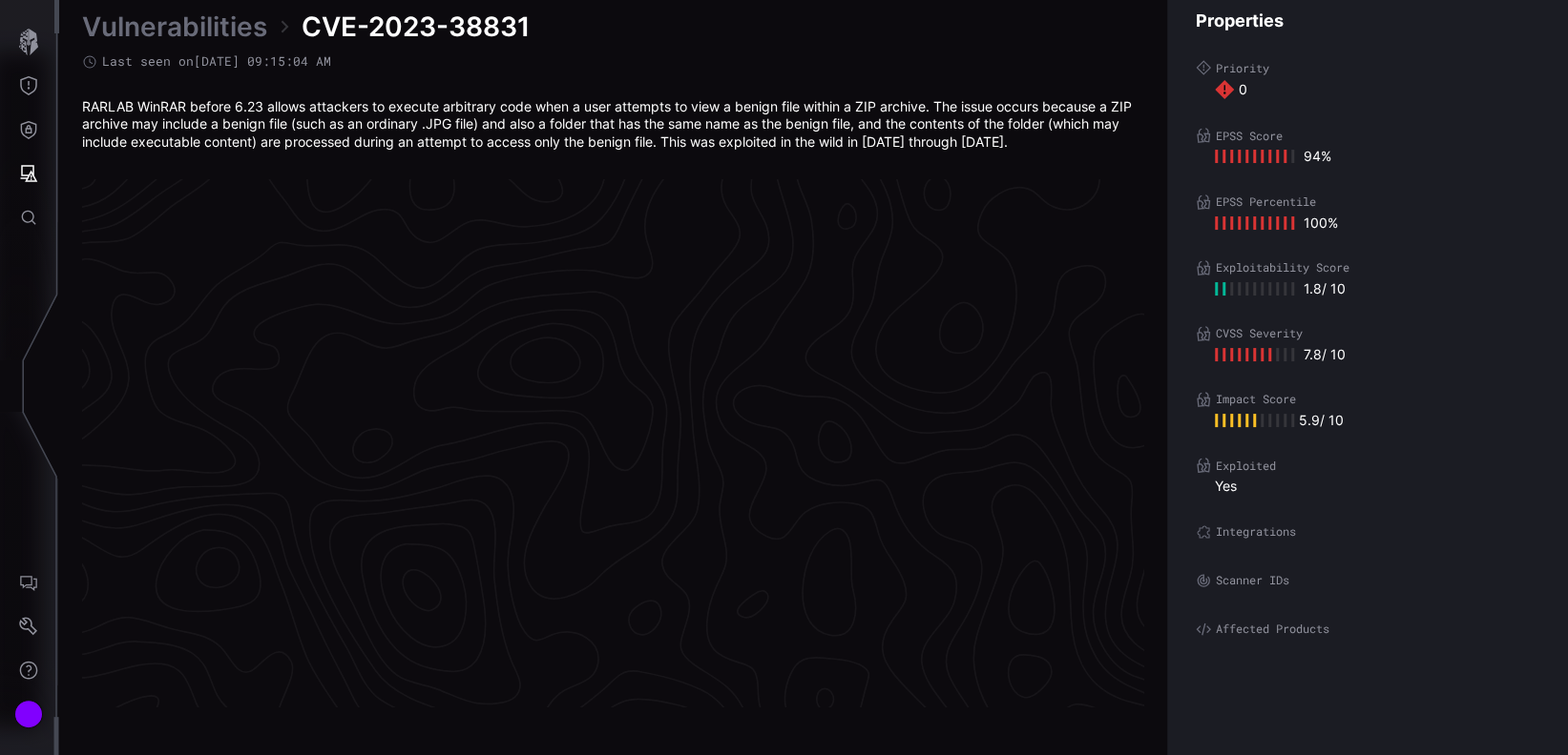
scroll to position [4037, 909]
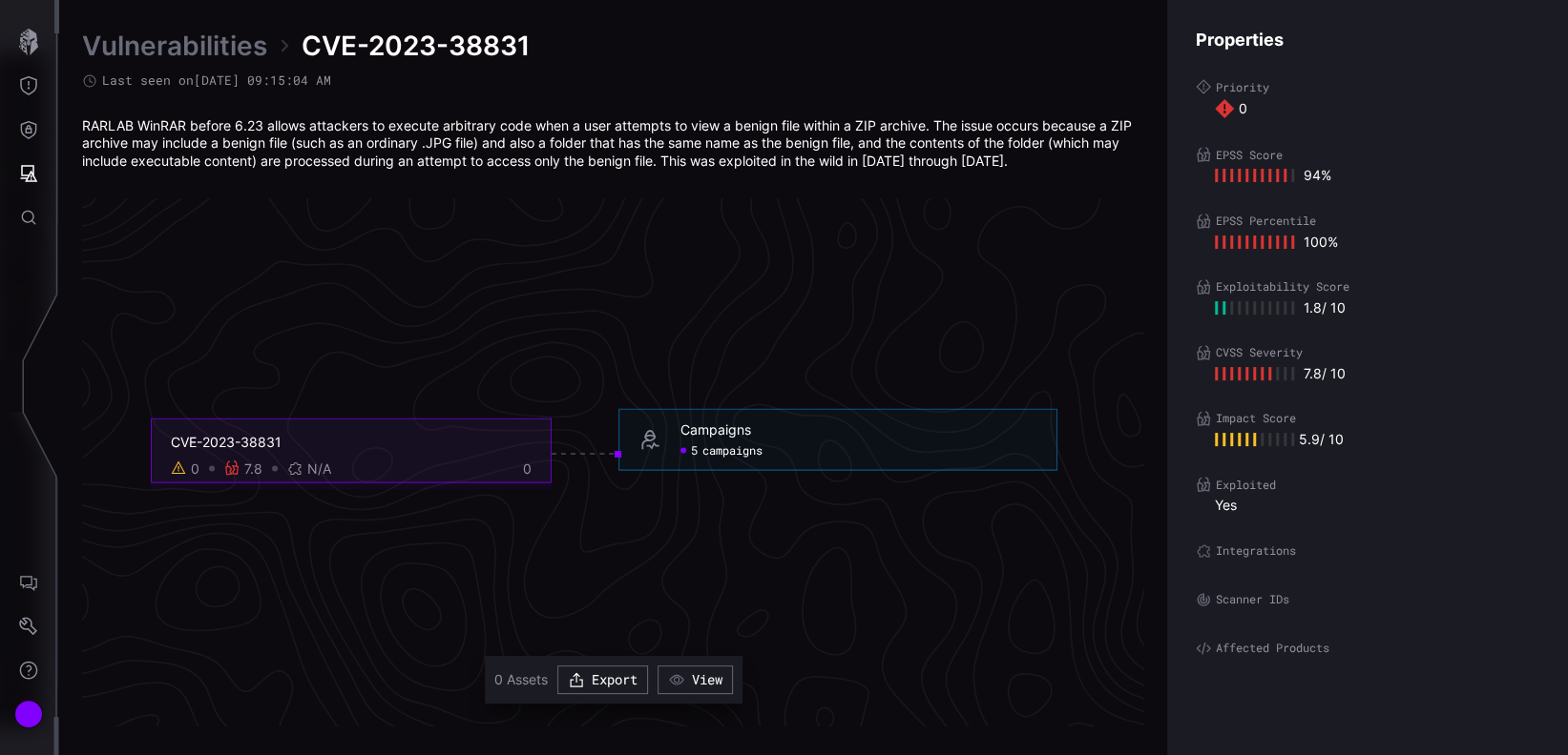
click at [735, 450] on span "campaigns" at bounding box center [732, 450] width 60 height 15
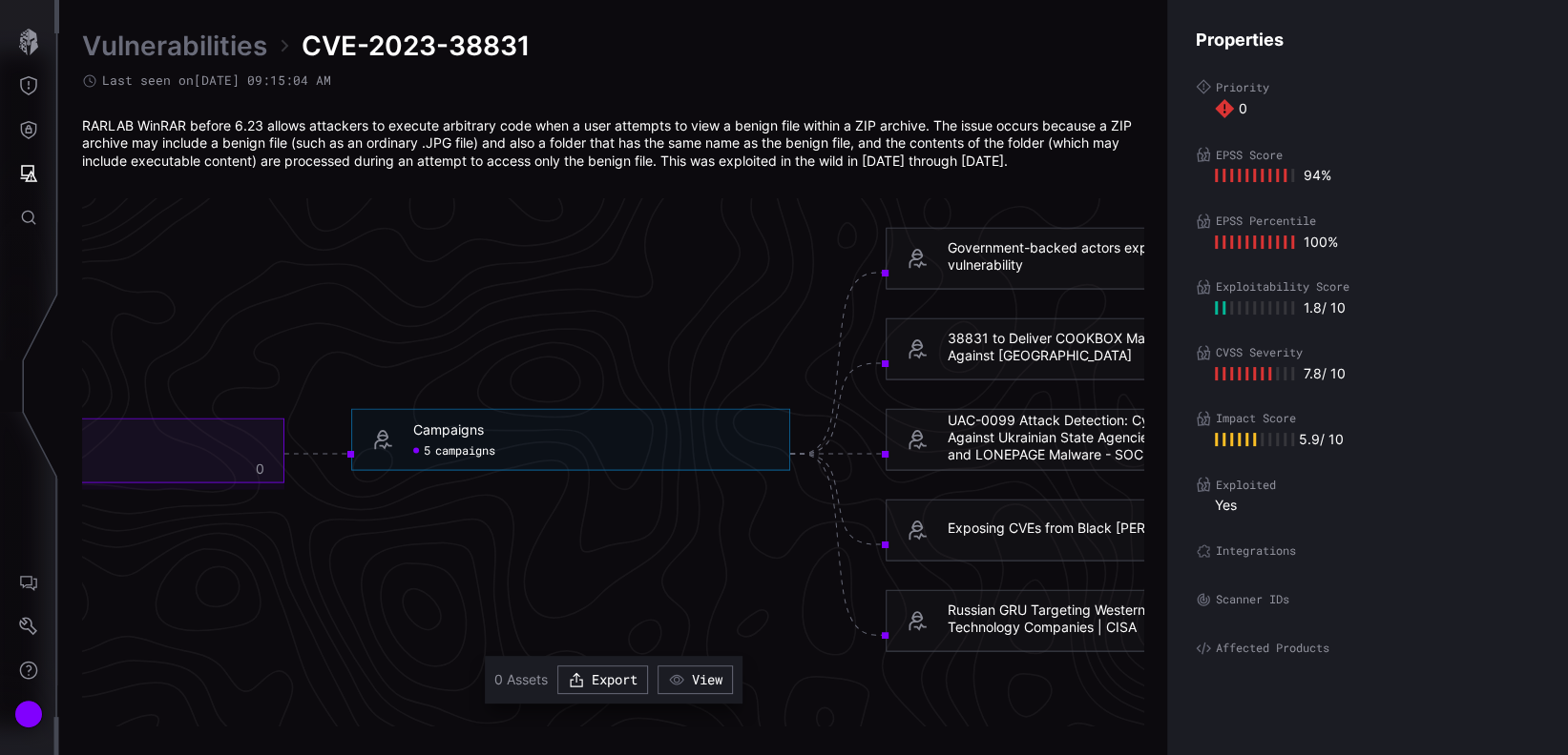
drag, startPoint x: 810, startPoint y: 536, endPoint x: 713, endPoint y: 541, distance: 97.1
click at [713, 541] on icon "CVE-2023-38831 0 7.8 N/A 0 Campaigns 5 campaigns Campaigns - 5 campaigns Govern…" at bounding box center [603, 454] width 2862 height 8584
click at [1018, 260] on div "Government-backed actors exploiting WinRAR vulnerability" at bounding box center [1126, 256] width 356 height 35
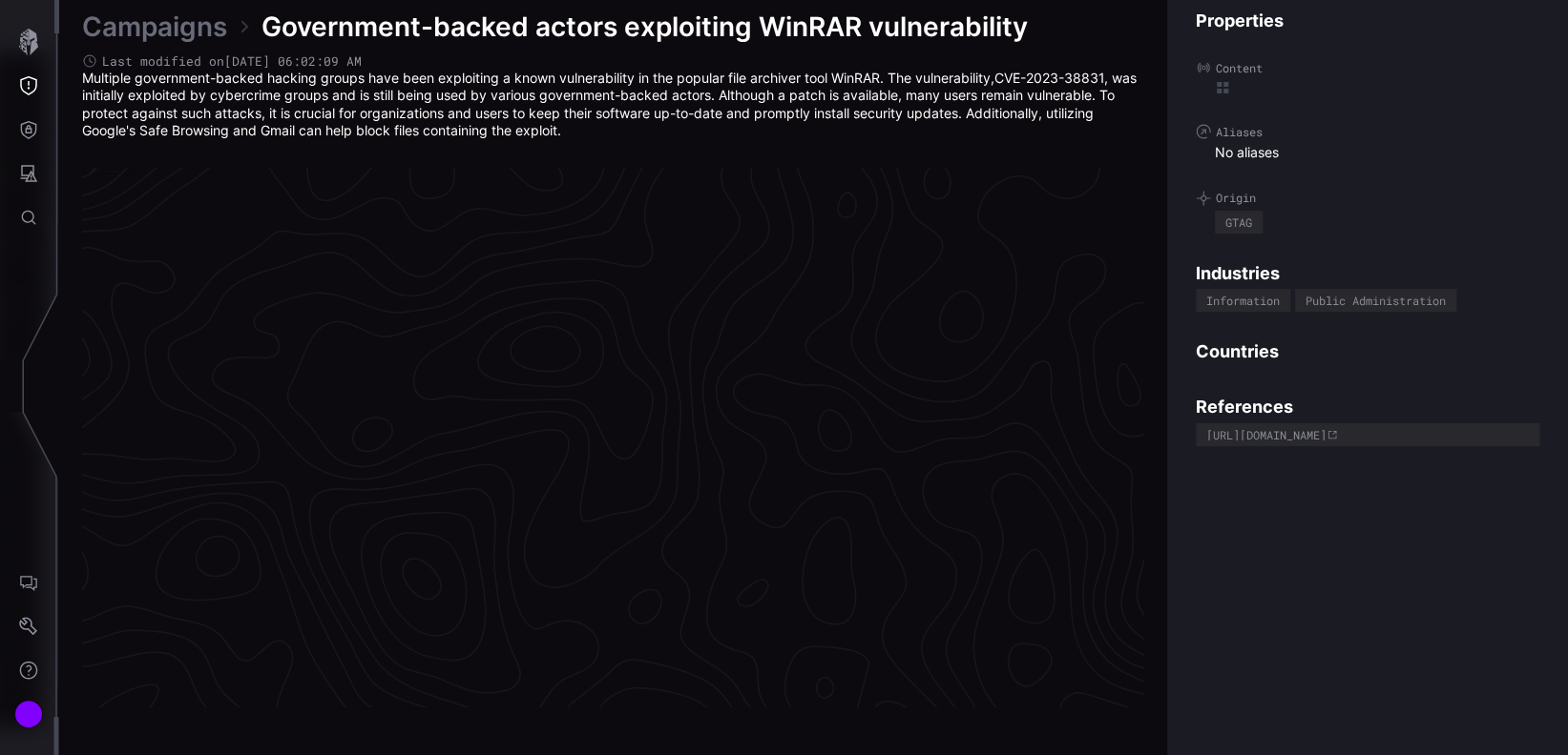
scroll to position [4032, 909]
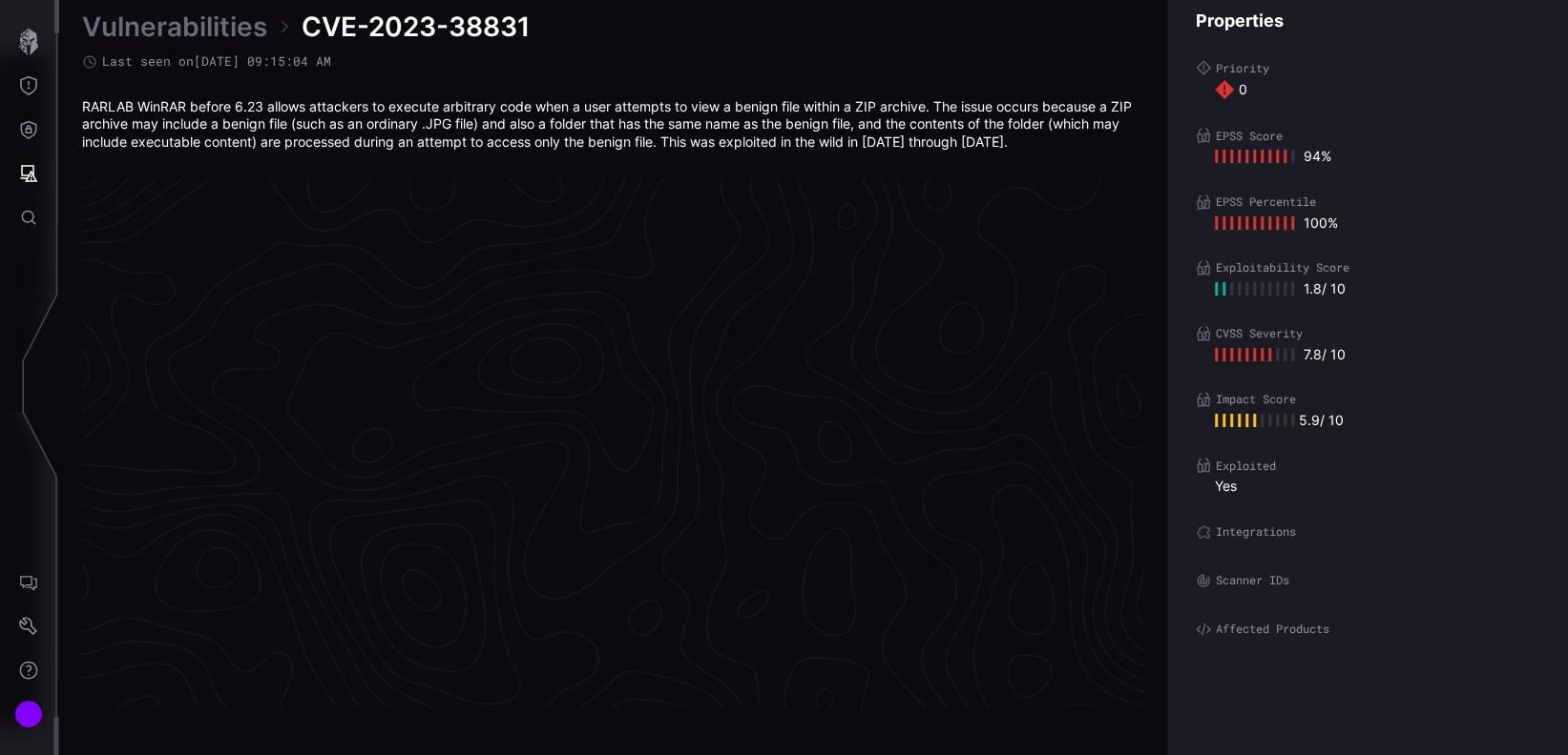
scroll to position [4037, 909]
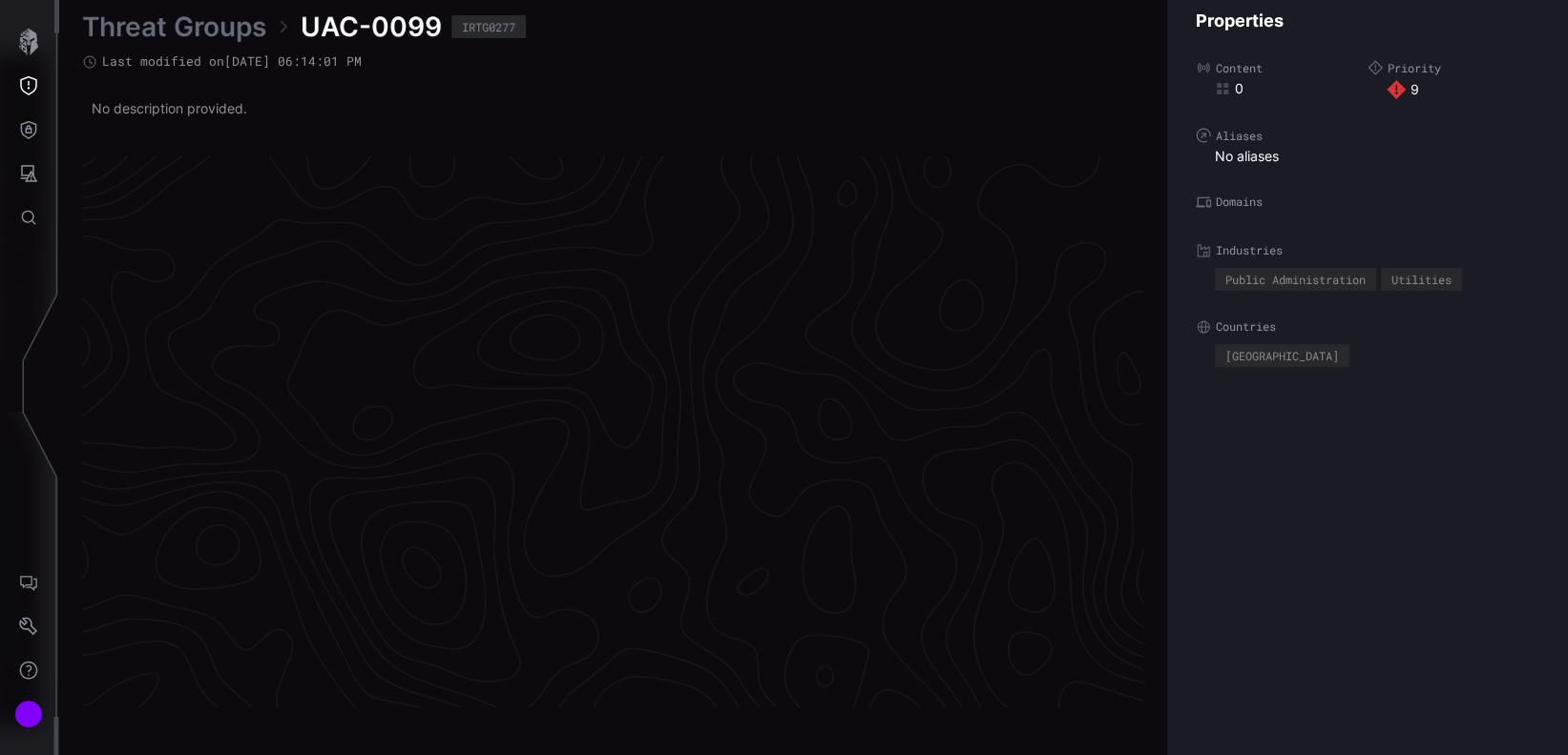
scroll to position [4026, 909]
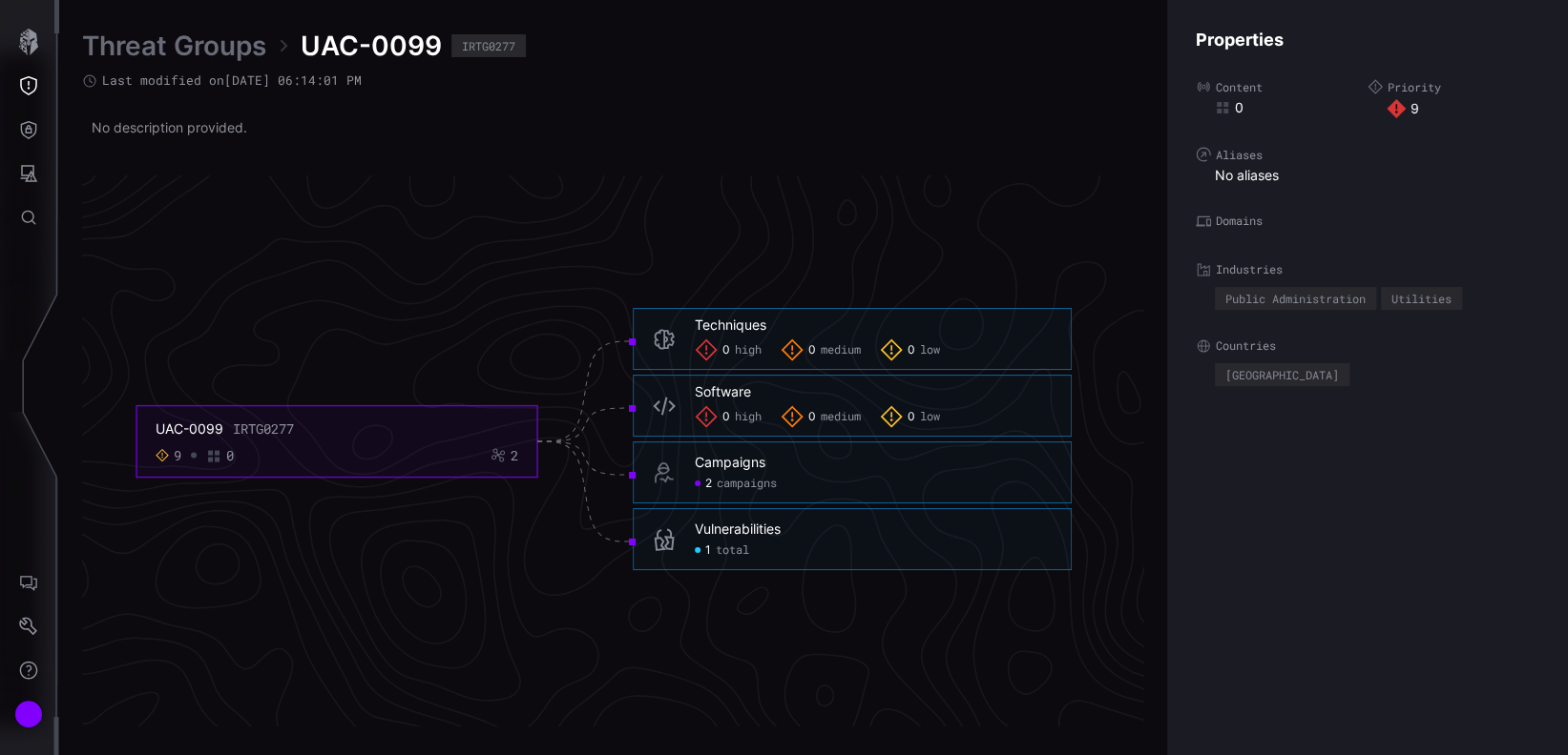
click at [1017, 179] on icon "UAC-0099 IRTG0277 9 0 2 Techniques 0 high 0 medium 0 low Techniques - high medi…" at bounding box center [603, 442] width 2862 height 8584
click at [23, 87] on icon "Threat Exposure" at bounding box center [28, 85] width 19 height 19
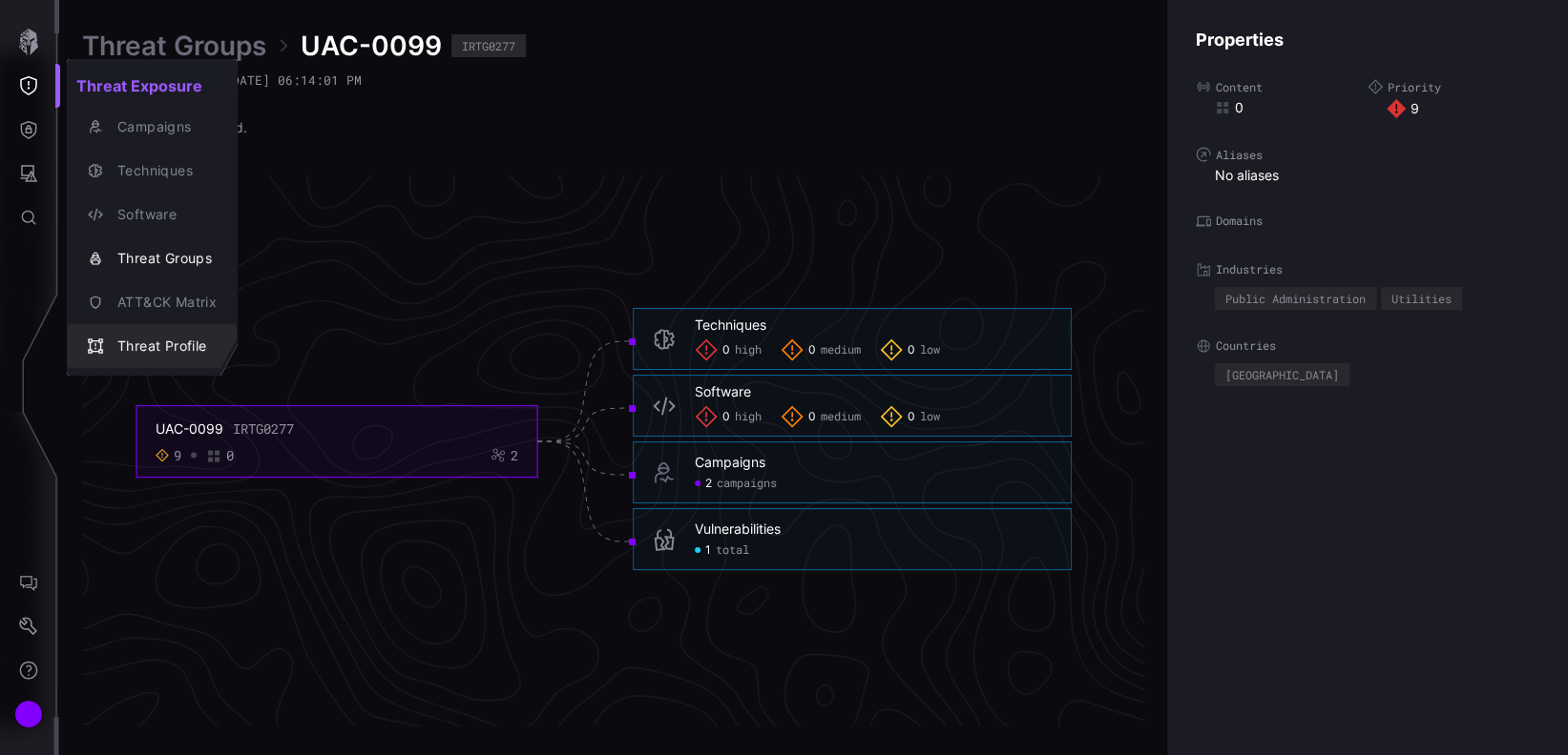
click at [175, 333] on div "Threat Profile" at bounding box center [152, 345] width 156 height 27
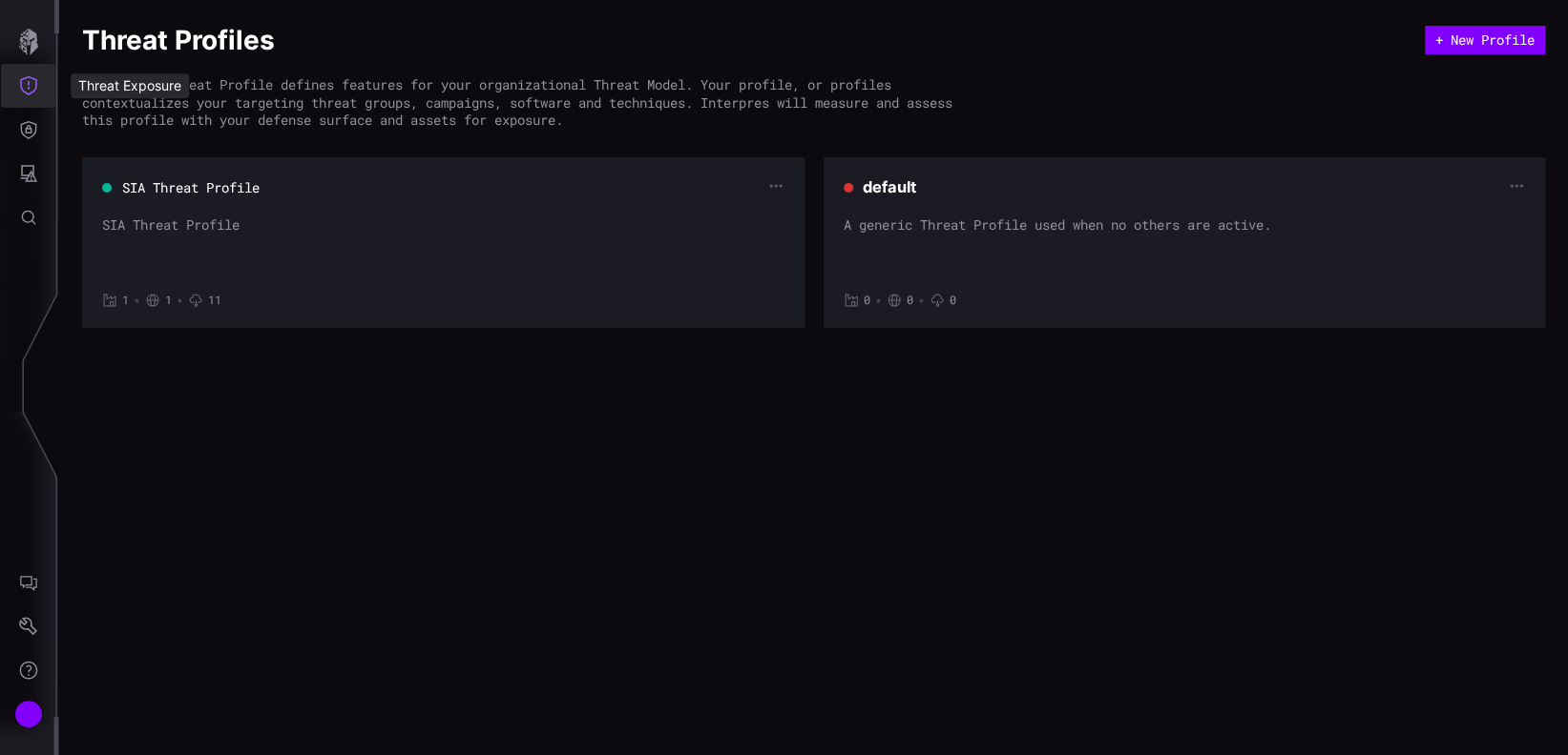
click at [27, 92] on icon "Threat Exposure" at bounding box center [28, 85] width 19 height 19
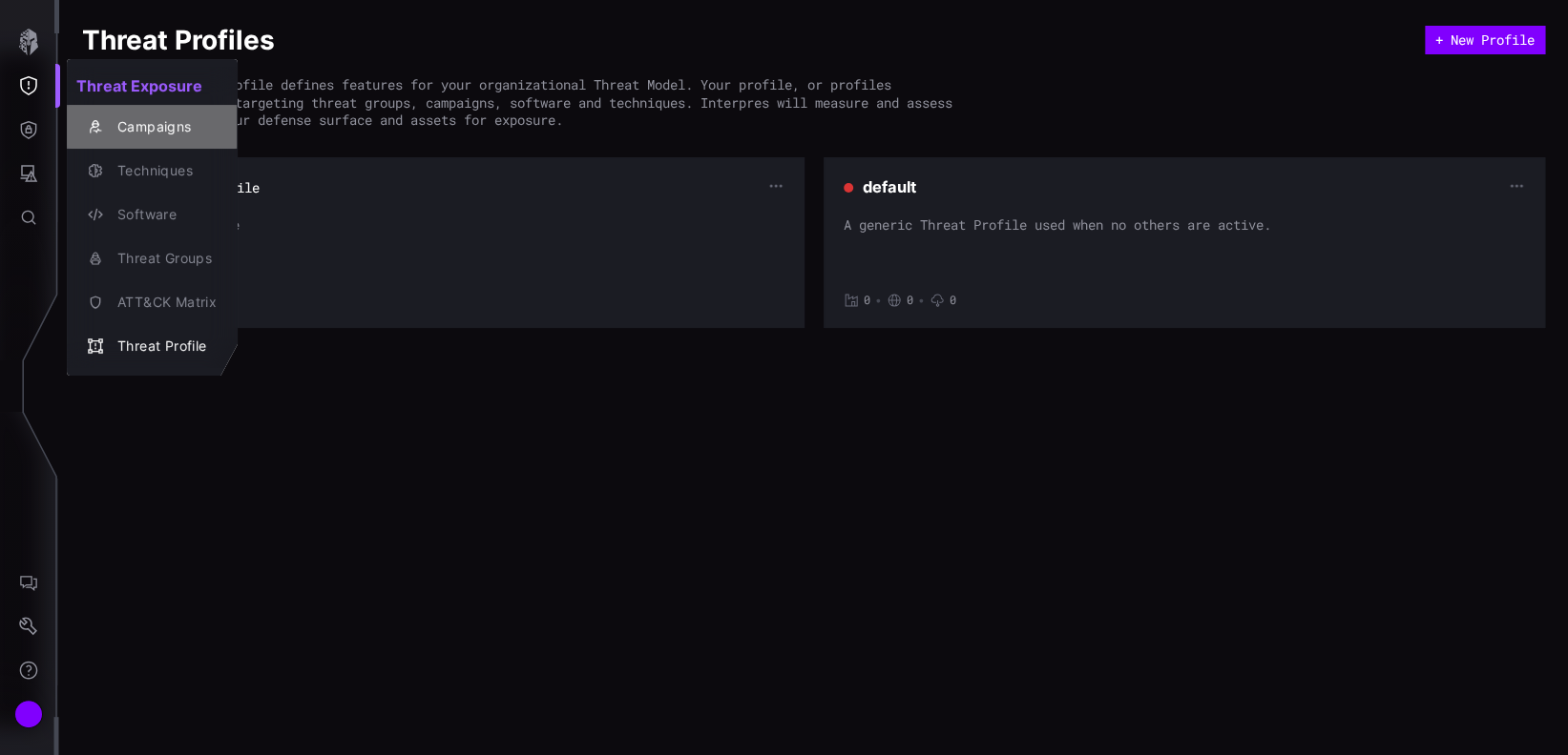
click at [157, 127] on div "Campaigns" at bounding box center [162, 127] width 109 height 24
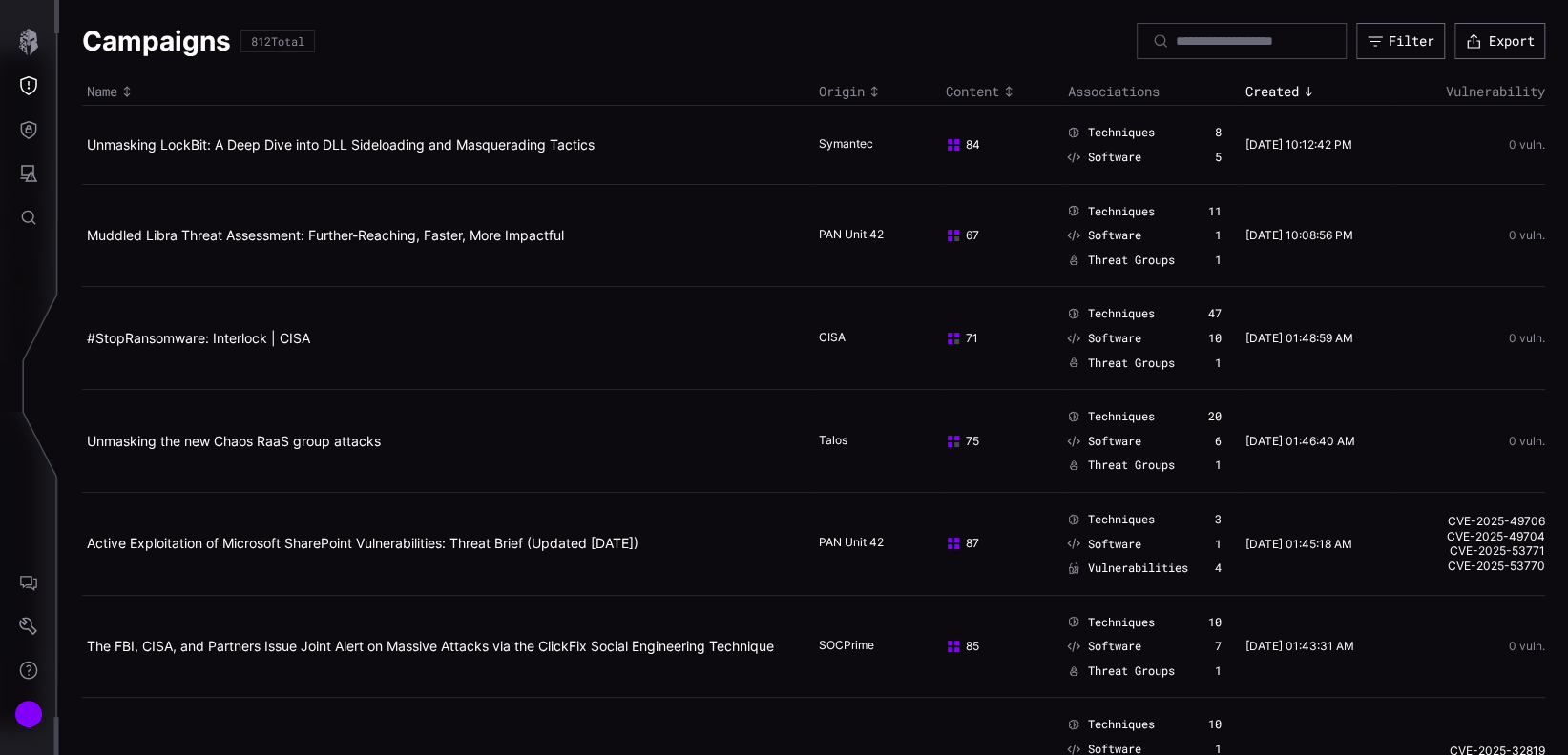
click at [983, 97] on div "Content" at bounding box center [1002, 91] width 113 height 17
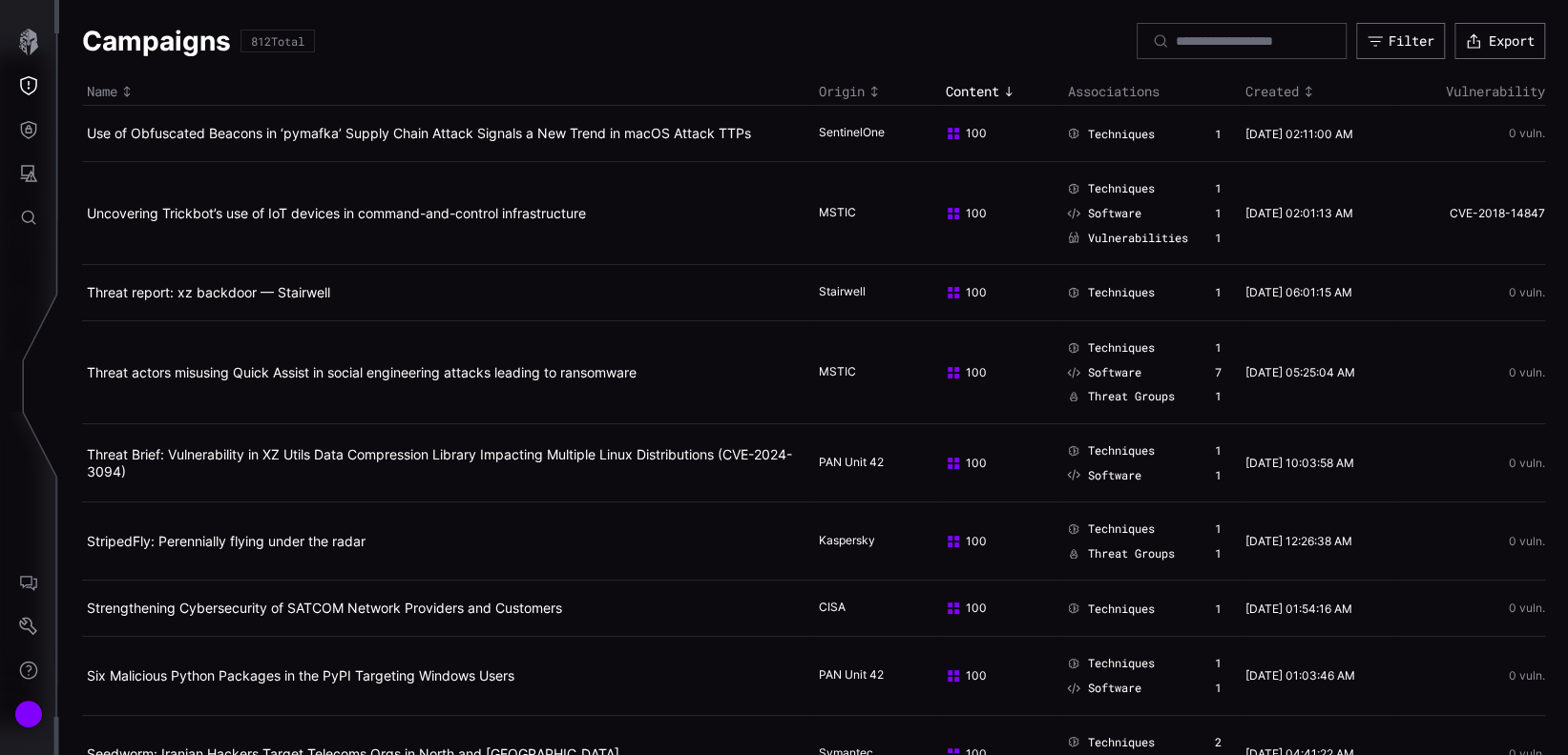
click at [1266, 86] on div "Created" at bounding box center [1316, 91] width 143 height 17
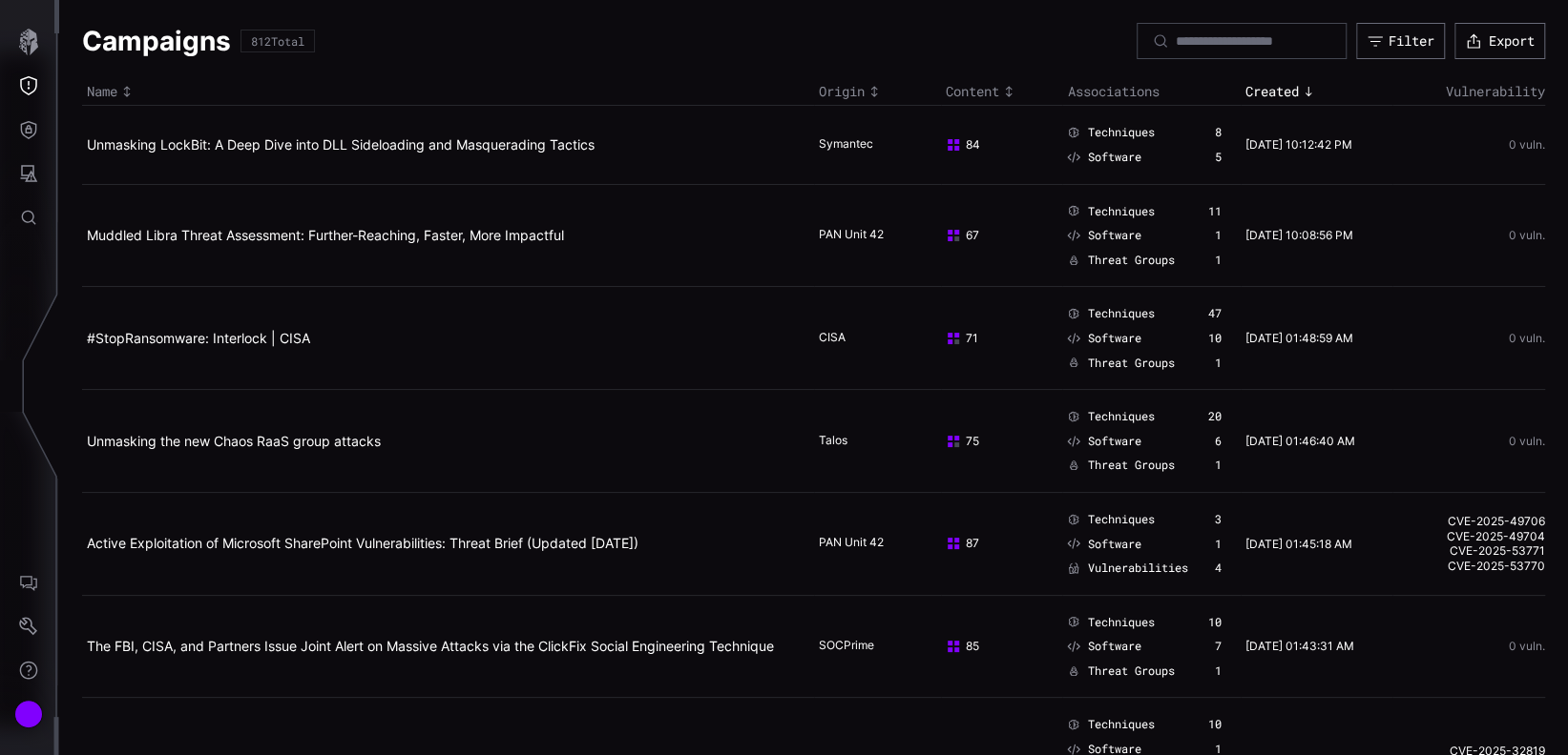
click at [560, 153] on td "Unmasking LockBit: A Deep Dive into DLL Sideloading and Masquerading Tactics" at bounding box center [447, 144] width 732 height 78
click at [534, 141] on link "Unmasking LockBit: A Deep Dive into DLL Sideloading and Masquerading Tactics" at bounding box center [341, 144] width 508 height 16
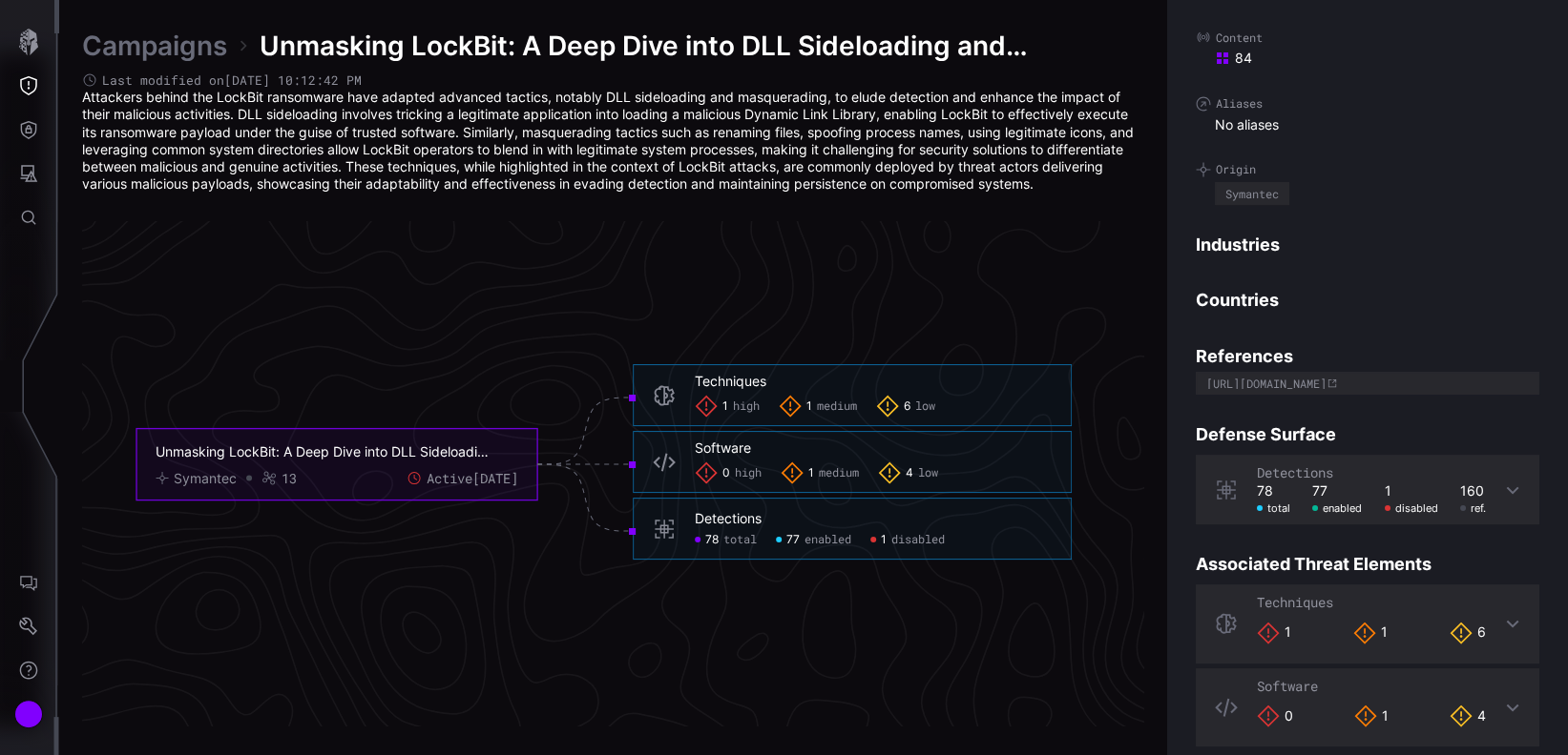
scroll to position [71, 0]
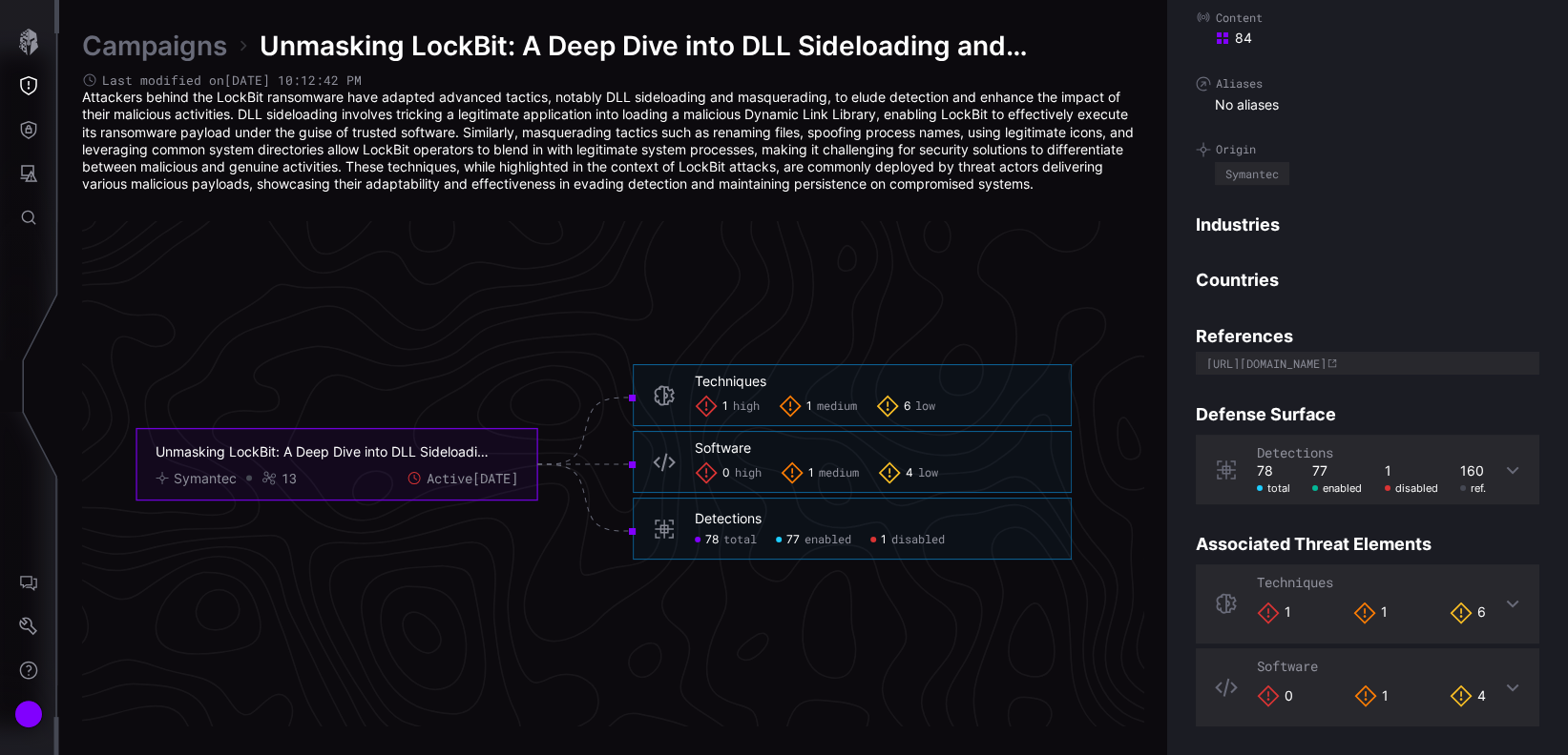
click at [723, 400] on span "1" at bounding box center [726, 407] width 6 height 15
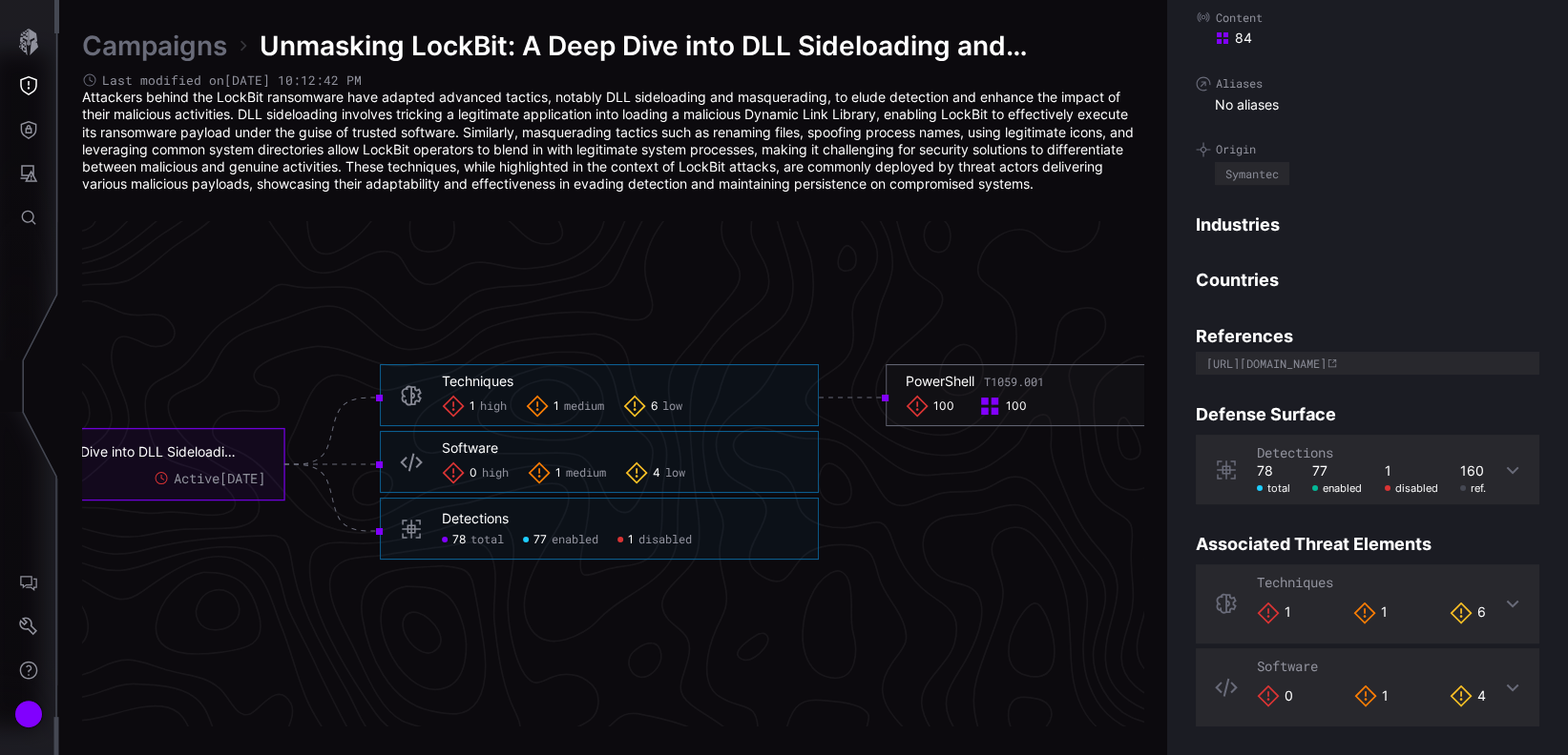
click at [946, 412] on span "100" at bounding box center [943, 407] width 21 height 15
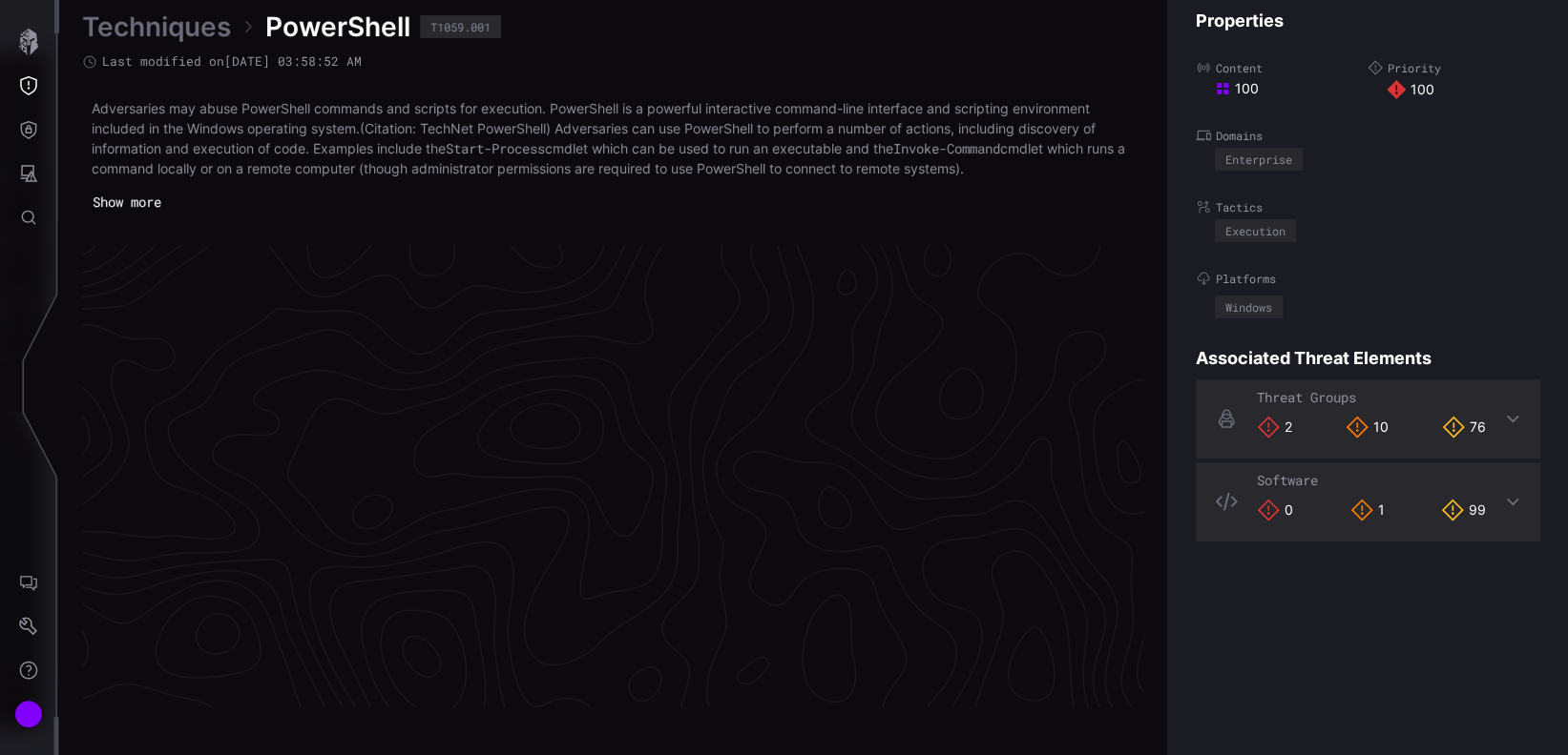
scroll to position [4071, 909]
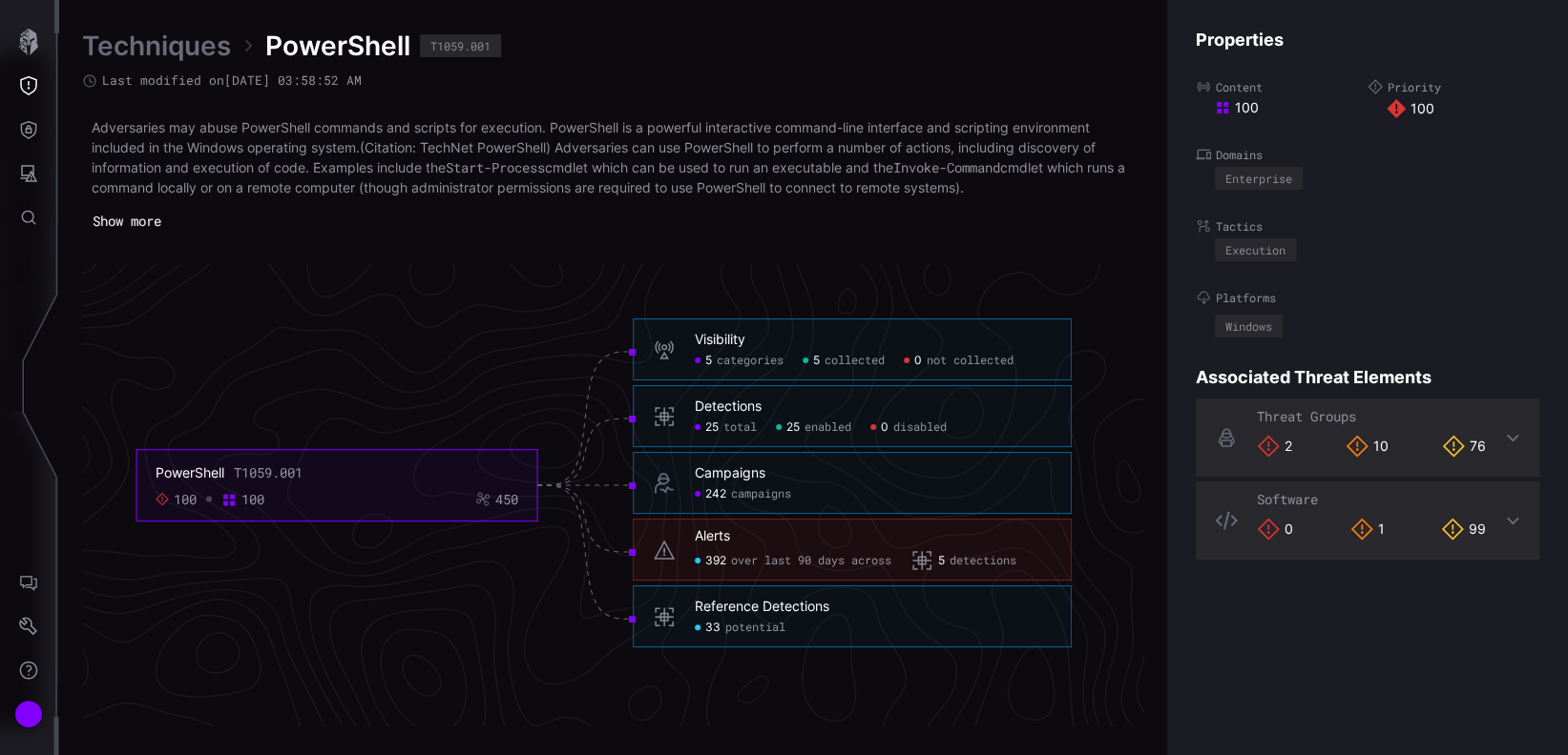
click at [802, 554] on span "over last 90 days across" at bounding box center [811, 561] width 160 height 15
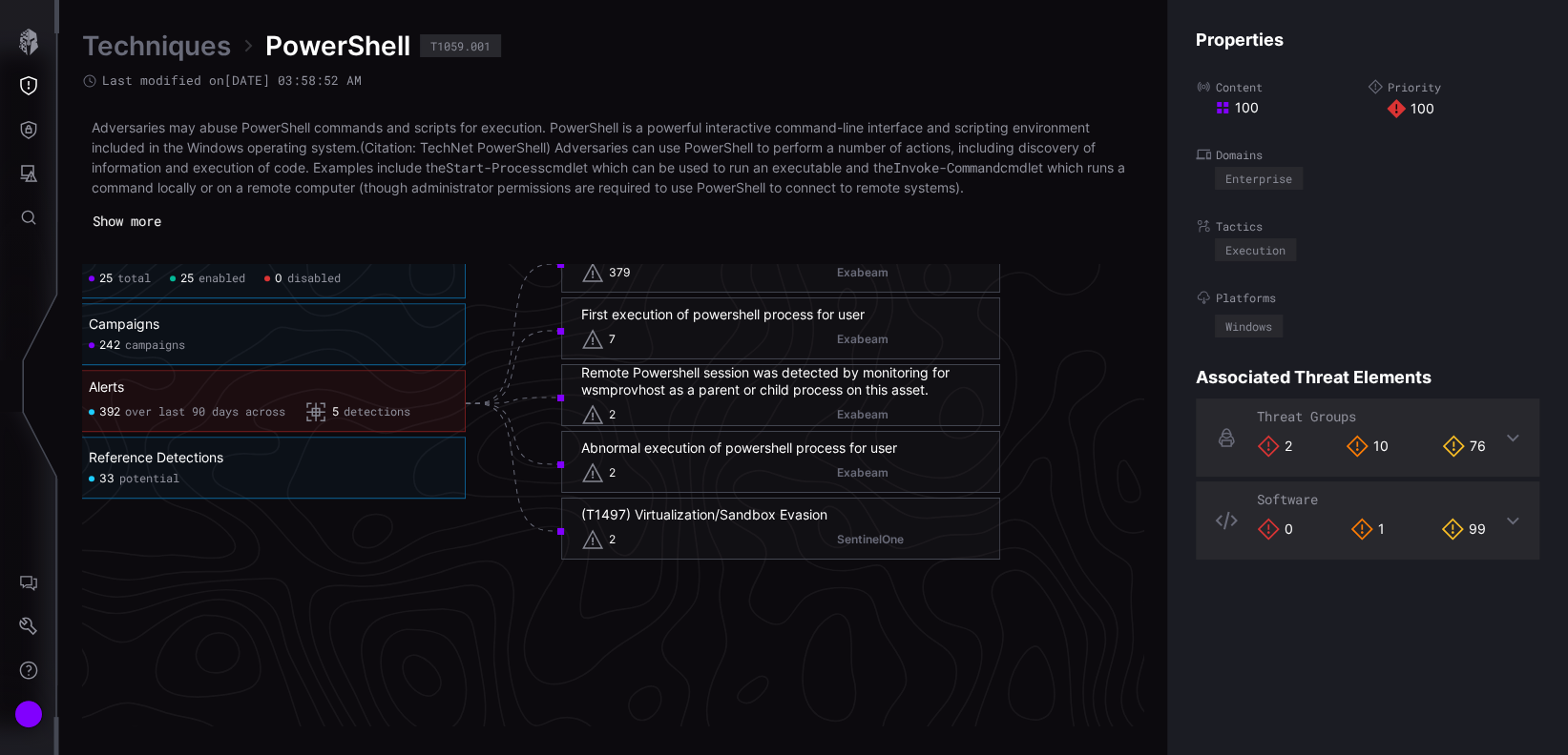
scroll to position [4071, 1248]
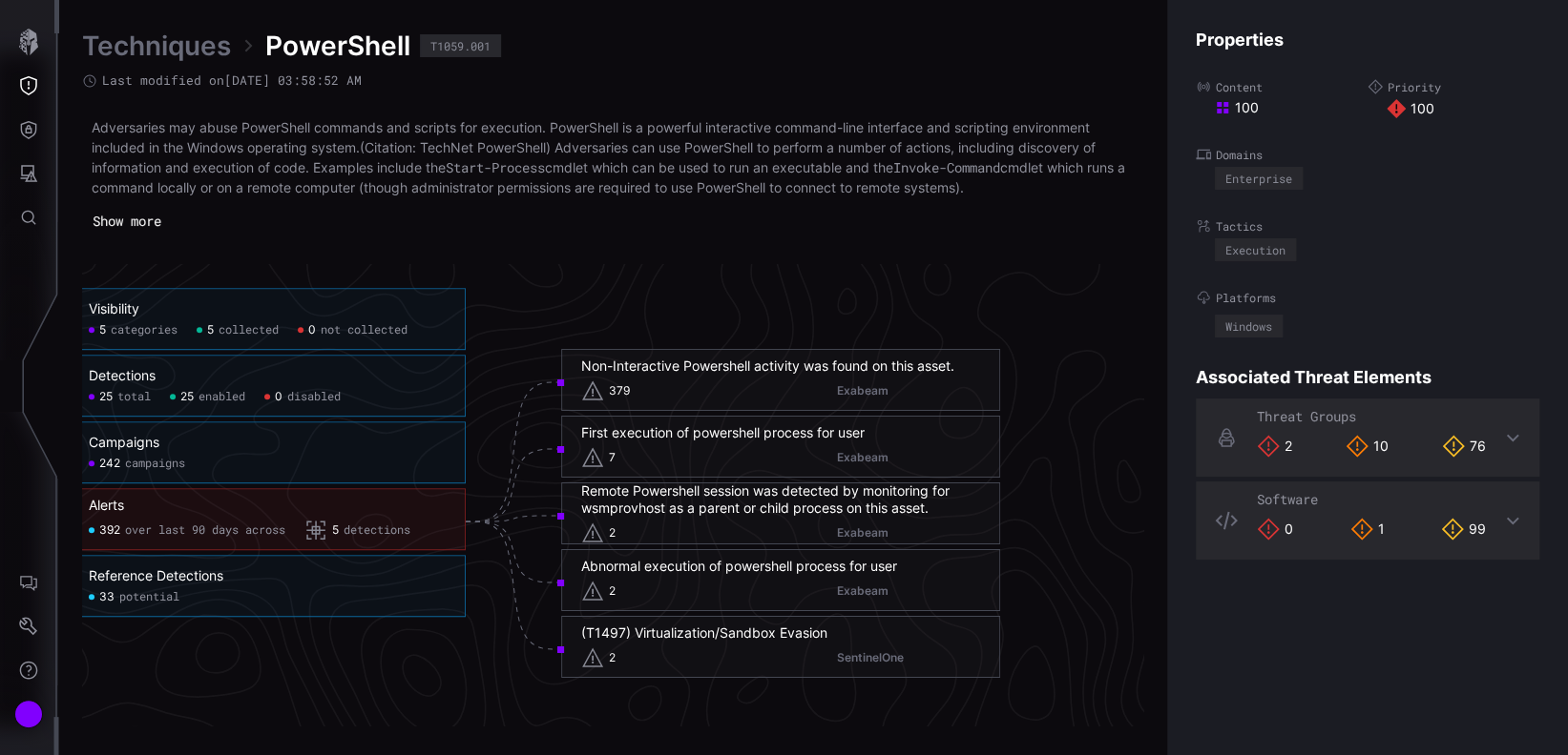
drag, startPoint x: 806, startPoint y: 725, endPoint x: 709, endPoint y: 730, distance: 97.1
click at [709, 730] on div "Techniques PowerShell T1059.001 Last modified on [DATE] 03:58:52 AM Adversaries…" at bounding box center [814, 377] width 1509 height 755
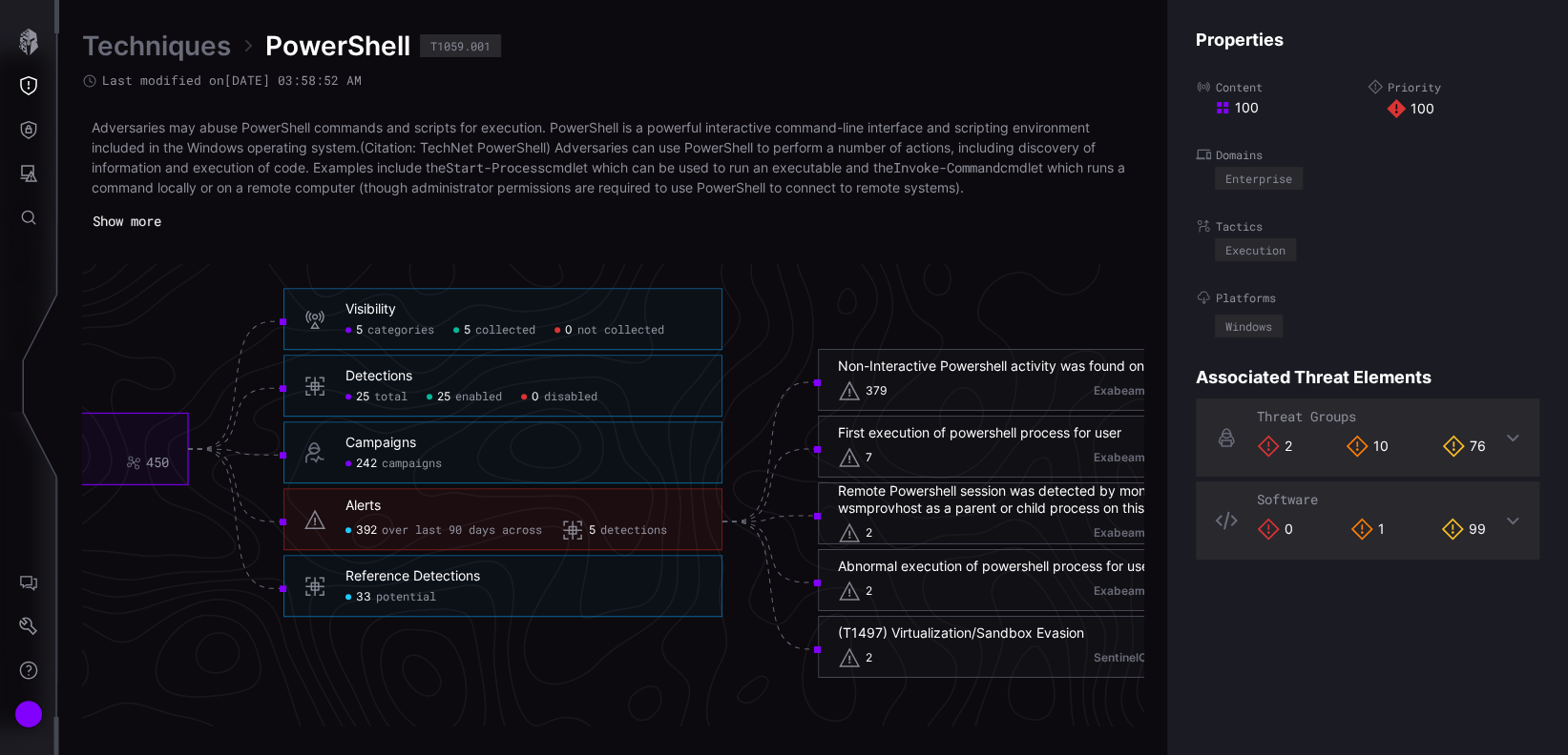
scroll to position [4071, 917]
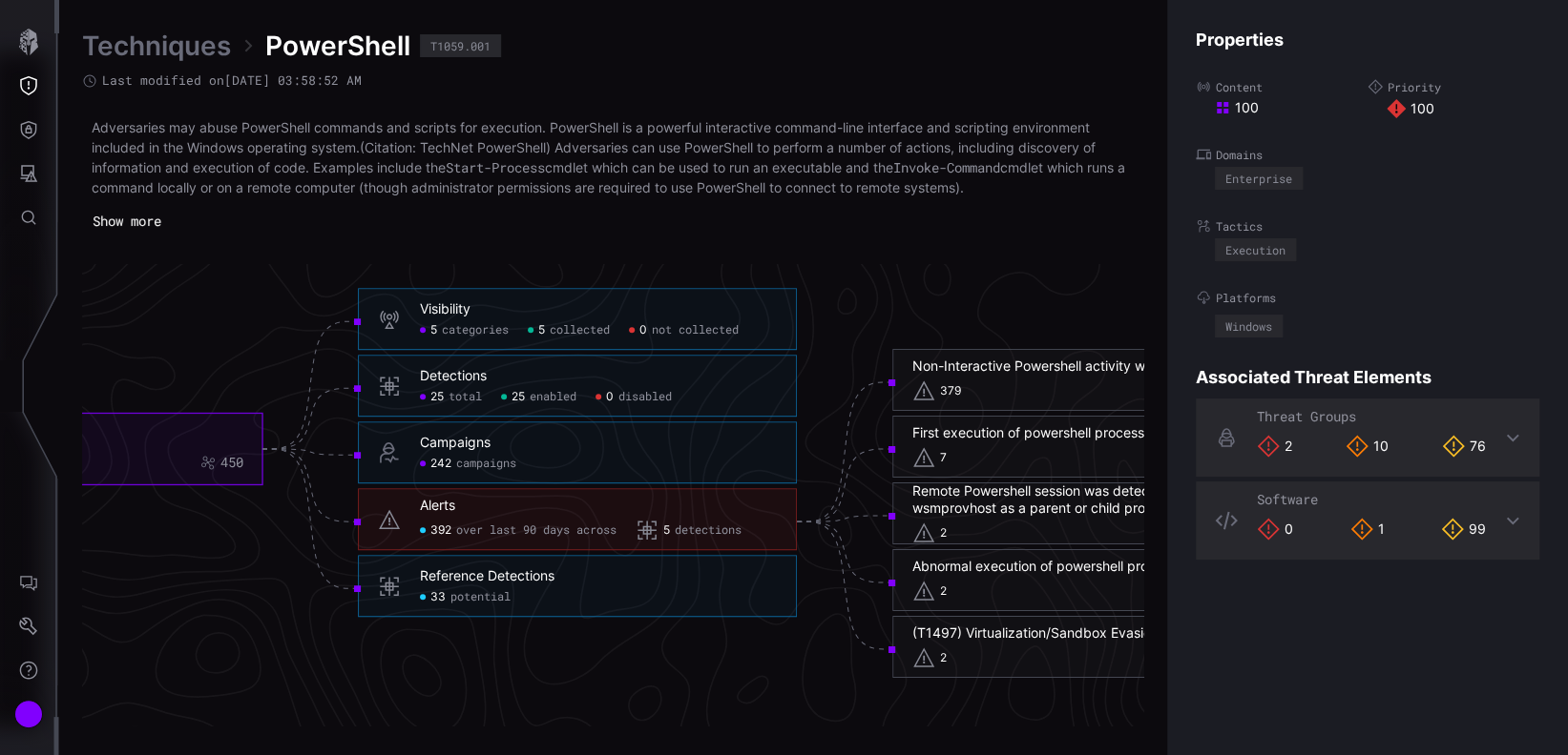
click at [594, 654] on icon "PowerShell T1059.001 100 100 450 Visibility 5 categories 5 collected 0 not coll…" at bounding box center [595, 486] width 2862 height 8584
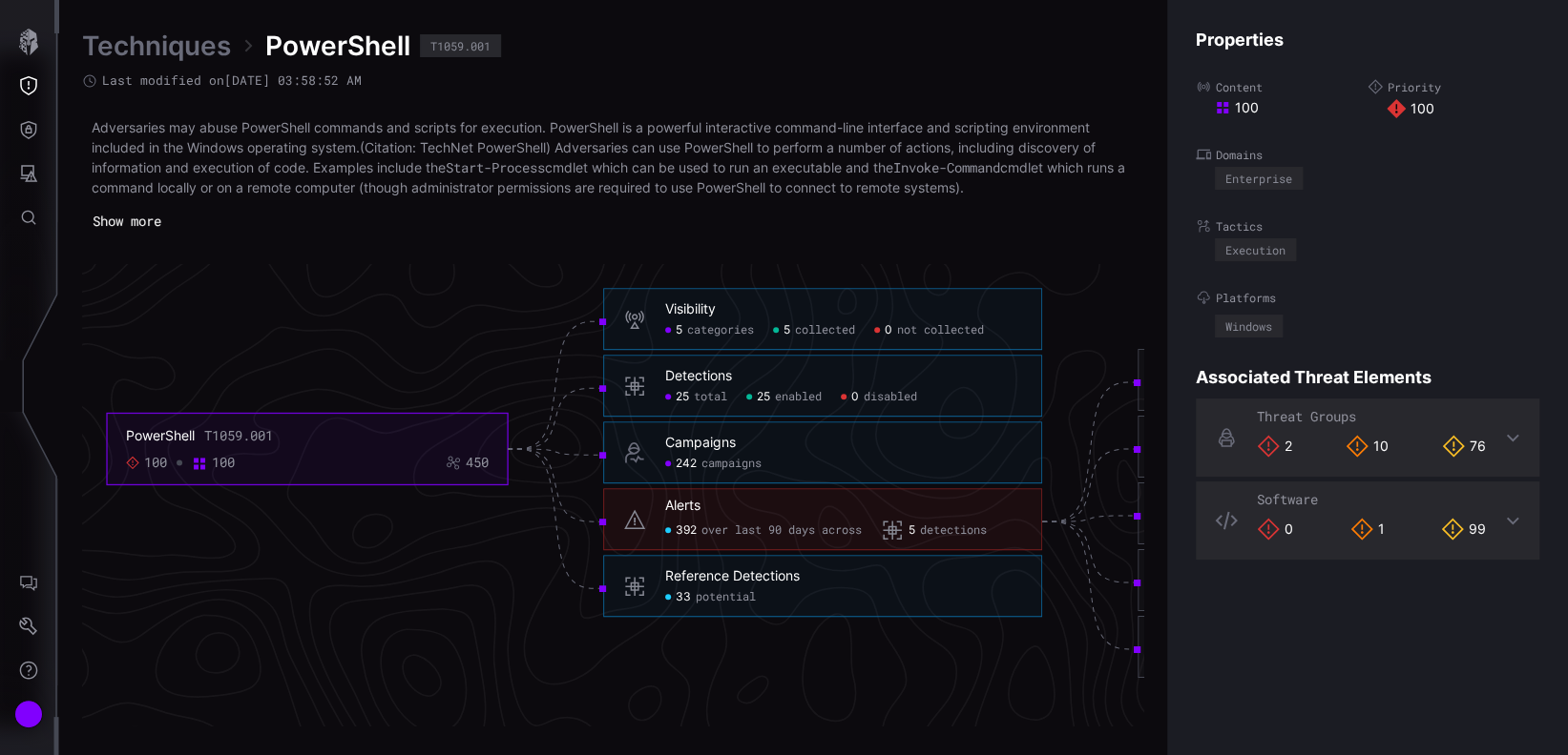
scroll to position [4071, 755]
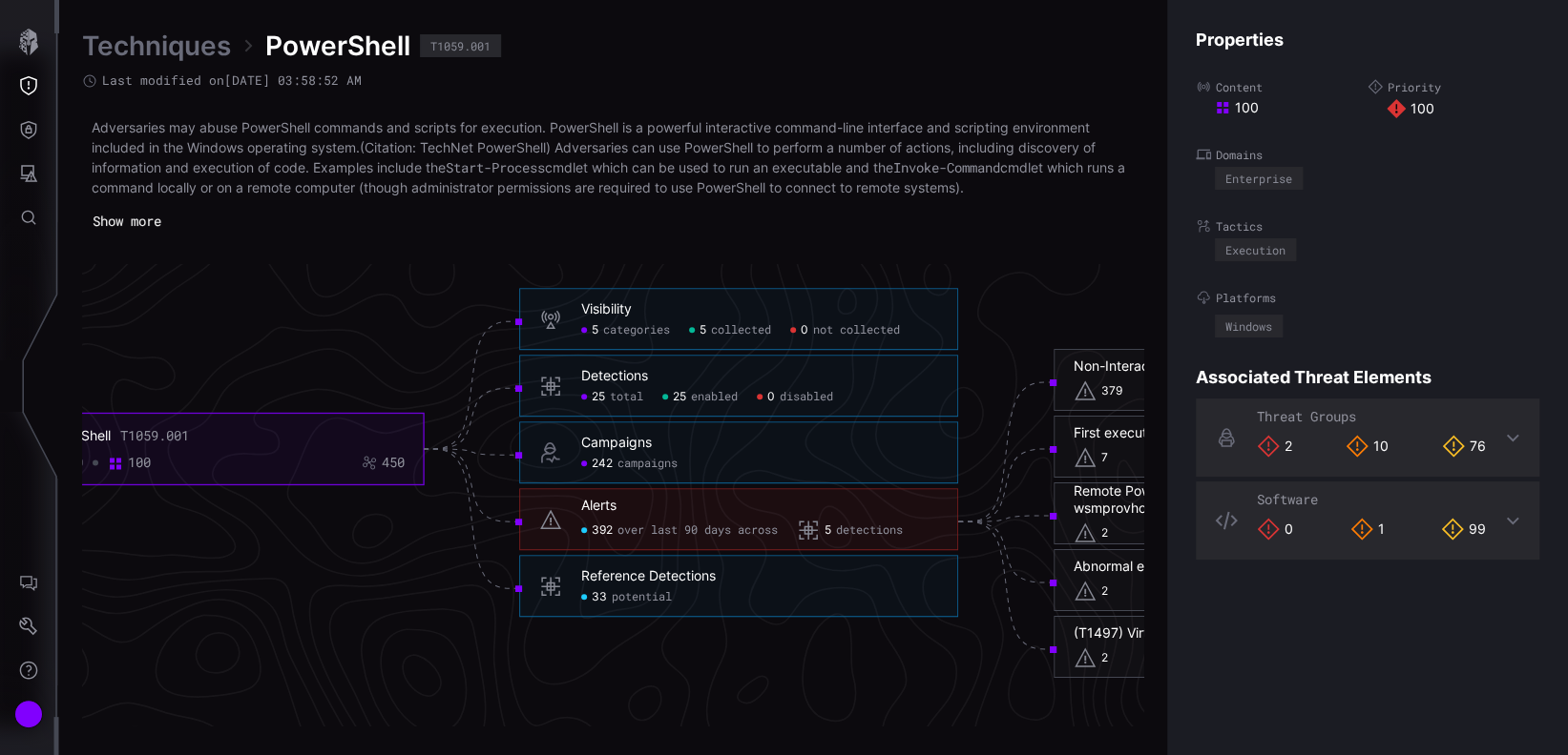
click at [610, 471] on span "242" at bounding box center [601, 464] width 21 height 15
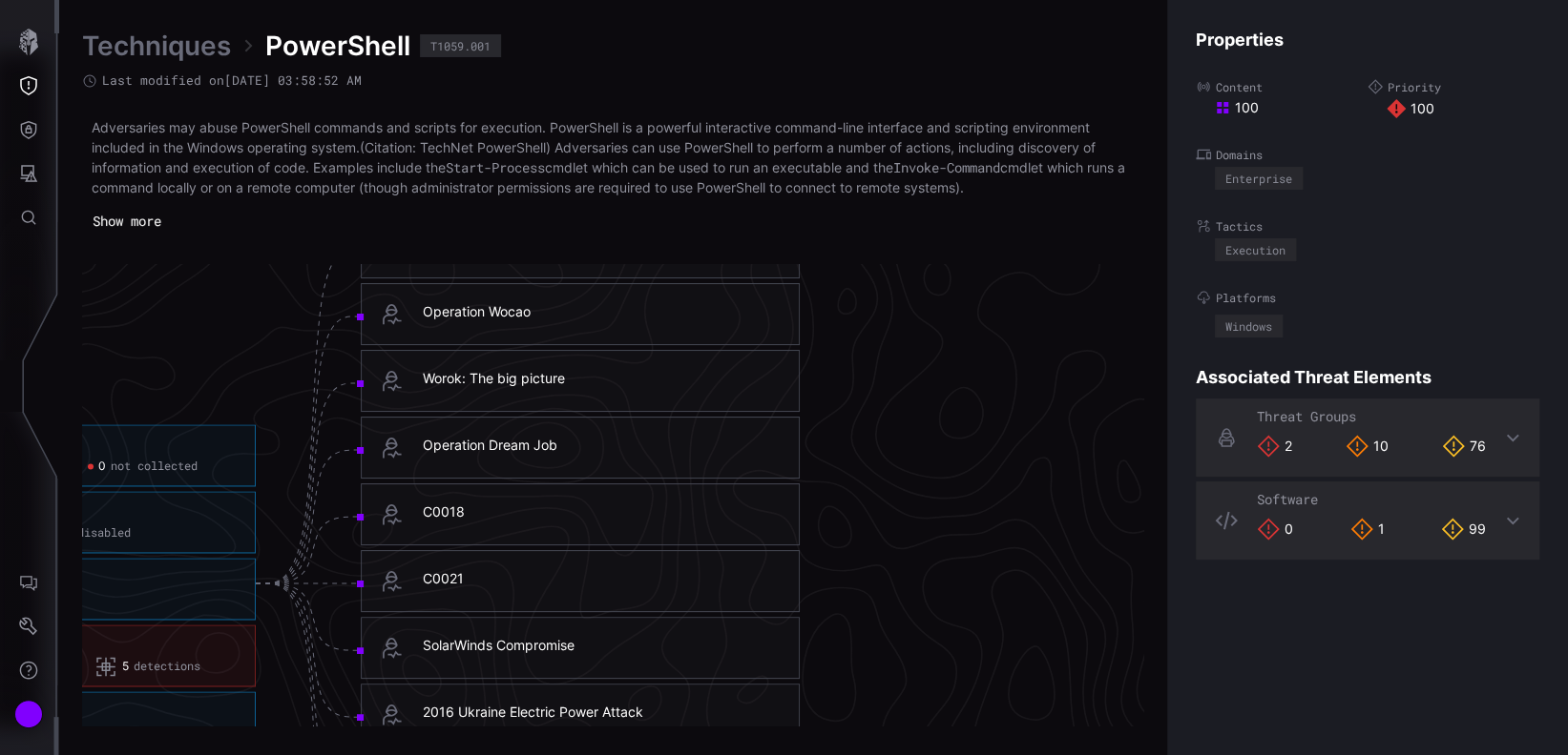
scroll to position [4071, 1453]
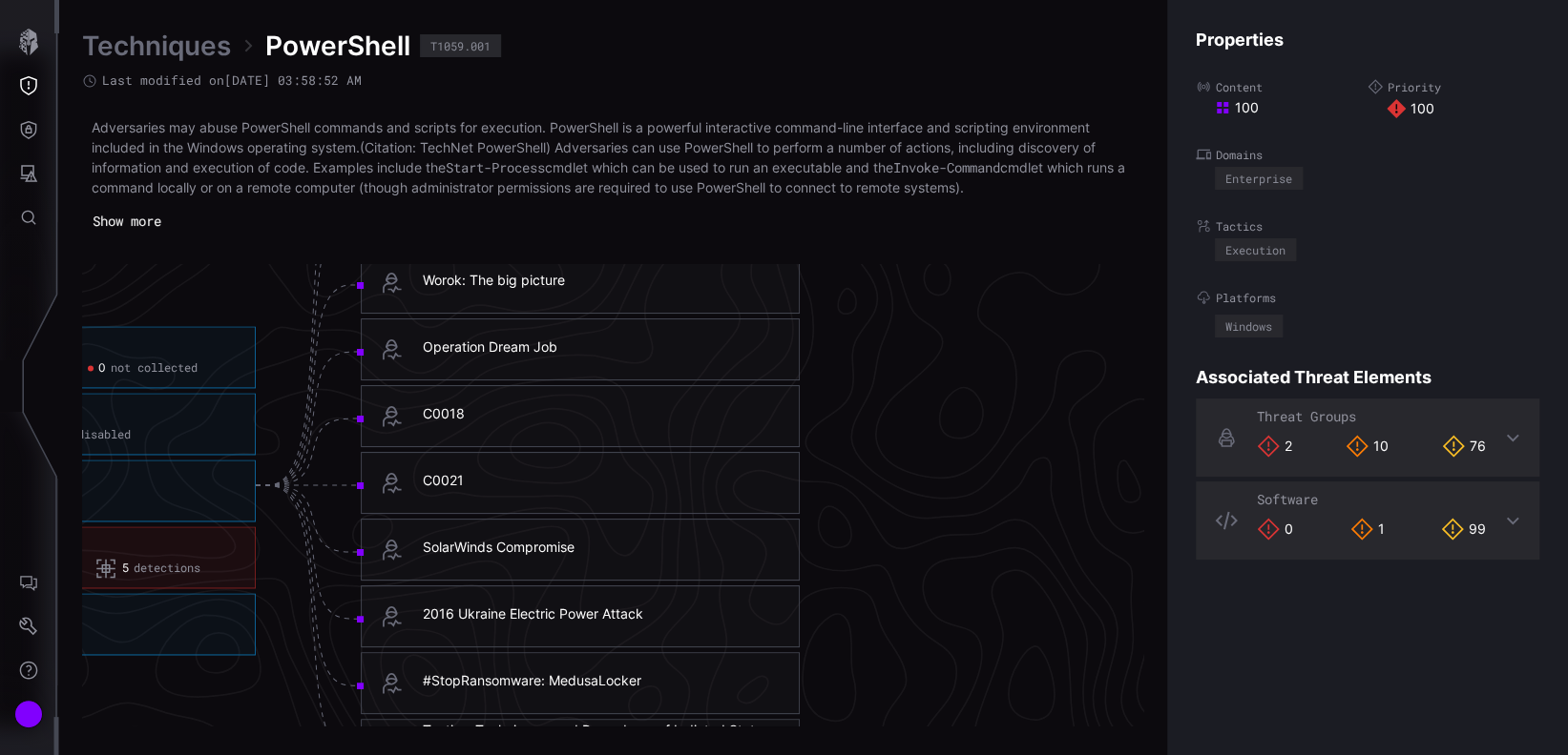
click at [1395, 113] on icon at bounding box center [1396, 113] width 3 height 3
click at [1270, 453] on icon at bounding box center [1269, 446] width 22 height 22
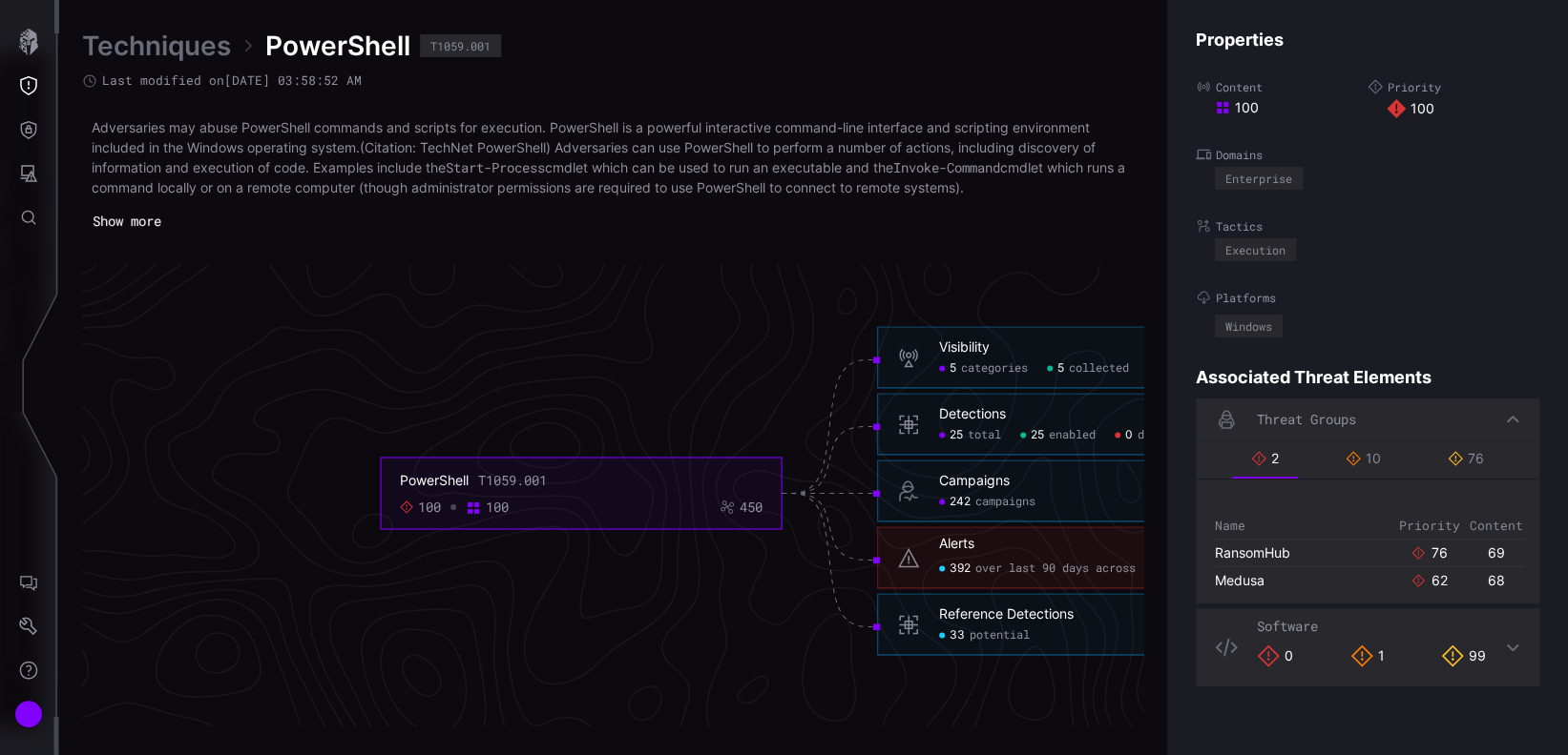
scroll to position [4071, 358]
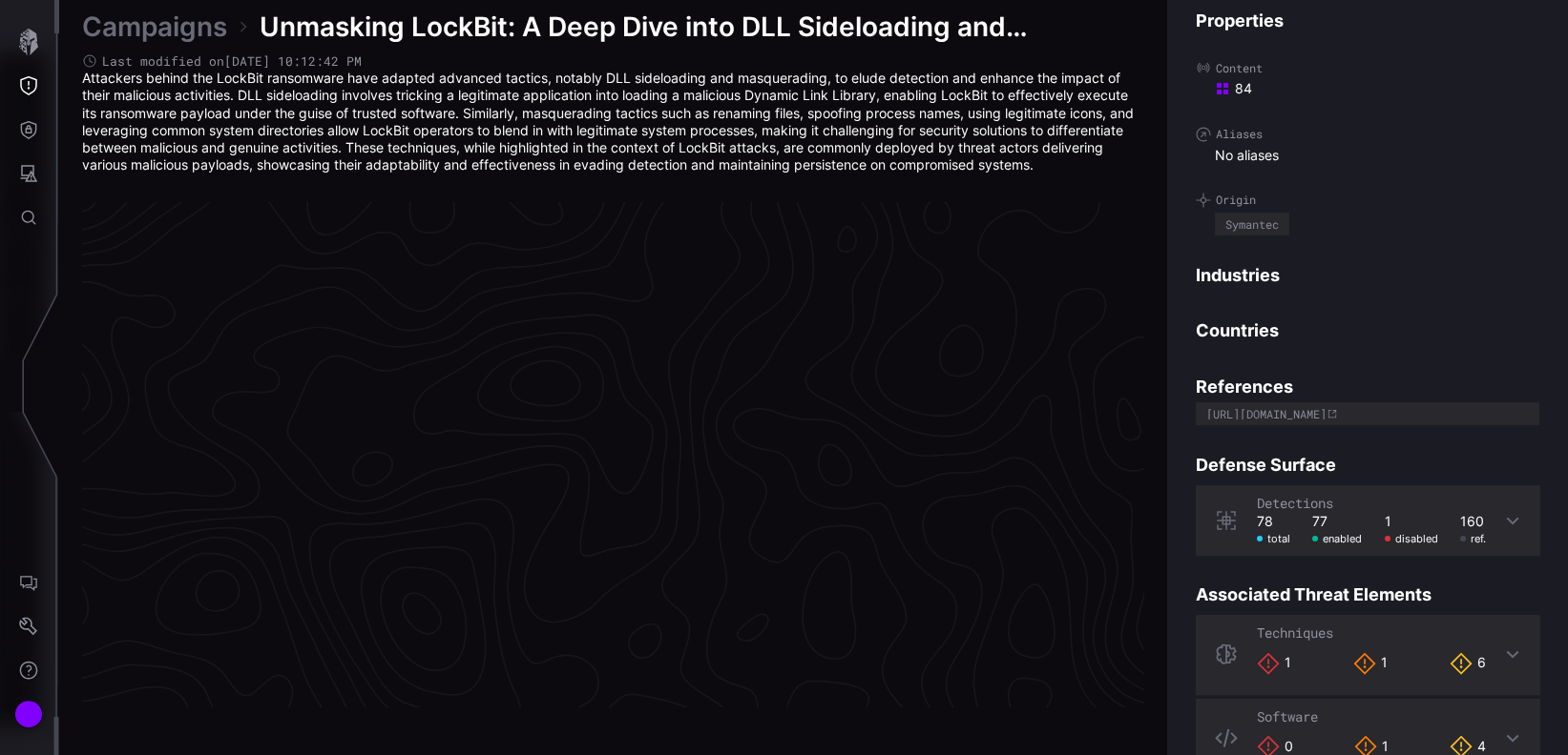
scroll to position [4048, 909]
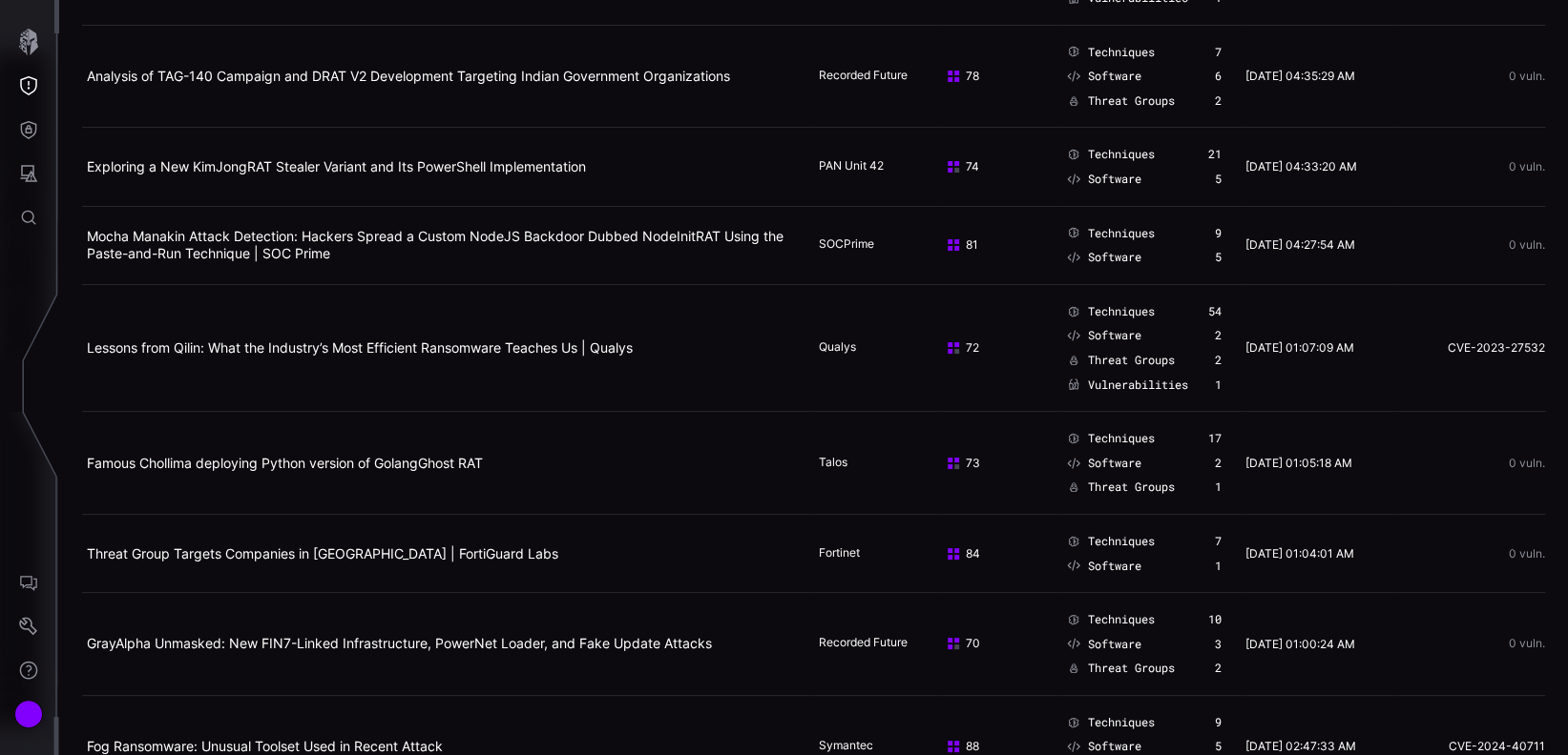
scroll to position [2671, 0]
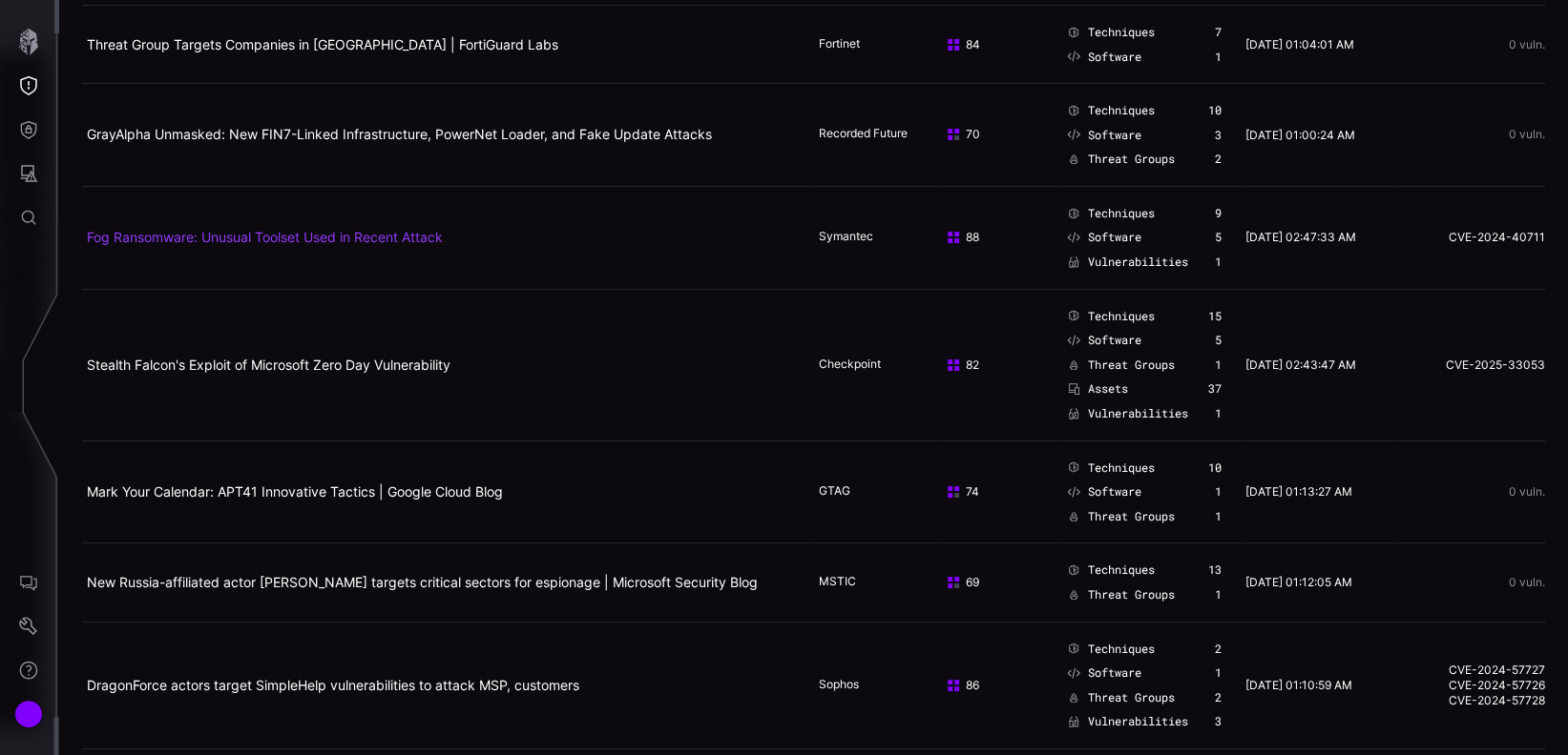
click at [412, 238] on link "Fog Ransomware: Unusual Toolset Used in Recent Attack" at bounding box center [265, 237] width 355 height 16
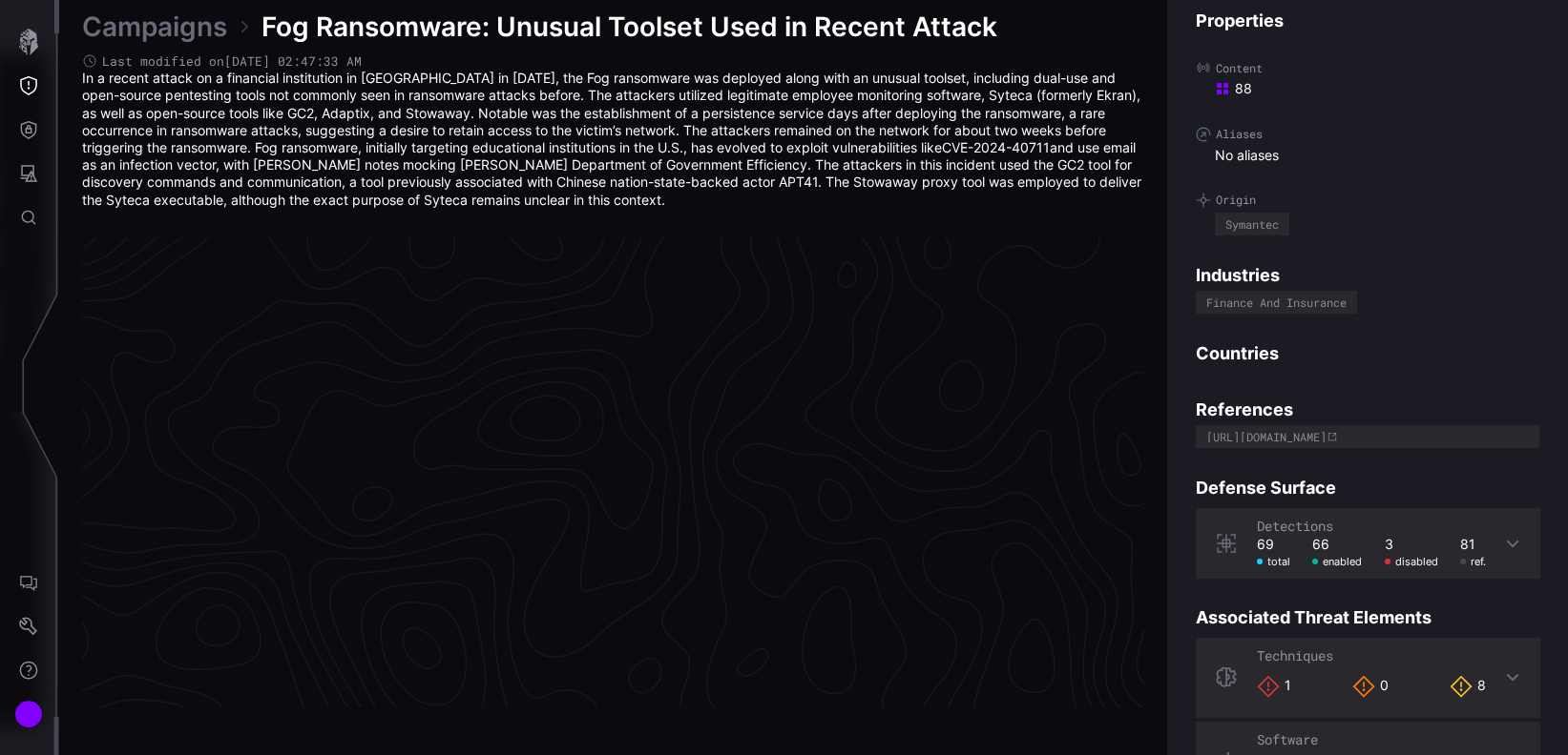
scroll to position [4067, 909]
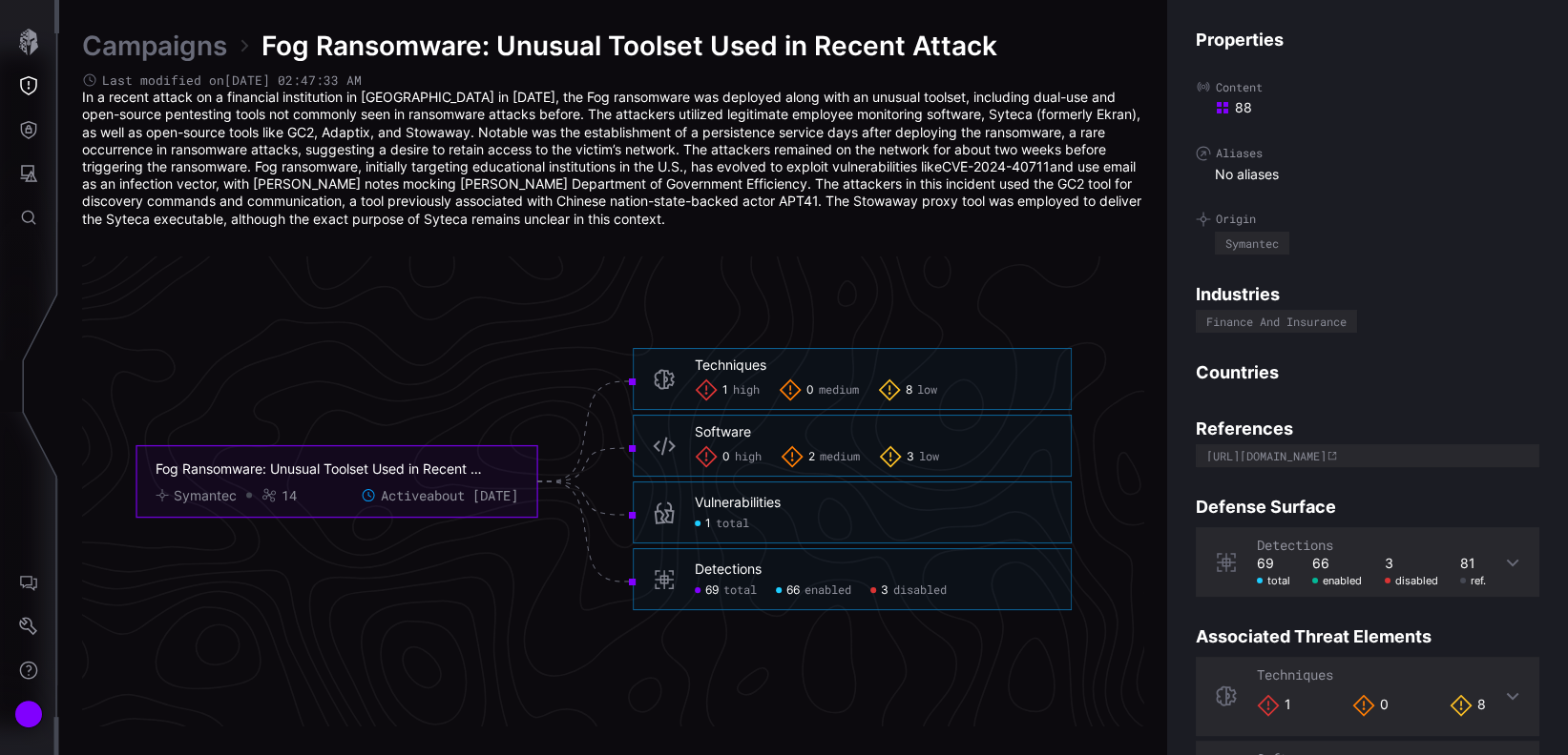
click at [745, 387] on span "high" at bounding box center [745, 390] width 27 height 15
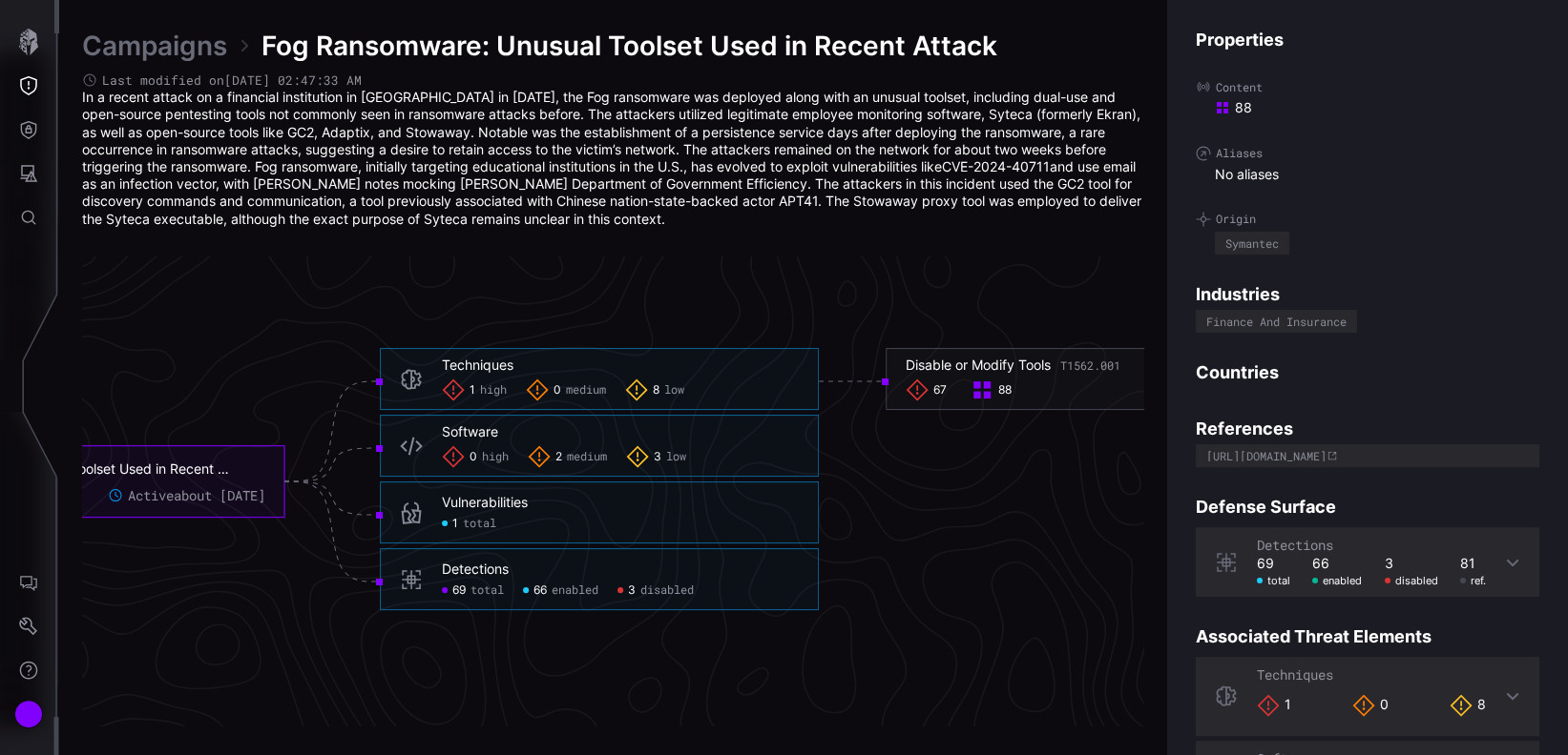
click at [473, 520] on span "total" at bounding box center [480, 523] width 34 height 15
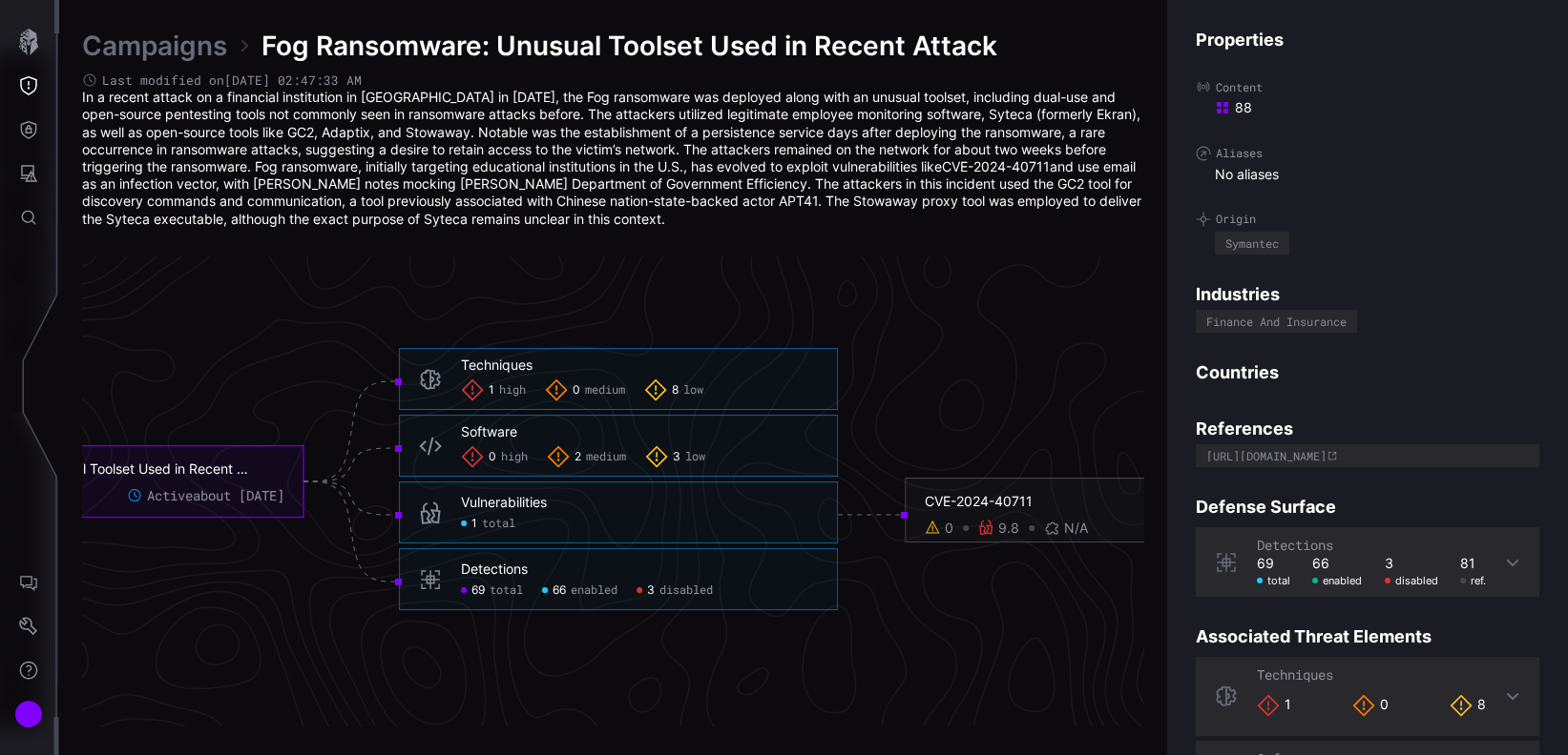
click at [491, 382] on div "1 high" at bounding box center [494, 390] width 65 height 23
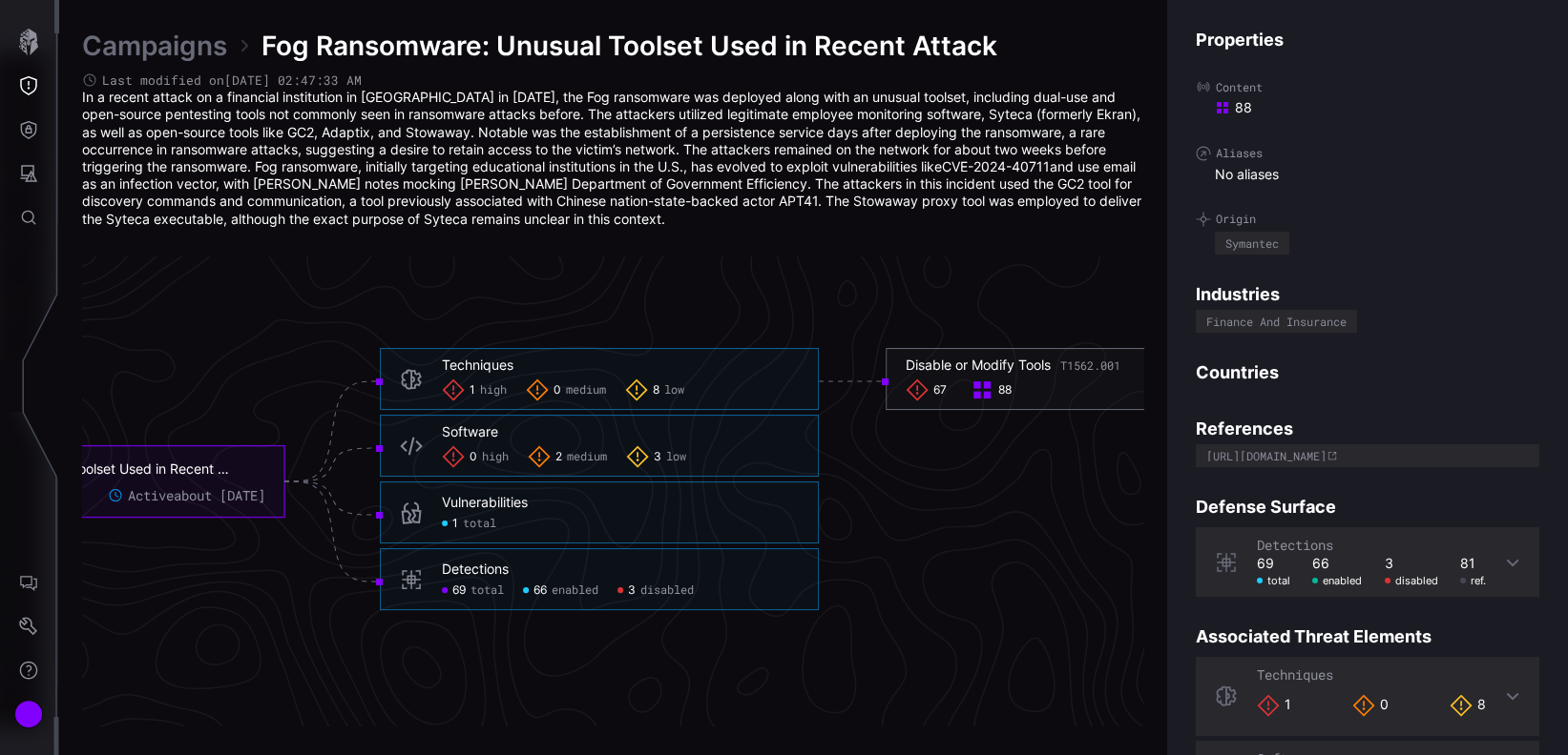
click at [947, 389] on div "67" at bounding box center [928, 390] width 45 height 23
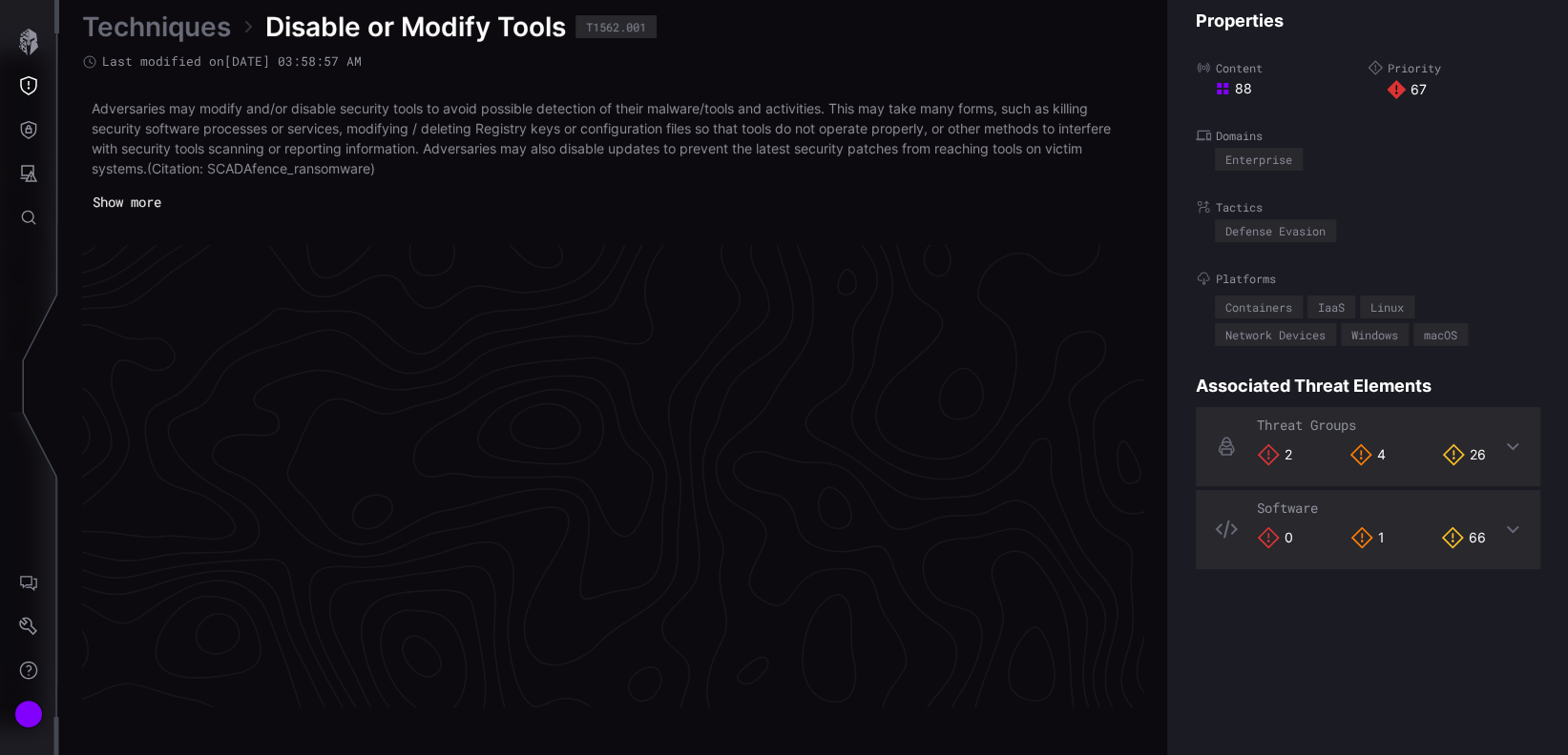
scroll to position [4070, 909]
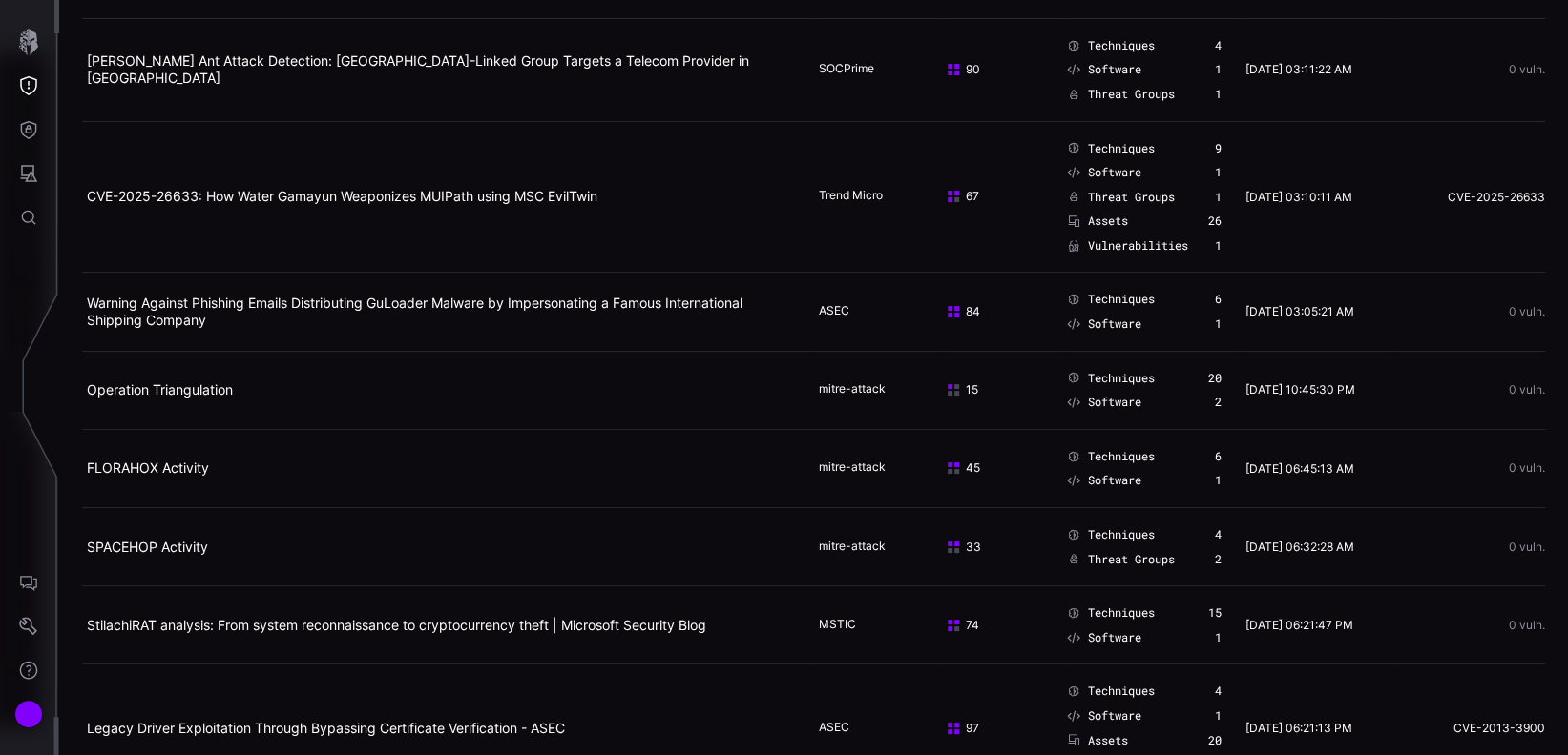
scroll to position [7121, 0]
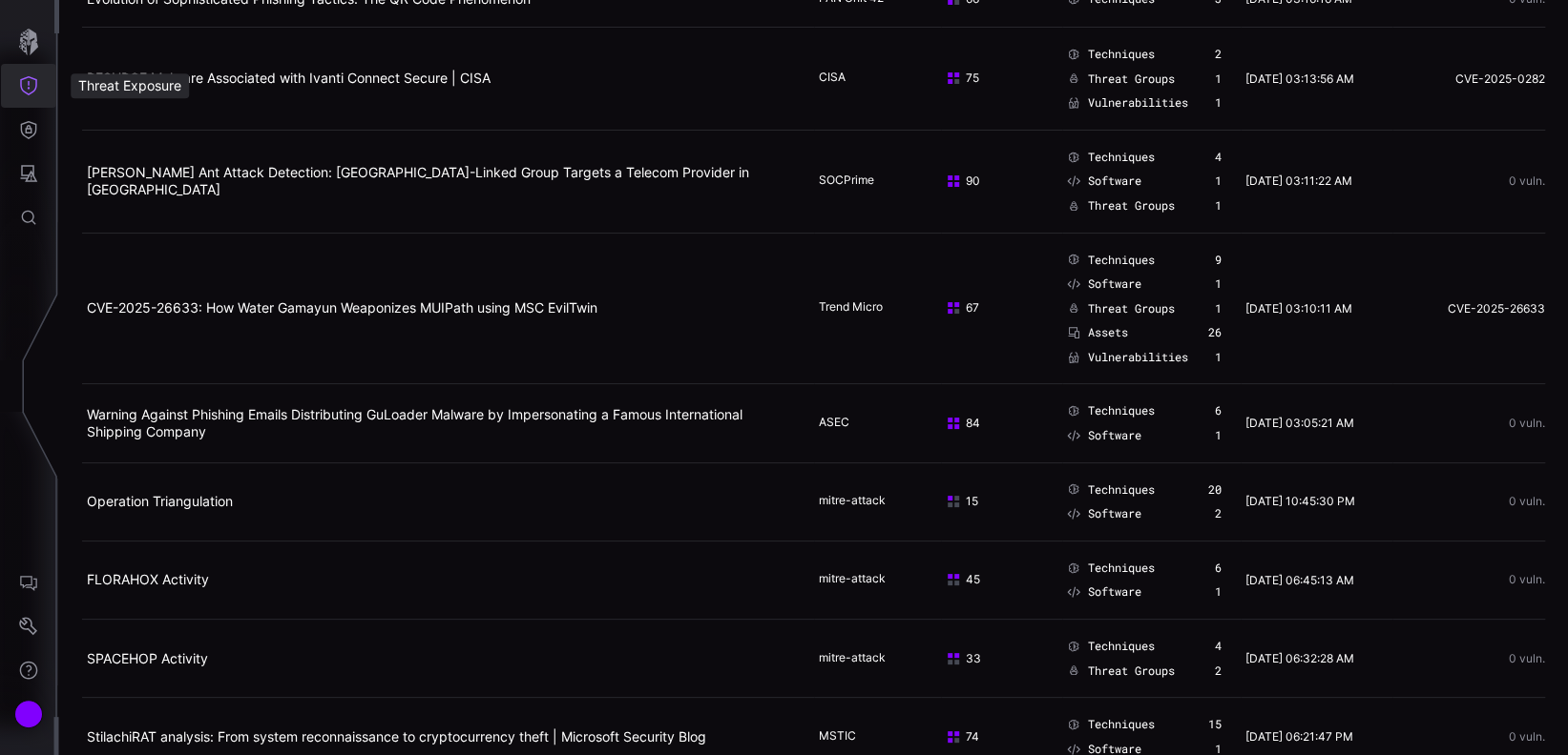
click at [30, 97] on button "Threat Exposure" at bounding box center [29, 86] width 55 height 43
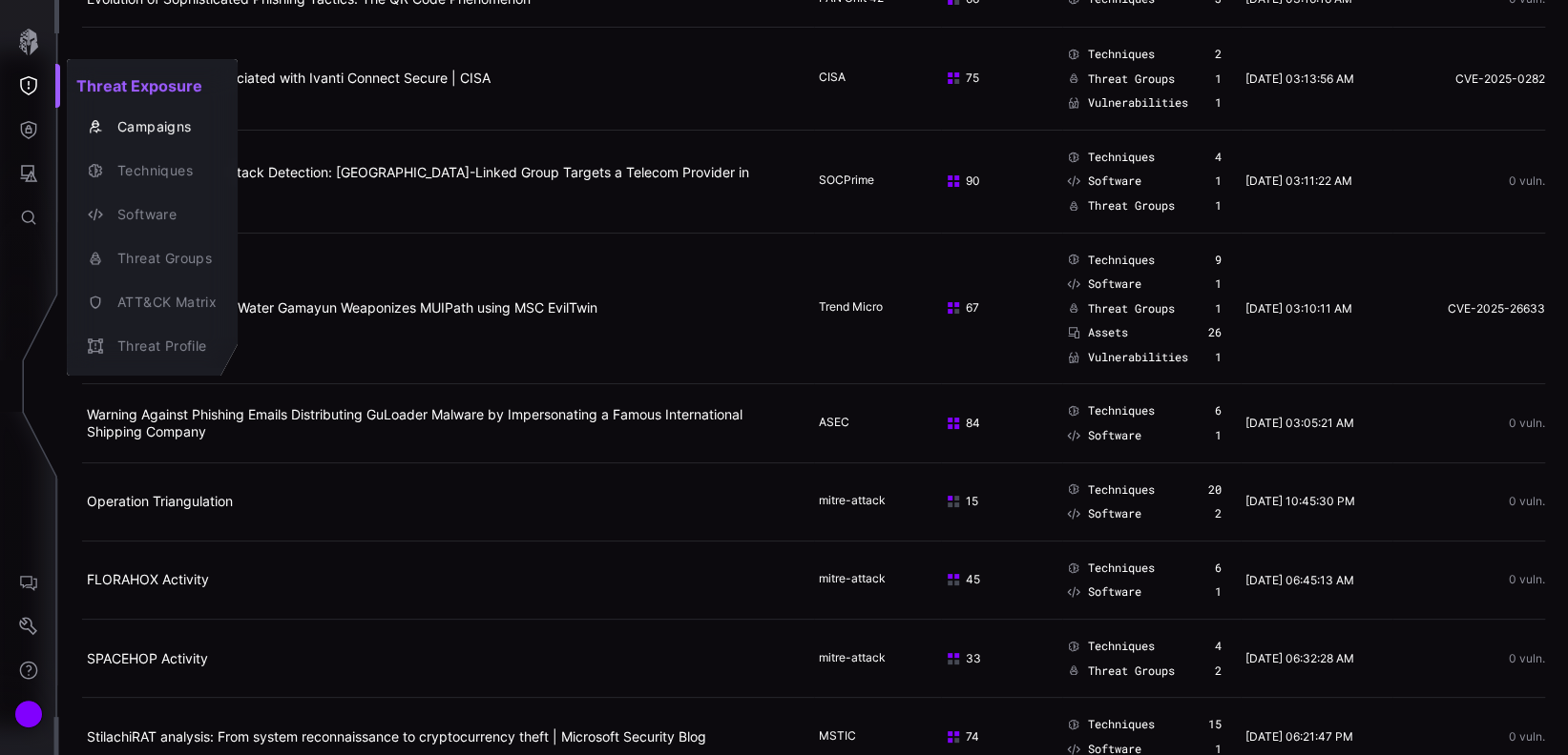
click at [31, 41] on div at bounding box center [784, 377] width 1568 height 755
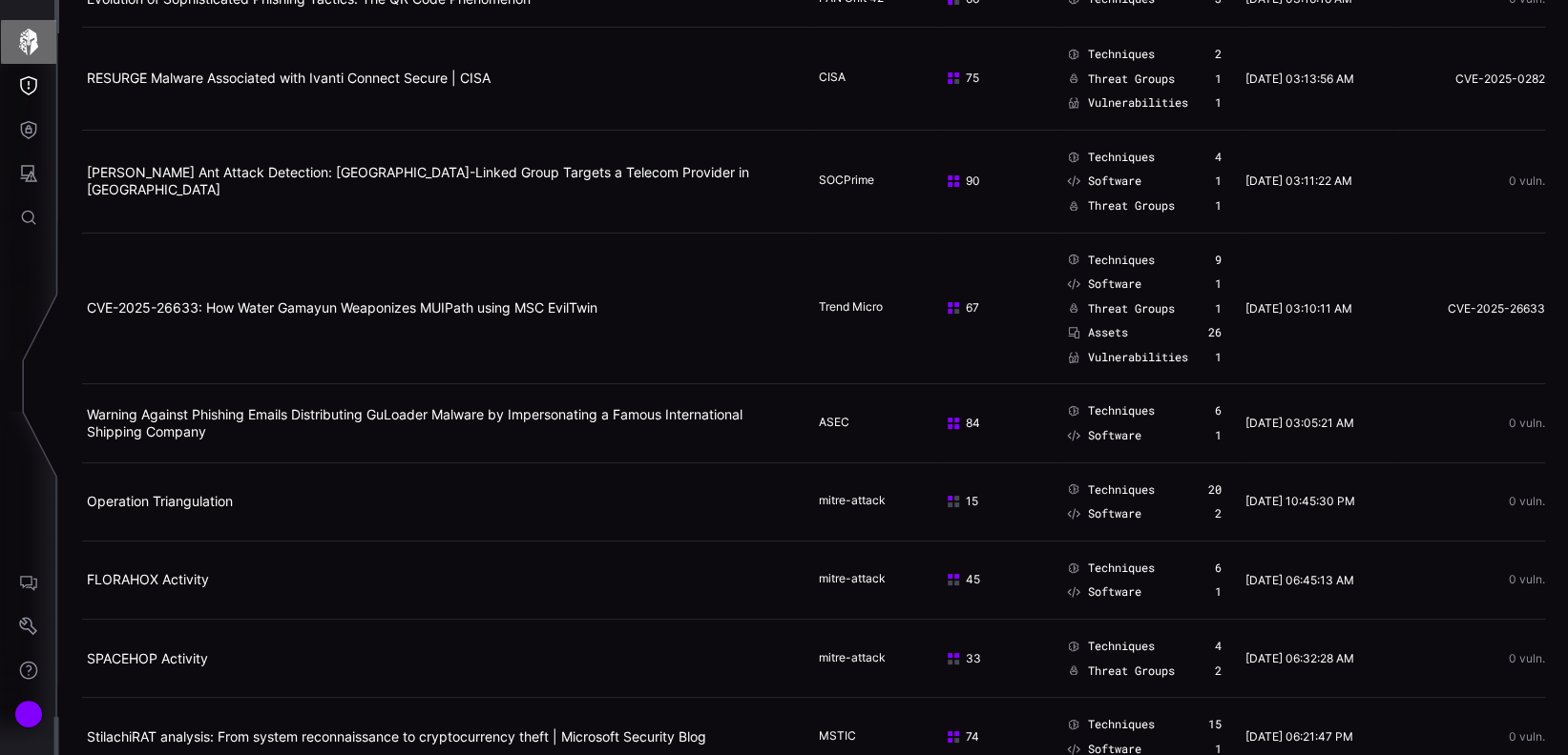
click at [31, 41] on icon "button" at bounding box center [28, 41] width 27 height 27
